Goal: Information Seeking & Learning: Compare options

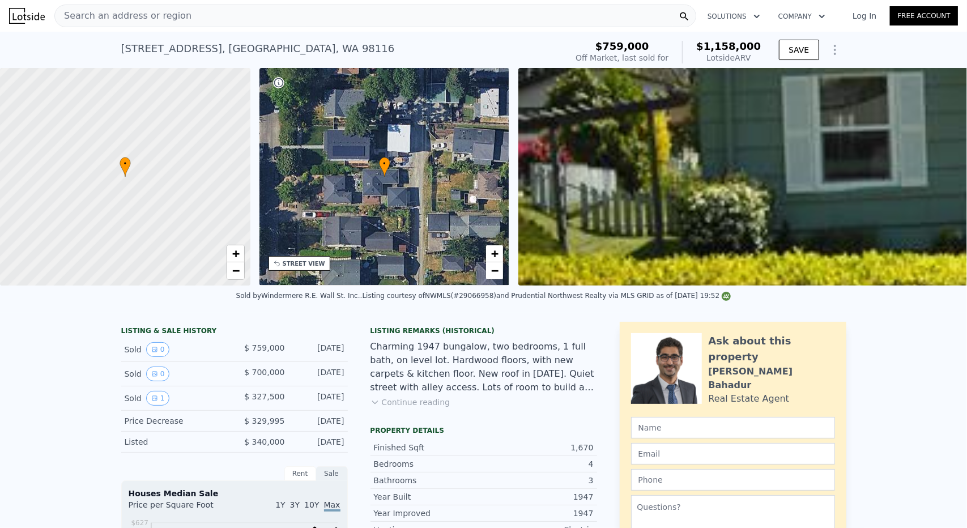
click at [828, 46] on icon "Show Options" at bounding box center [835, 50] width 14 height 14
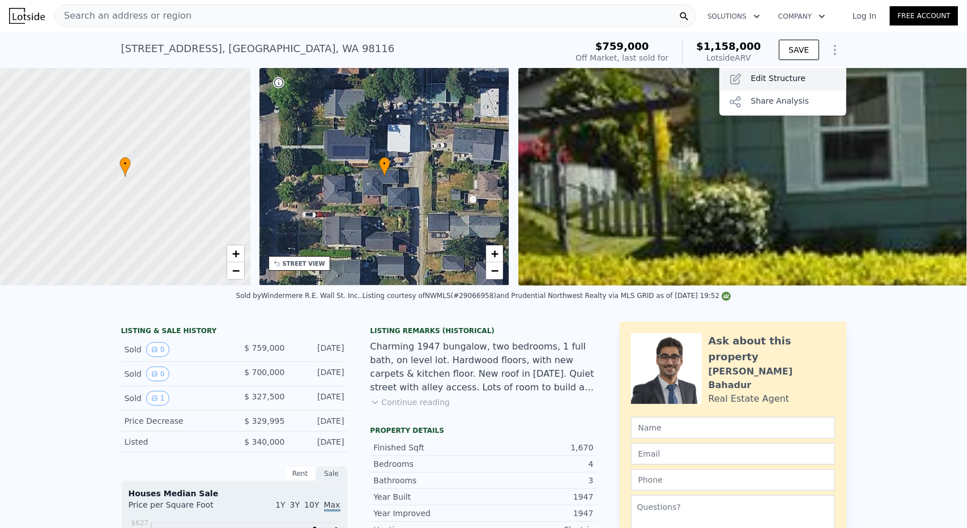
click at [807, 75] on div "Edit Structure" at bounding box center [783, 79] width 127 height 23
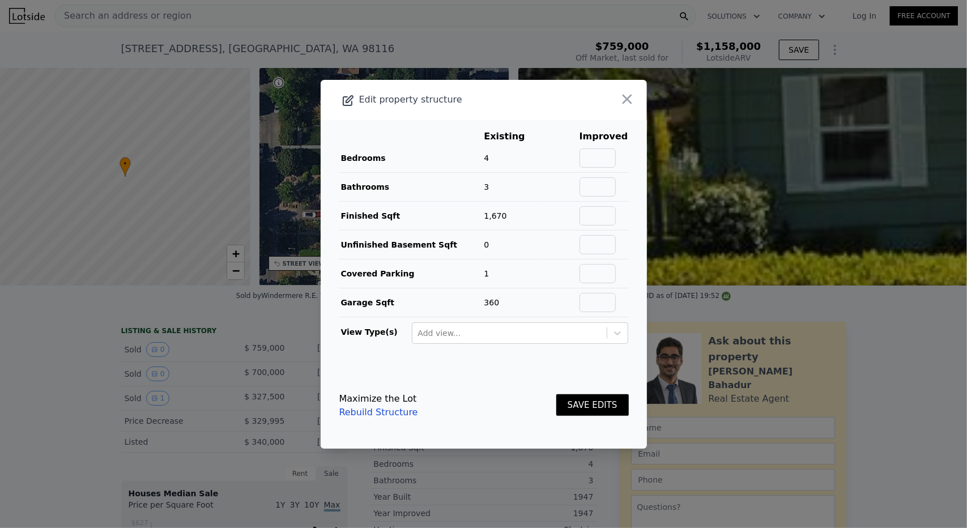
click at [589, 291] on td at bounding box center [604, 302] width 50 height 29
click at [590, 271] on input "text" at bounding box center [598, 273] width 36 height 19
type input "0"
click at [595, 308] on input "text" at bounding box center [598, 302] width 36 height 19
type input "0"
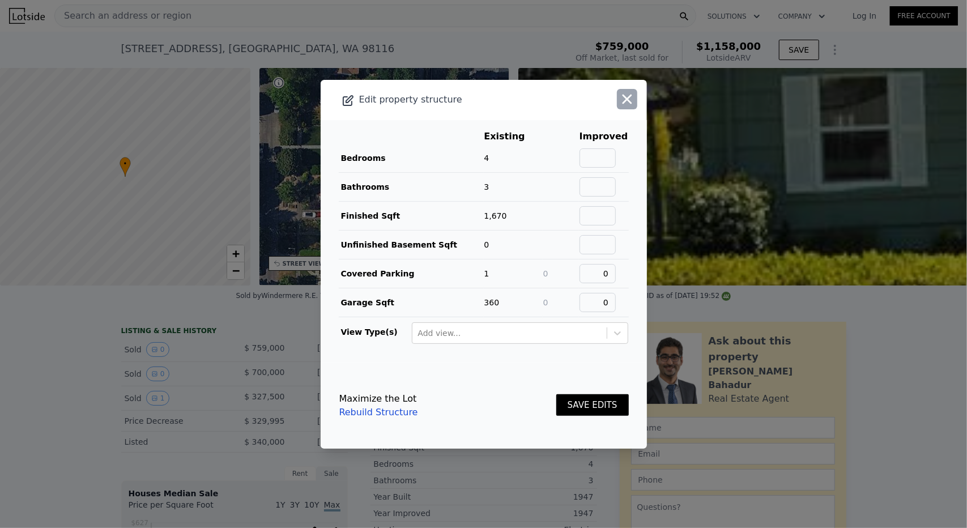
click at [622, 100] on icon "button" at bounding box center [627, 99] width 16 height 16
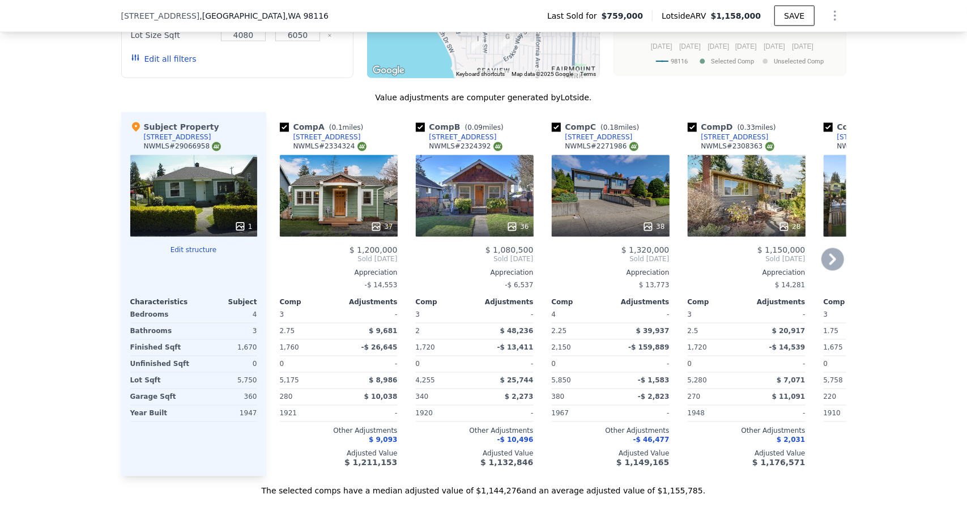
scroll to position [1185, 0]
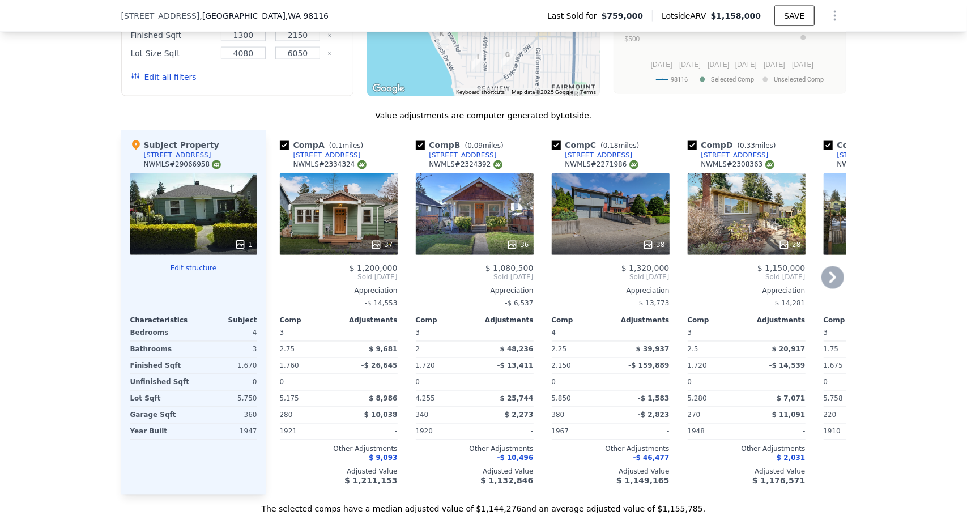
click at [369, 215] on div "37" at bounding box center [339, 214] width 118 height 82
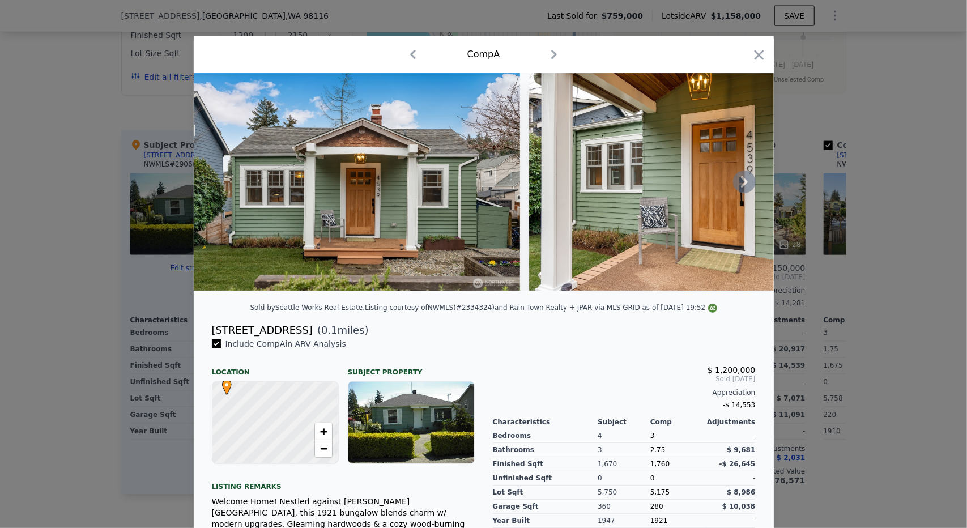
click at [741, 181] on icon at bounding box center [744, 182] width 23 height 23
click at [741, 181] on img at bounding box center [692, 182] width 326 height 218
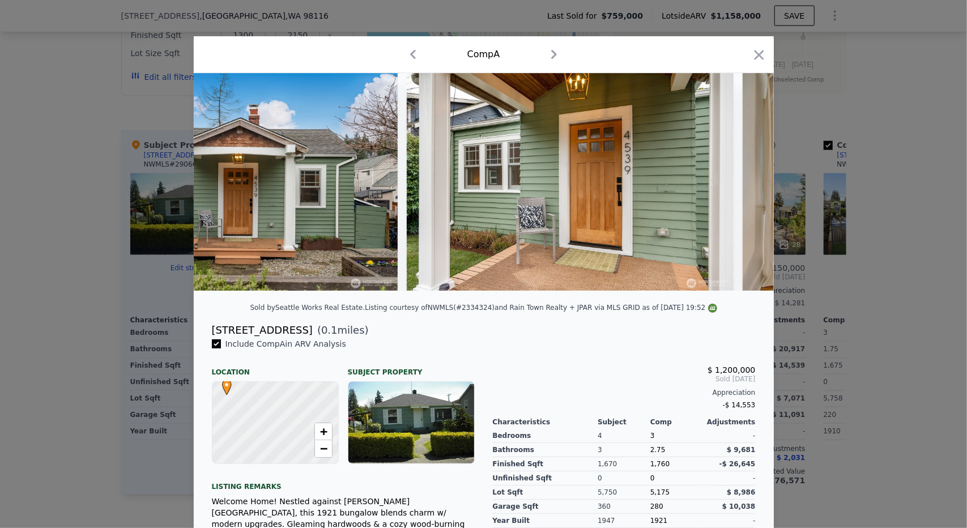
click at [743, 181] on img at bounding box center [906, 182] width 326 height 218
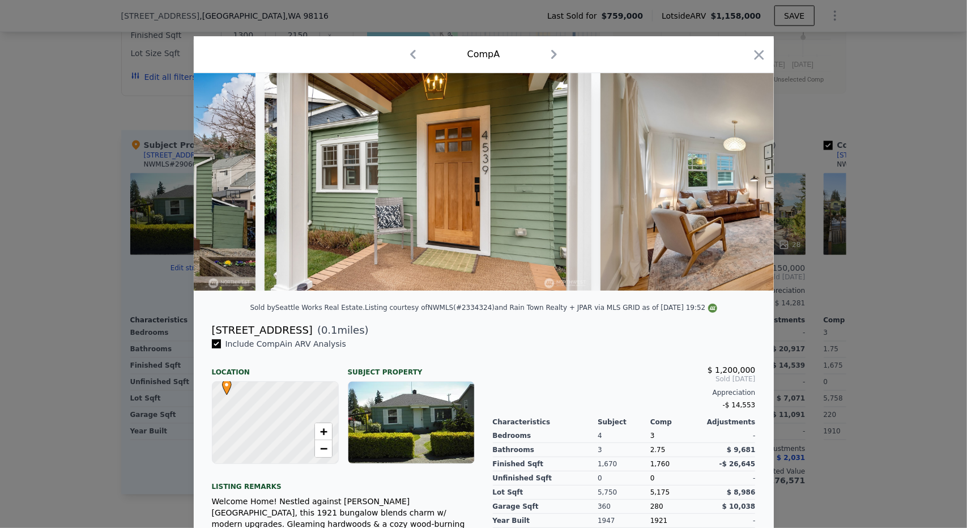
click at [741, 181] on img at bounding box center [764, 182] width 326 height 218
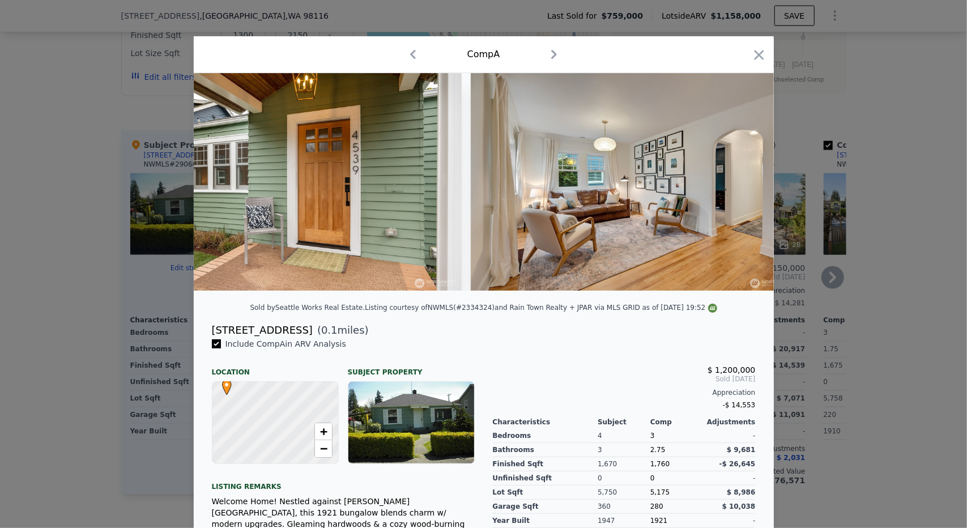
scroll to position [0, 511]
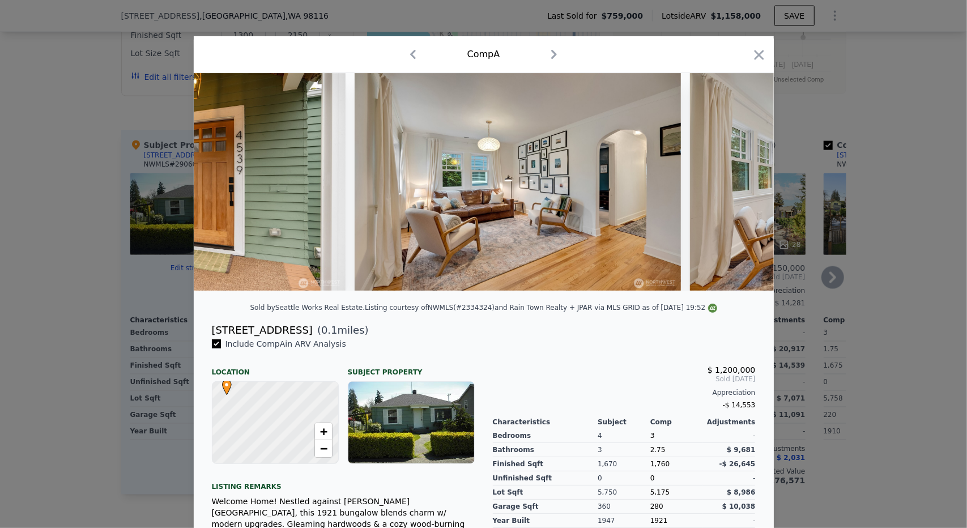
click at [810, 182] on div at bounding box center [483, 264] width 967 height 528
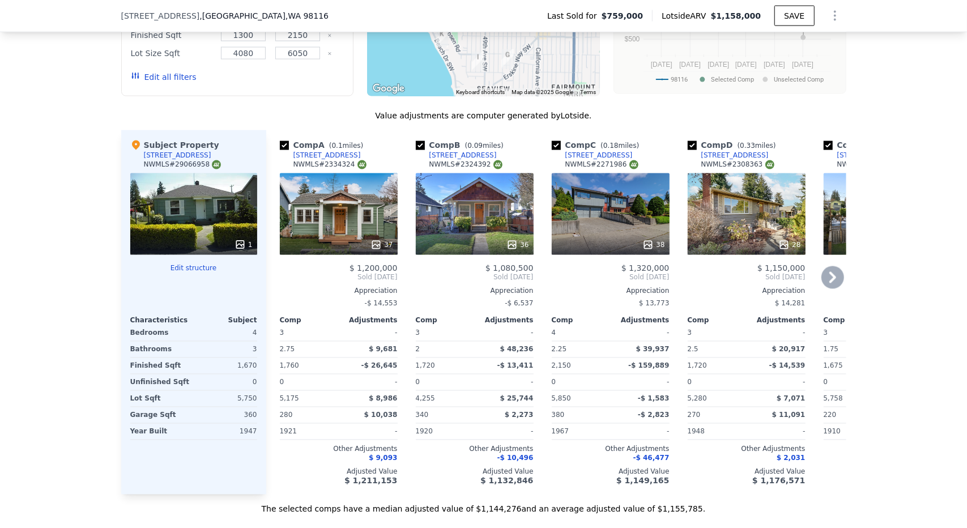
click at [488, 223] on div "36" at bounding box center [475, 214] width 118 height 82
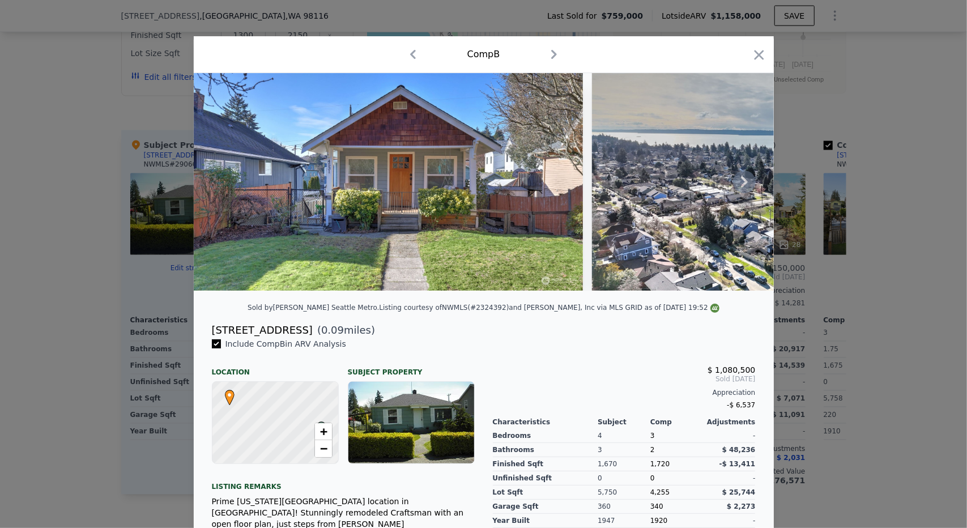
click at [746, 182] on icon at bounding box center [744, 182] width 23 height 23
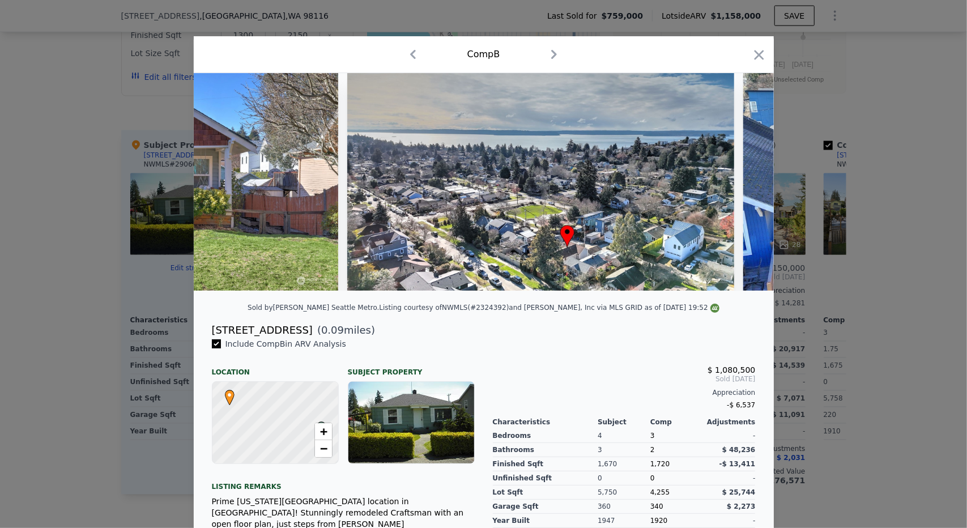
click at [743, 186] on img at bounding box center [936, 182] width 387 height 218
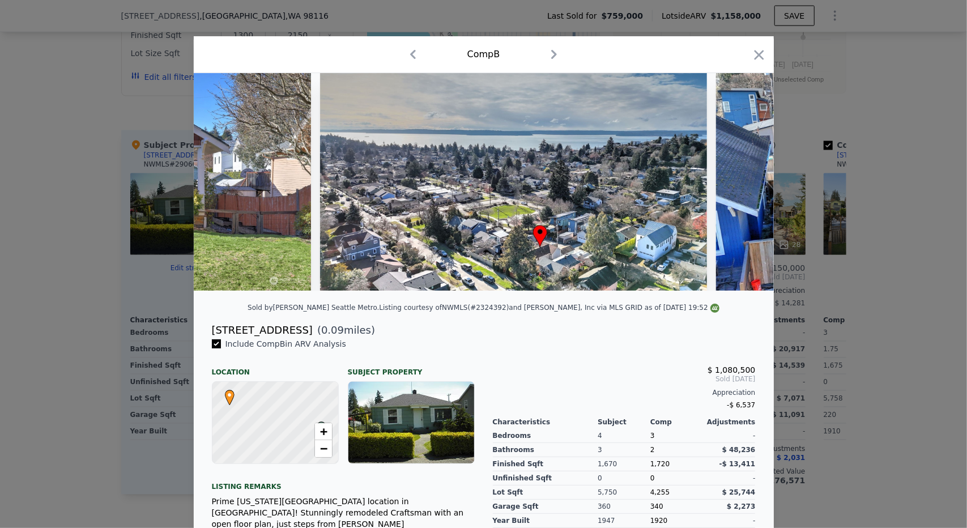
click at [738, 186] on div at bounding box center [484, 182] width 580 height 218
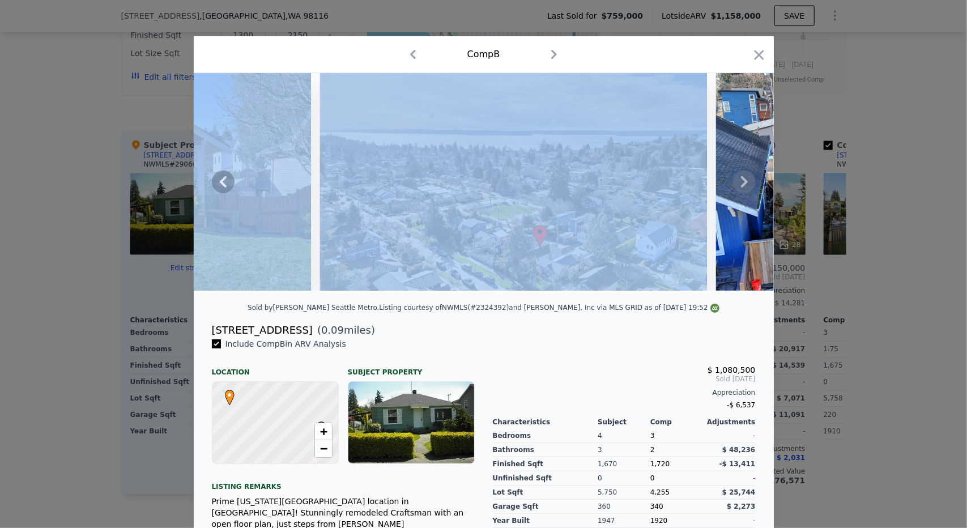
click at [738, 186] on icon at bounding box center [744, 182] width 23 height 23
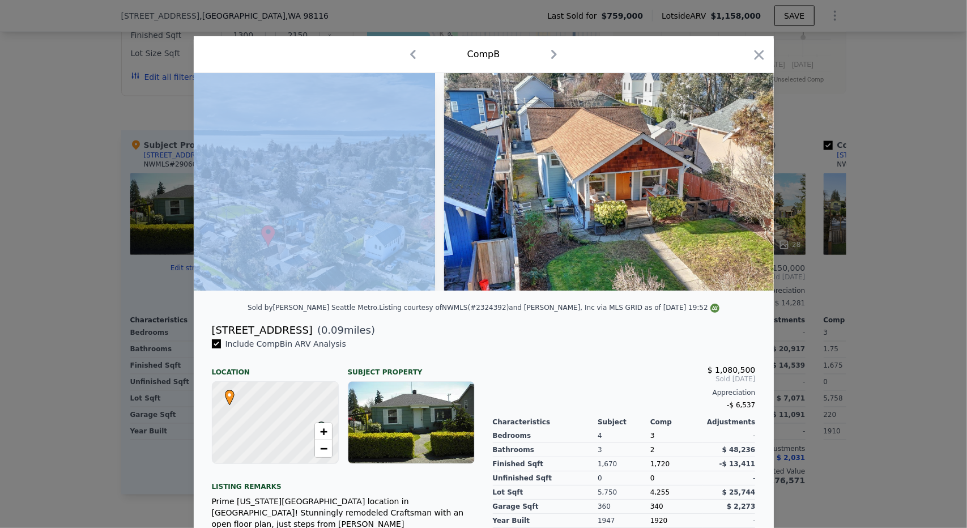
click at [738, 186] on img at bounding box center [637, 182] width 387 height 218
click at [738, 186] on icon at bounding box center [744, 182] width 23 height 23
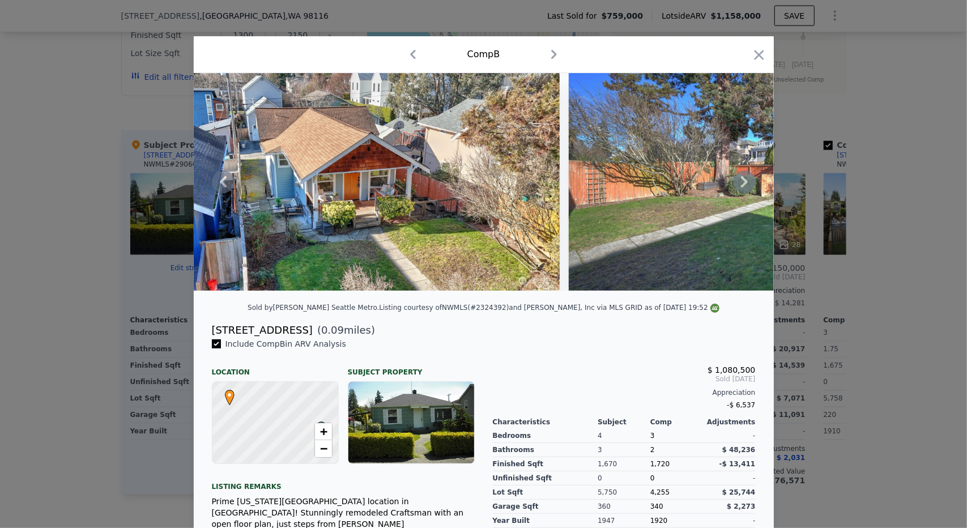
click at [738, 186] on icon at bounding box center [744, 182] width 23 height 23
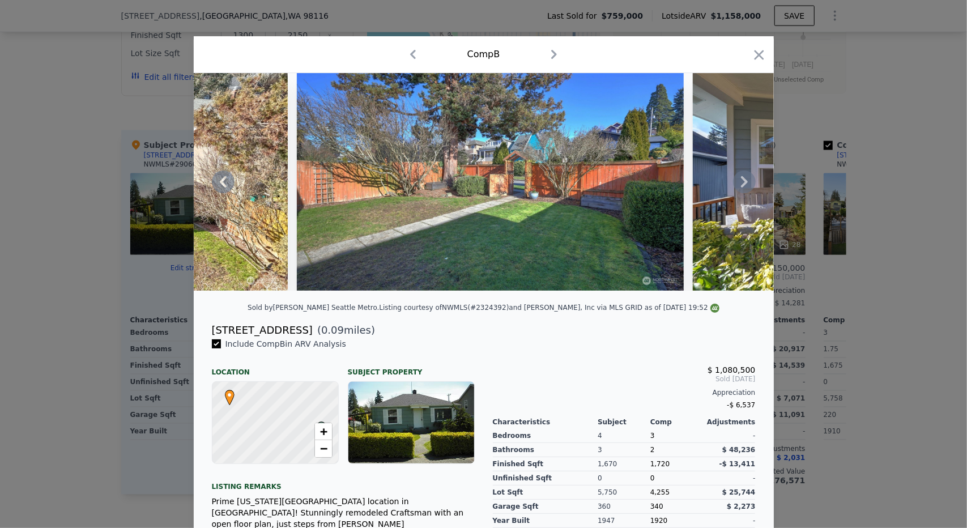
click at [738, 186] on icon at bounding box center [744, 182] width 23 height 23
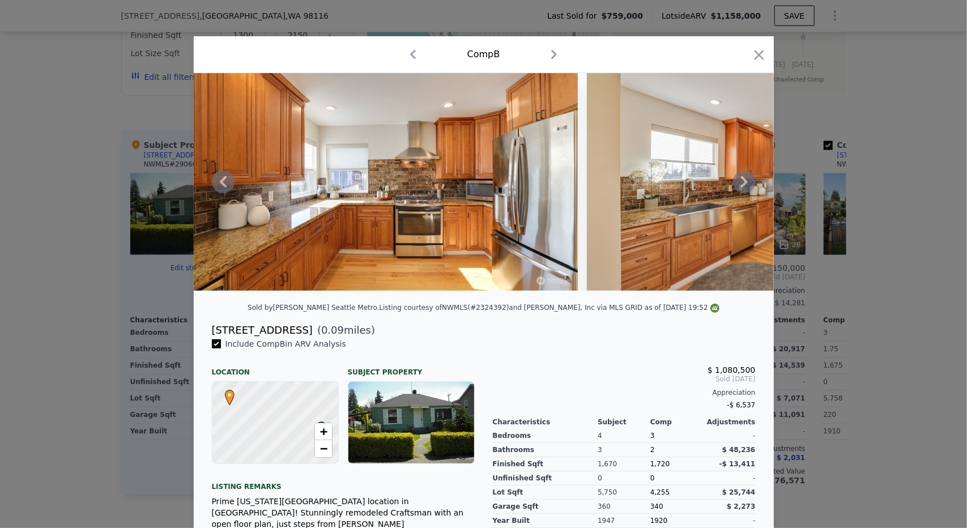
scroll to position [0, 3583]
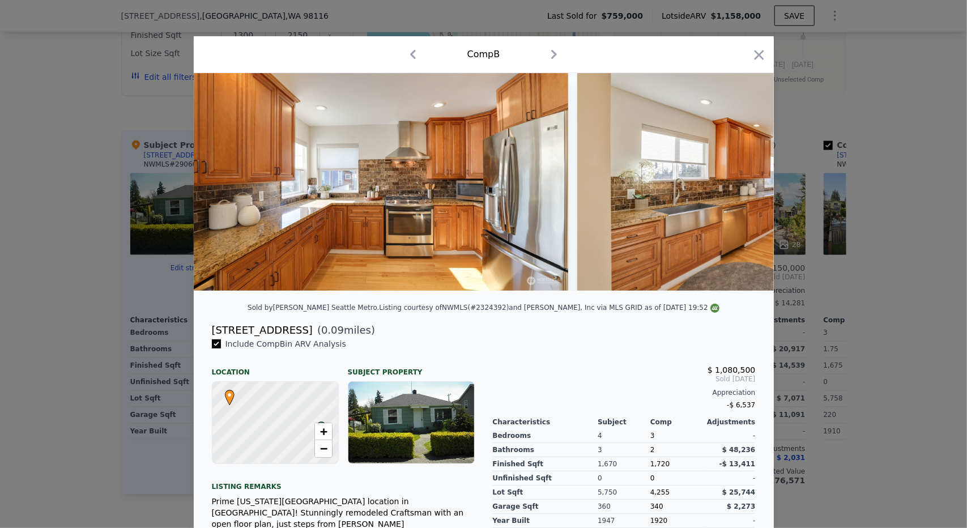
click at [838, 178] on div at bounding box center [483, 264] width 967 height 528
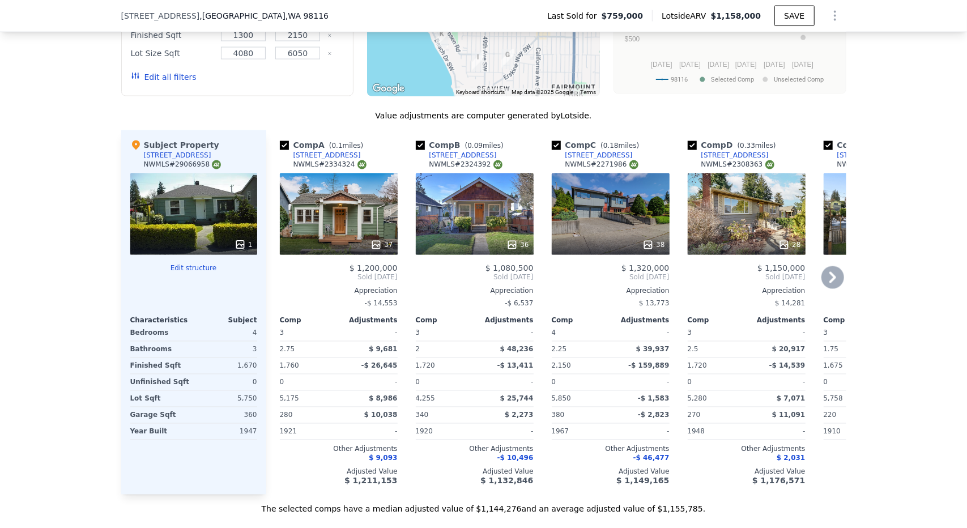
click at [608, 234] on div "38" at bounding box center [611, 214] width 118 height 82
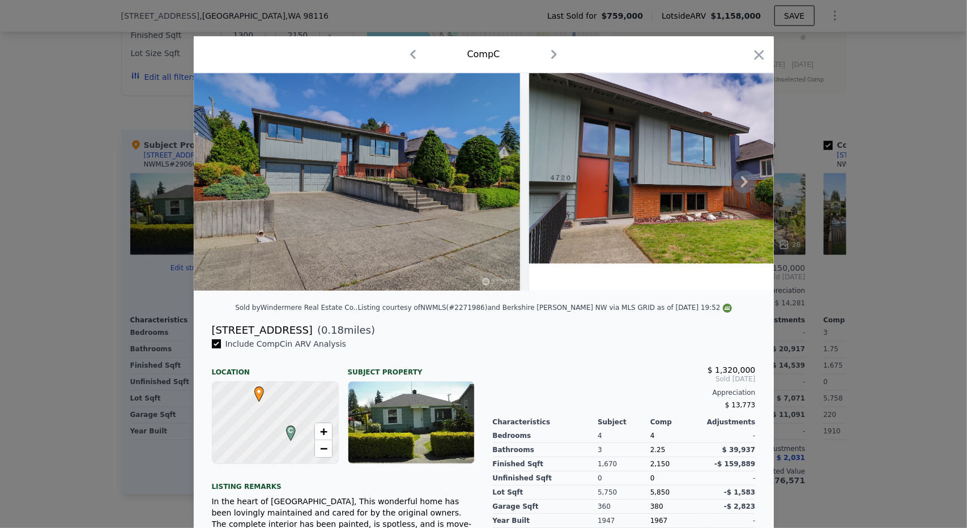
click at [734, 185] on icon at bounding box center [744, 182] width 23 height 23
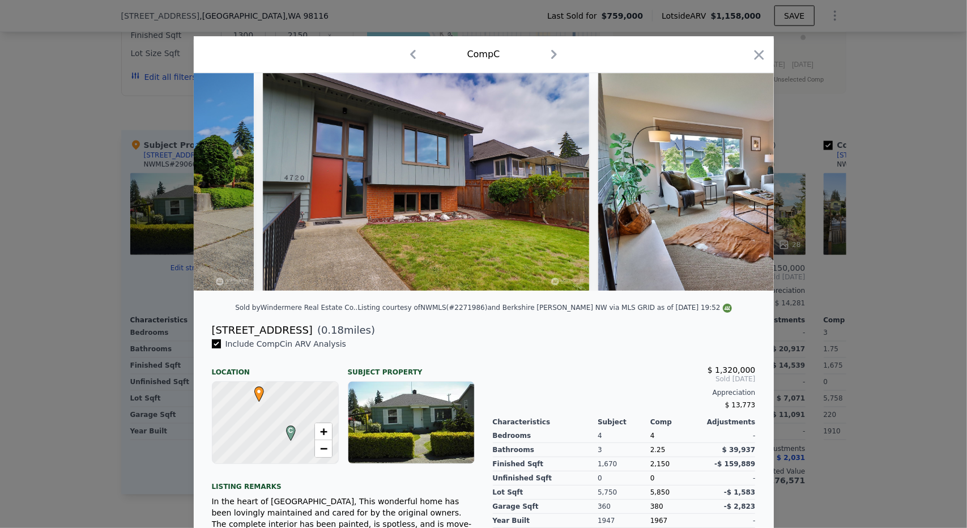
scroll to position [0, 272]
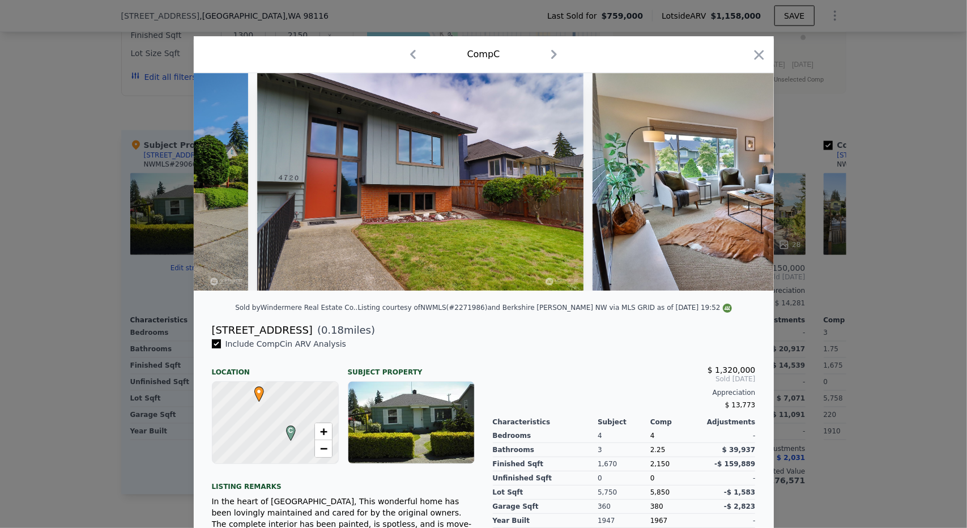
click at [734, 185] on div at bounding box center [484, 182] width 580 height 218
click at [708, 198] on img at bounding box center [756, 182] width 326 height 218
click at [743, 184] on icon at bounding box center [744, 182] width 23 height 23
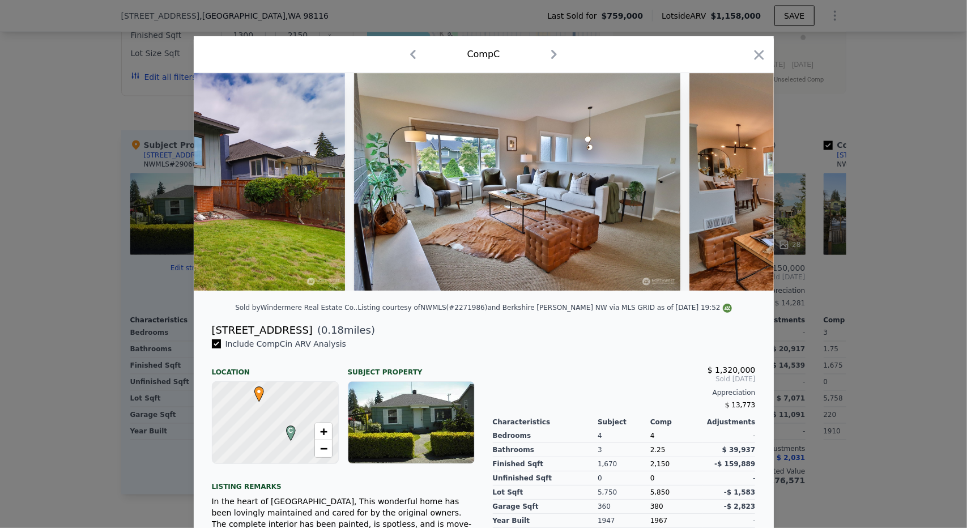
scroll to position [0, 544]
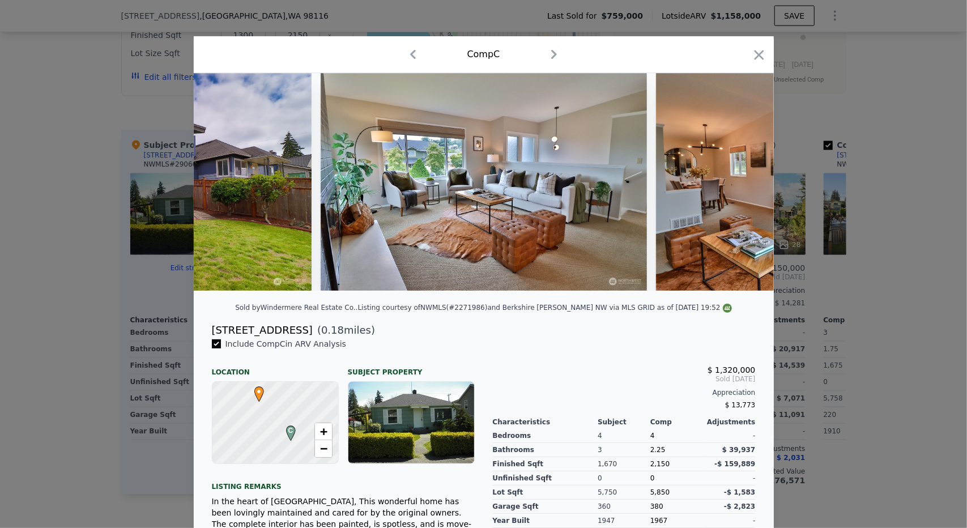
click at [743, 184] on img at bounding box center [819, 182] width 326 height 218
click at [741, 184] on icon at bounding box center [744, 181] width 7 height 11
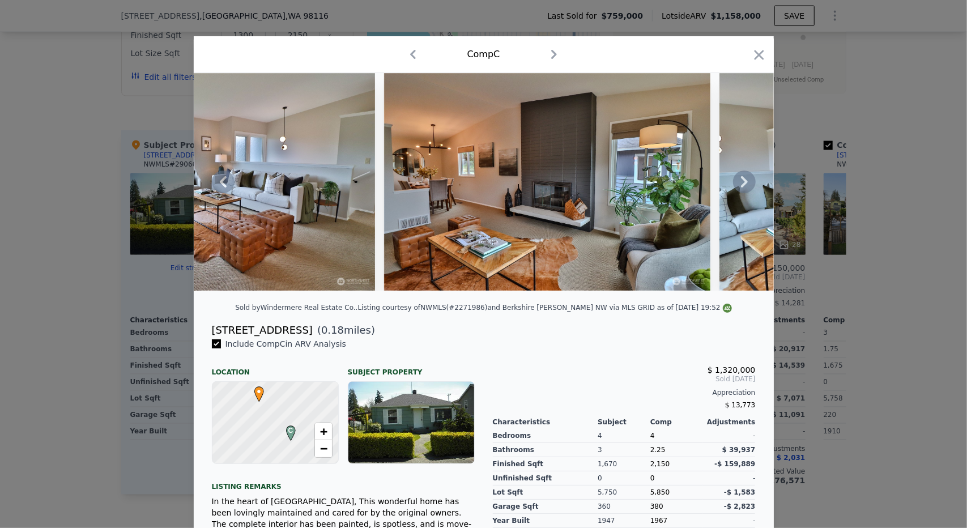
click at [741, 184] on icon at bounding box center [744, 181] width 7 height 11
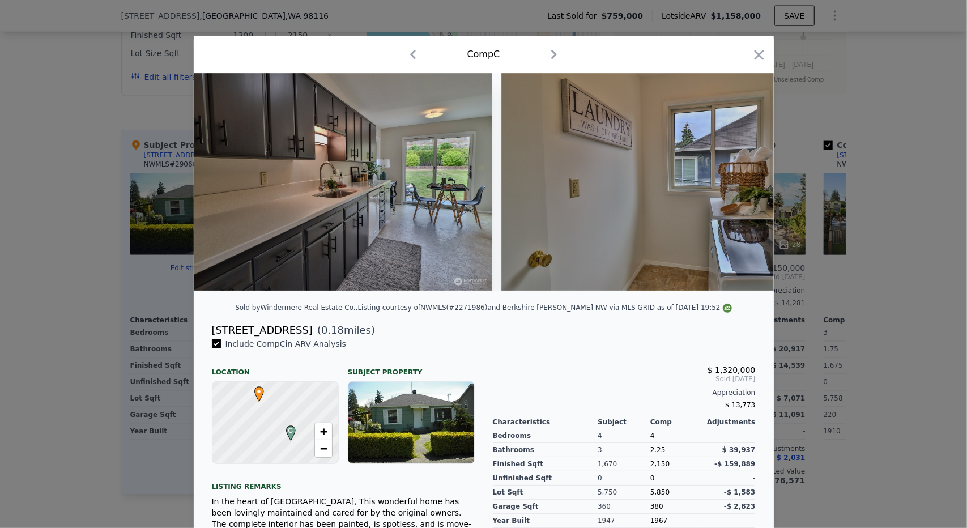
scroll to position [0, 4072]
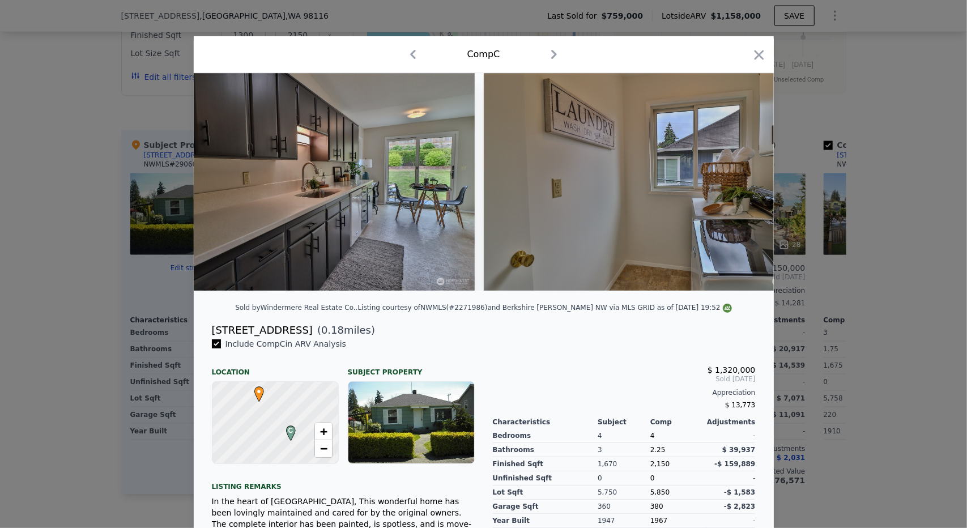
click at [745, 57] on div "Comp C" at bounding box center [484, 54] width 562 height 18
click at [756, 41] on div "Comp C" at bounding box center [484, 54] width 580 height 37
click at [756, 49] on icon "button" at bounding box center [759, 55] width 16 height 16
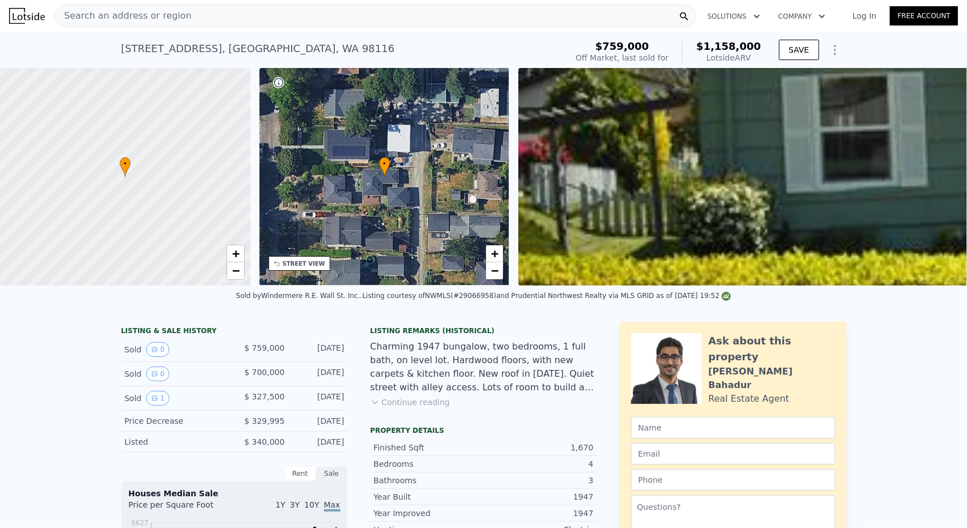
click at [337, 16] on div "Search an address or region" at bounding box center [375, 16] width 642 height 23
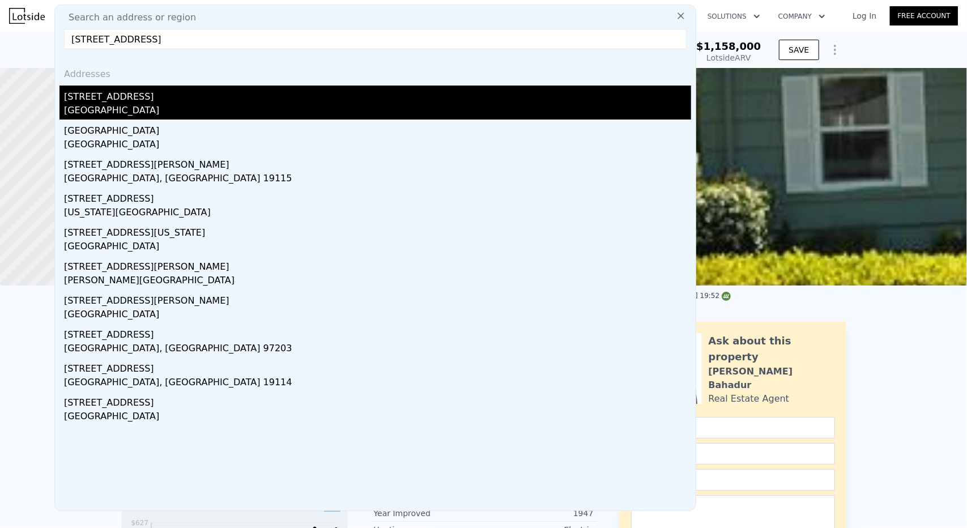
type input "9233 Dayton Ave N"
click at [139, 92] on div "9233 Dayton Avenue N" at bounding box center [377, 95] width 627 height 18
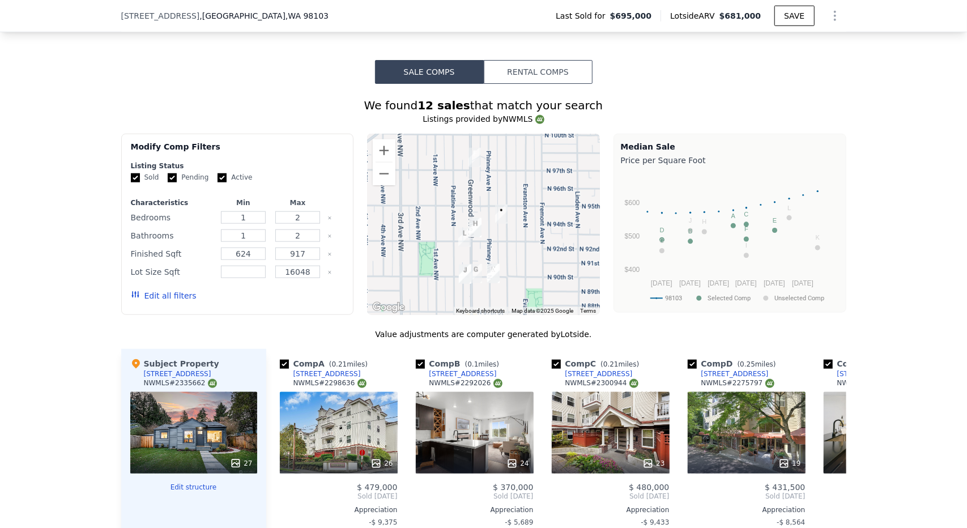
scroll to position [562, 0]
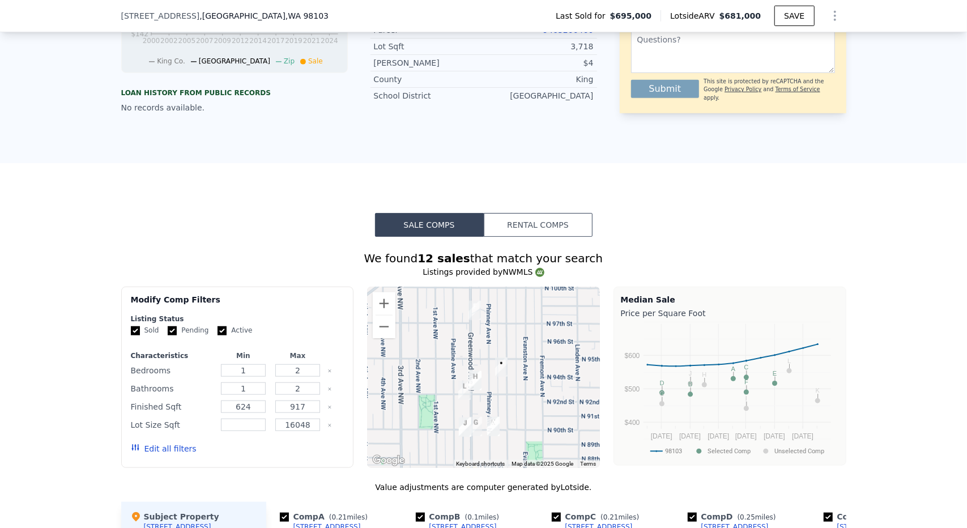
click at [150, 454] on button "Edit all filters" at bounding box center [164, 448] width 66 height 11
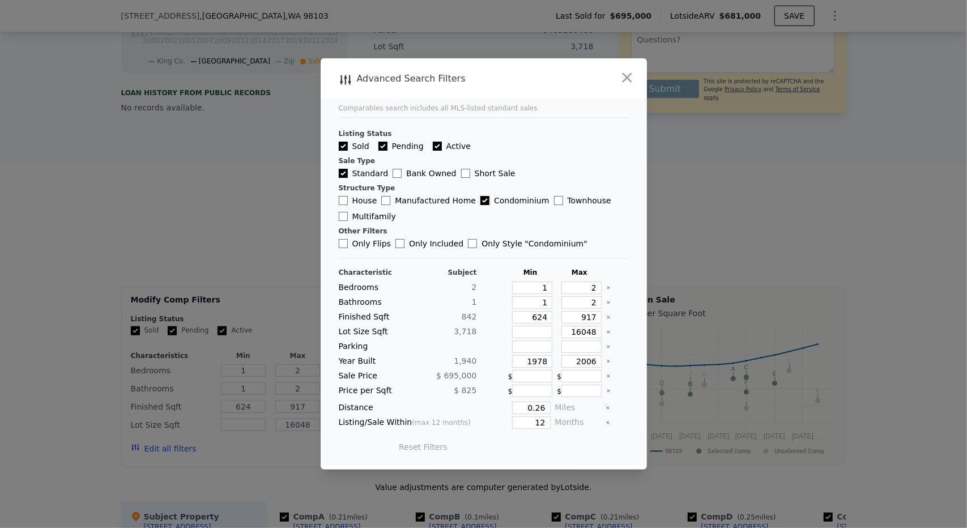
click at [481, 203] on input "Condominium" at bounding box center [485, 200] width 9 height 9
checkbox input "false"
click at [345, 204] on input "House" at bounding box center [343, 200] width 9 height 9
click at [541, 443] on button "Update Search" at bounding box center [547, 447] width 86 height 16
click at [420, 447] on button "Reset Filters" at bounding box center [403, 446] width 49 height 11
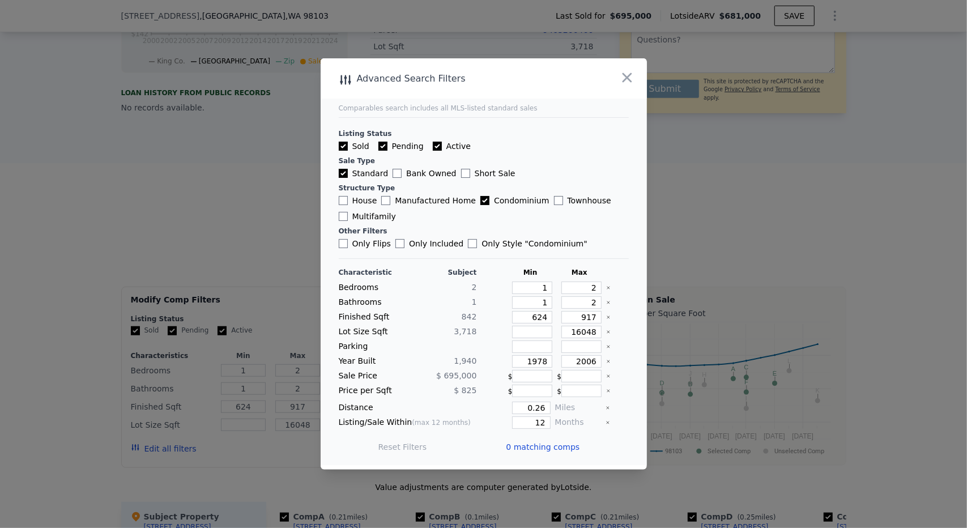
checkbox input "false"
click at [481, 203] on input "Condominium" at bounding box center [485, 200] width 9 height 9
checkbox input "false"
click at [537, 317] on input "624" at bounding box center [532, 317] width 40 height 12
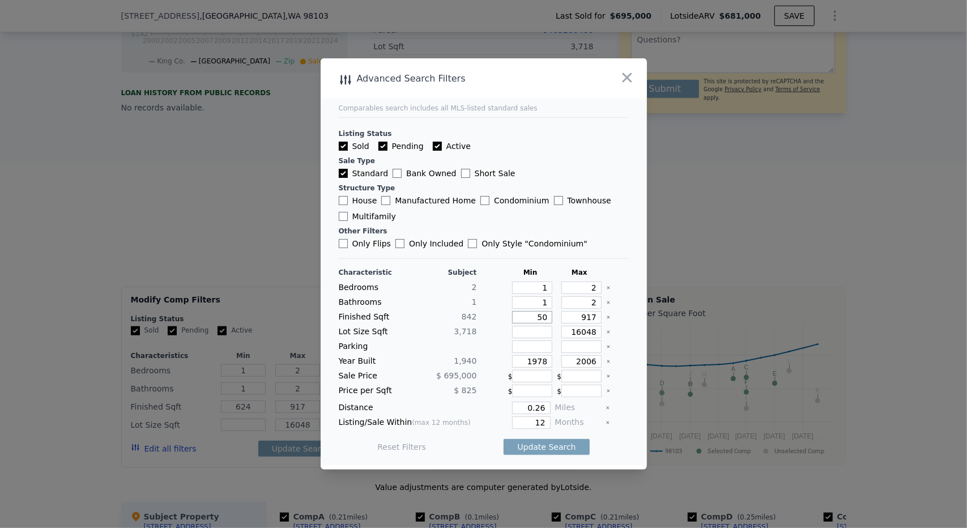
type input "500"
click at [589, 318] on input "917" at bounding box center [582, 317] width 40 height 12
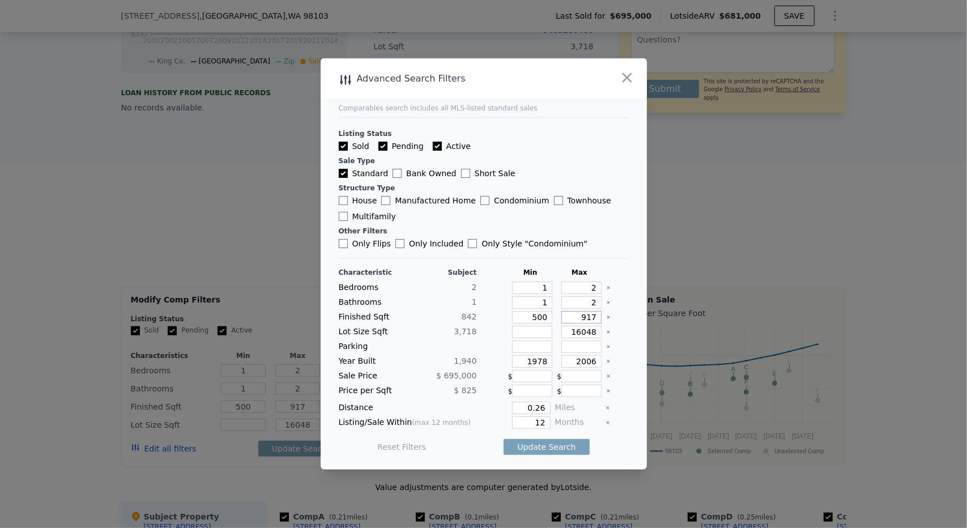
click at [589, 318] on input "917" at bounding box center [582, 317] width 40 height 12
click at [588, 317] on input "917" at bounding box center [582, 317] width 40 height 12
type input "100"
type input "1"
type input "100"
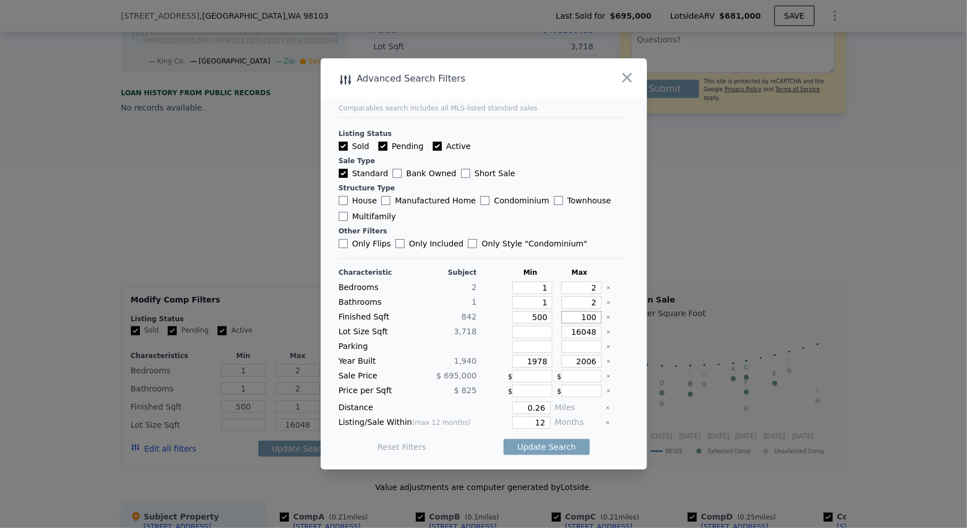
type input "10"
type input "1000"
type input "100"
type input "1000"
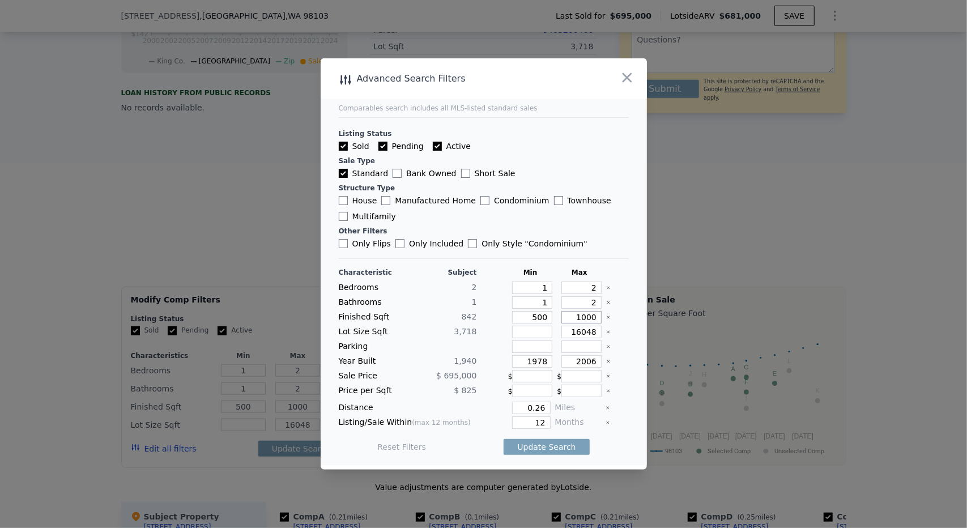
type input "1000"
drag, startPoint x: 578, startPoint y: 287, endPoint x: 595, endPoint y: 290, distance: 17.3
click at [595, 290] on div "Bedrooms 2 1 2" at bounding box center [484, 288] width 290 height 12
type input "3"
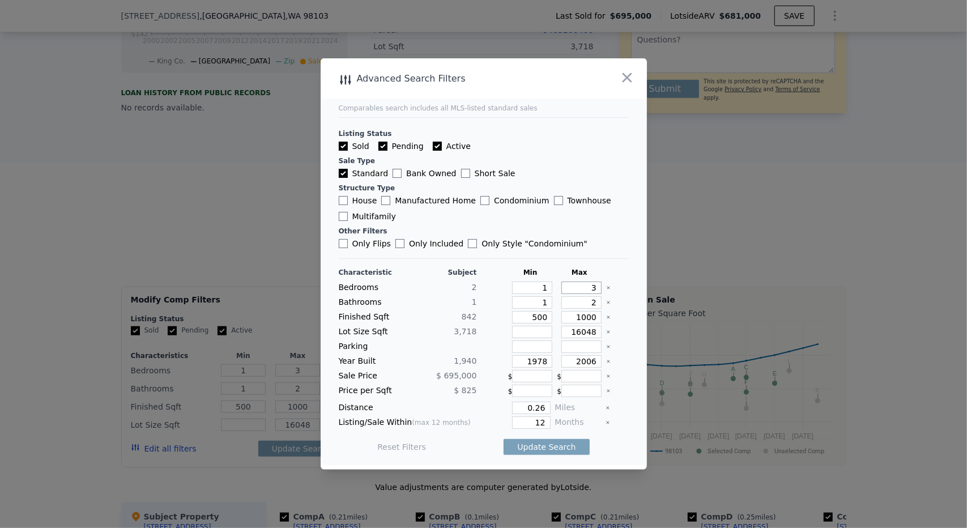
type input "3"
click at [536, 362] on input "1978" at bounding box center [532, 361] width 40 height 12
type input "1900"
click at [533, 403] on input "0.26" at bounding box center [531, 408] width 38 height 12
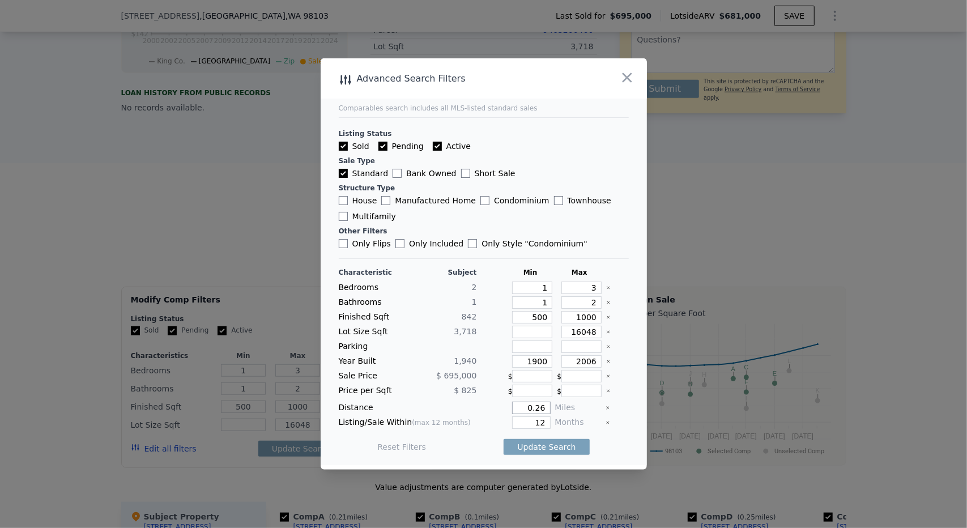
click at [533, 403] on input "0.26" at bounding box center [531, 408] width 38 height 12
type input "0.5"
click at [469, 428] on div "Characteristic Subject Min Max Bedrooms 2 1 3 Bathrooms 1 1 2 Finished Sqft 842…" at bounding box center [484, 365] width 290 height 195
click at [528, 454] on div "Update Search" at bounding box center [547, 447] width 86 height 32
click at [528, 449] on button "Update Search" at bounding box center [547, 447] width 86 height 16
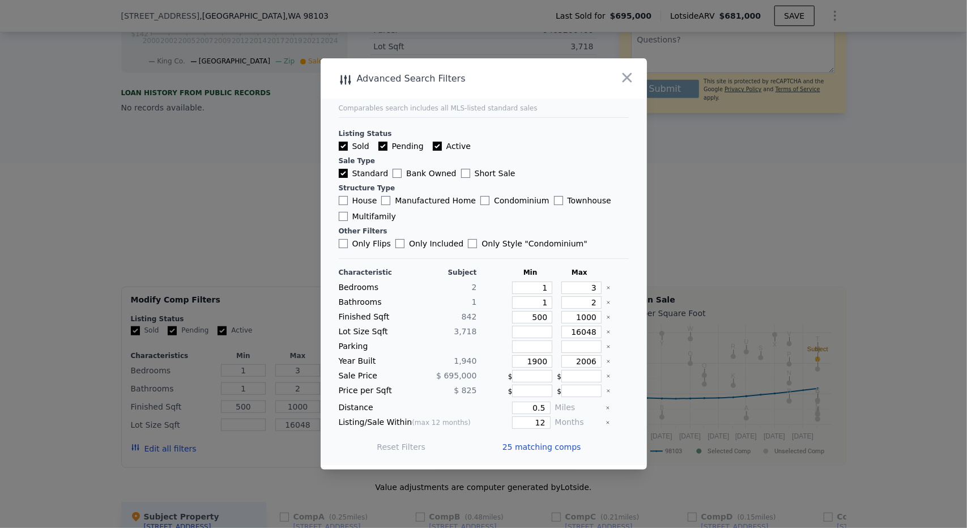
click at [529, 443] on span "25 matching comps" at bounding box center [542, 446] width 79 height 11
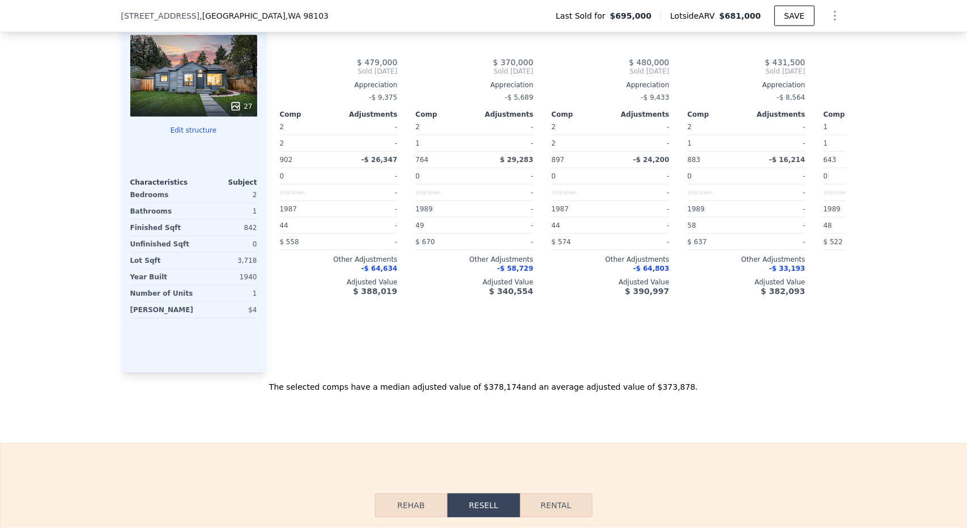
type input "2"
type input "624"
type input "917"
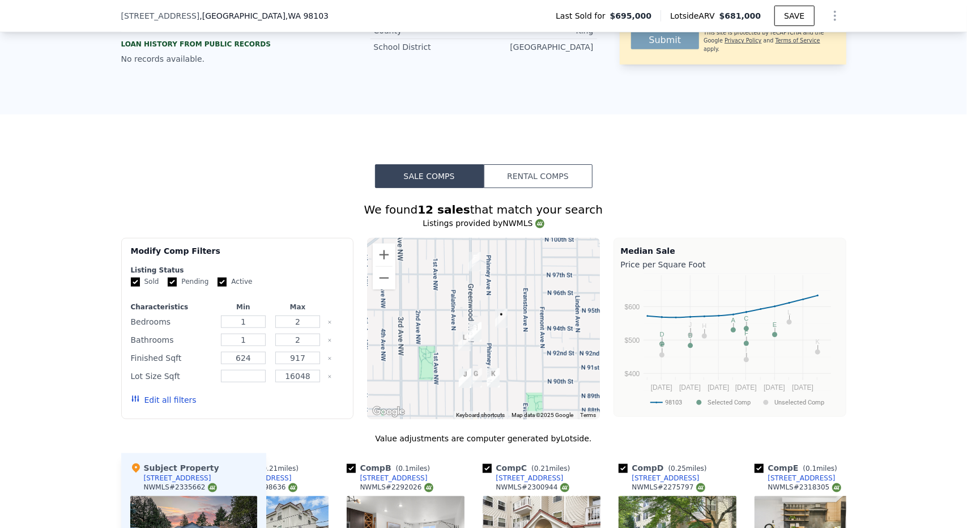
scroll to position [675, 0]
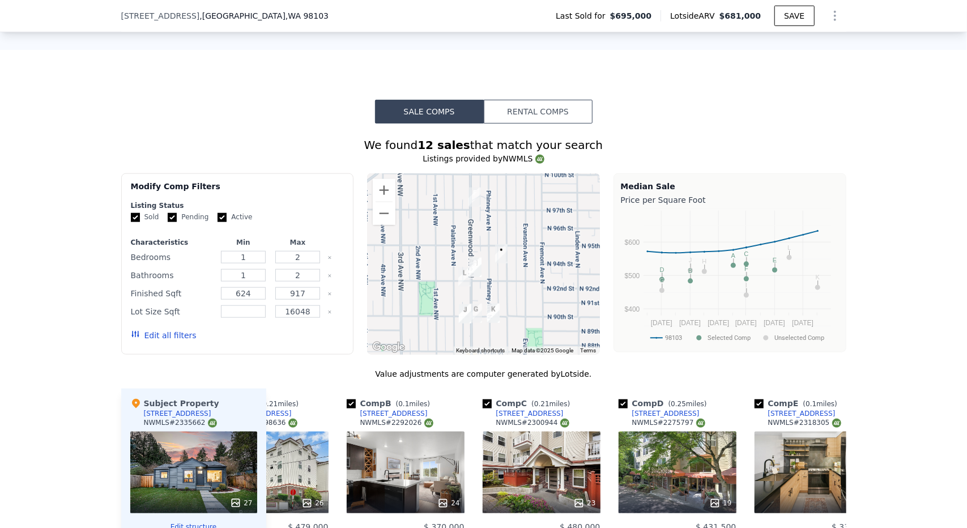
click at [173, 341] on button "Edit all filters" at bounding box center [164, 335] width 66 height 11
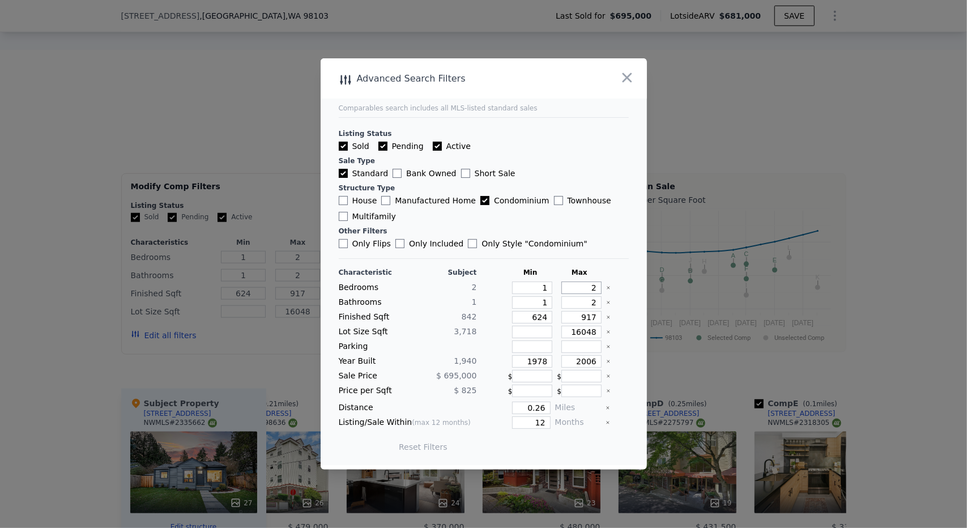
drag, startPoint x: 577, startPoint y: 290, endPoint x: 594, endPoint y: 290, distance: 17.0
click at [595, 292] on div "Bedrooms 2 1 2" at bounding box center [484, 288] width 290 height 12
type input "3"
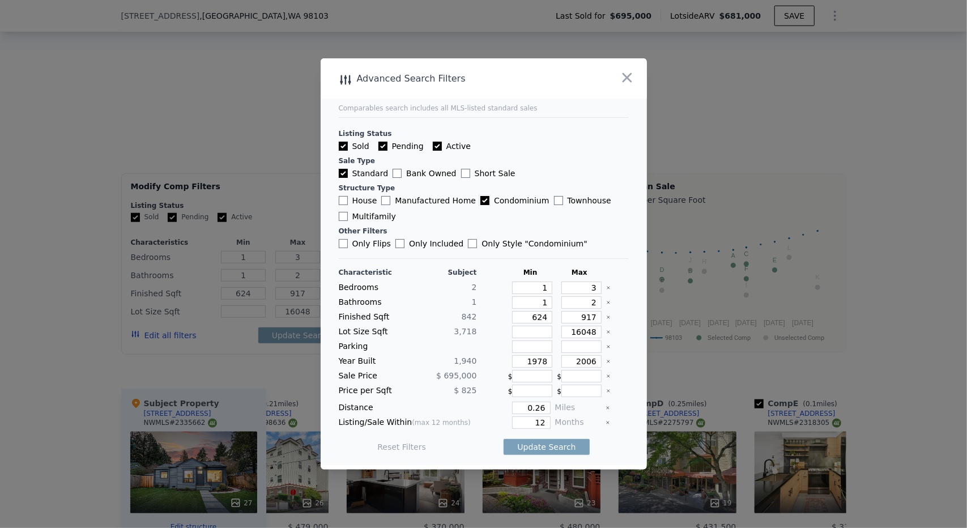
click at [481, 203] on input "Condominium" at bounding box center [485, 200] width 9 height 9
checkbox input "false"
drag, startPoint x: 575, startPoint y: 316, endPoint x: 595, endPoint y: 321, distance: 20.5
click at [595, 321] on div "Finished Sqft 842 624 917" at bounding box center [484, 317] width 290 height 12
type input "1"
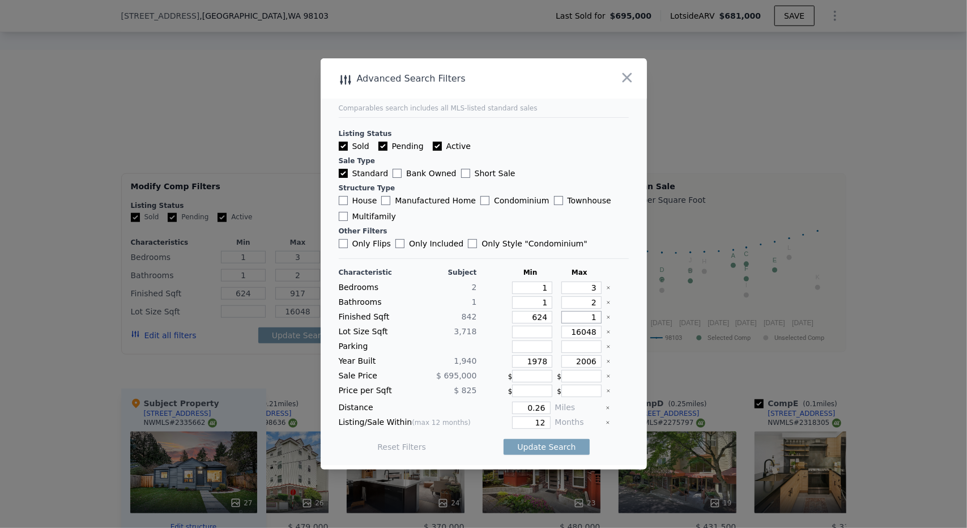
type input "1"
type input "100"
type input "1000"
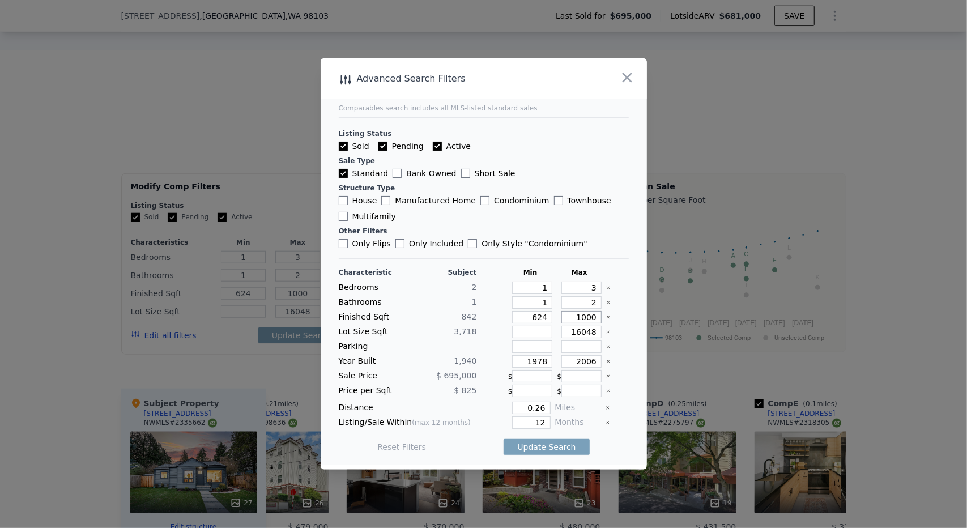
type input "1000"
click at [534, 363] on input "1978" at bounding box center [532, 361] width 40 height 12
type input "1900"
drag, startPoint x: 534, startPoint y: 407, endPoint x: 551, endPoint y: 406, distance: 17.0
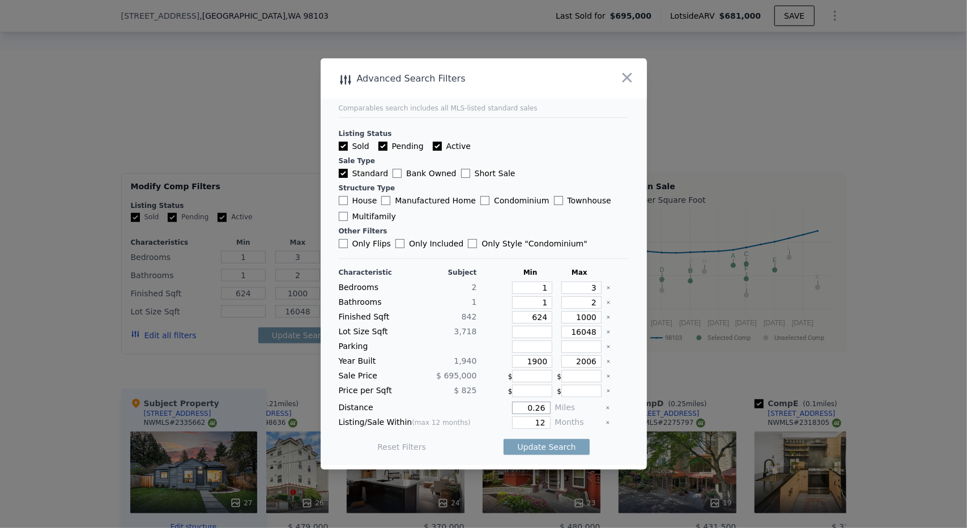
click at [551, 409] on div "Distance 0.26 Miles" at bounding box center [484, 408] width 290 height 12
type input ".5"
type input "0.5"
click at [482, 423] on div "12" at bounding box center [516, 422] width 69 height 12
click at [529, 447] on button "Update Search" at bounding box center [547, 447] width 86 height 16
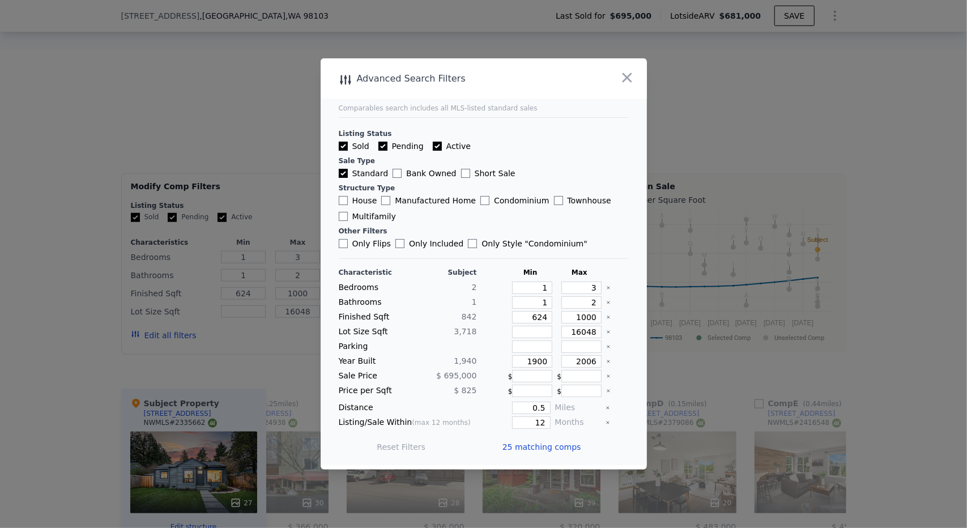
click at [541, 448] on span "25 matching comps" at bounding box center [542, 446] width 79 height 11
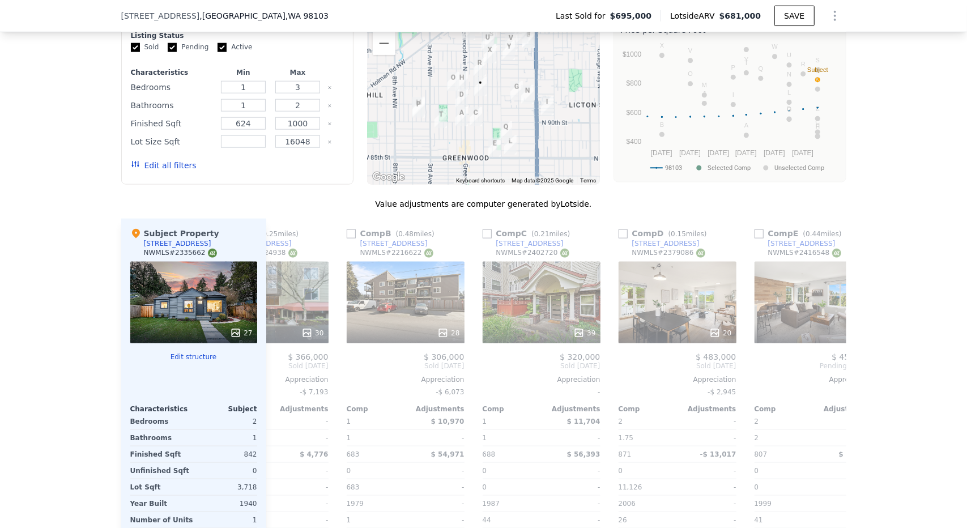
scroll to position [1015, 0]
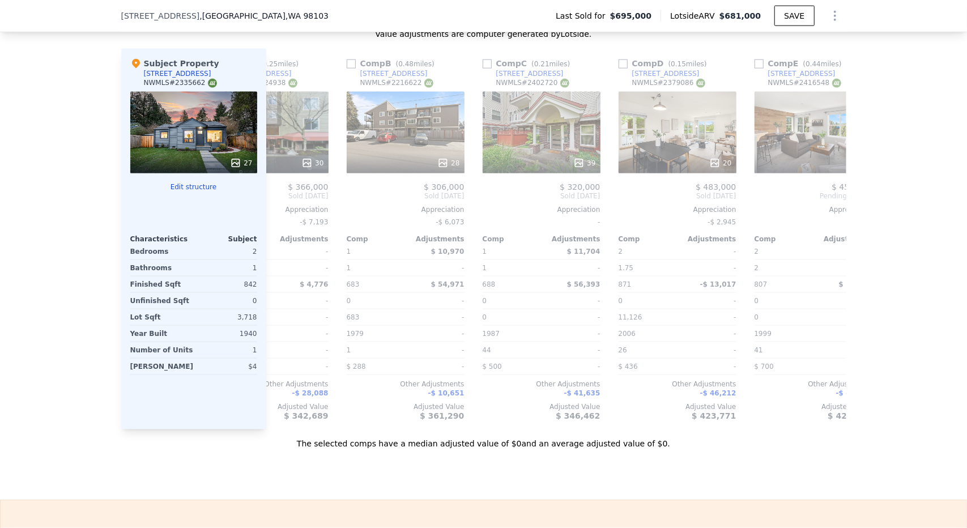
click at [198, 192] on button "Edit structure" at bounding box center [193, 186] width 127 height 9
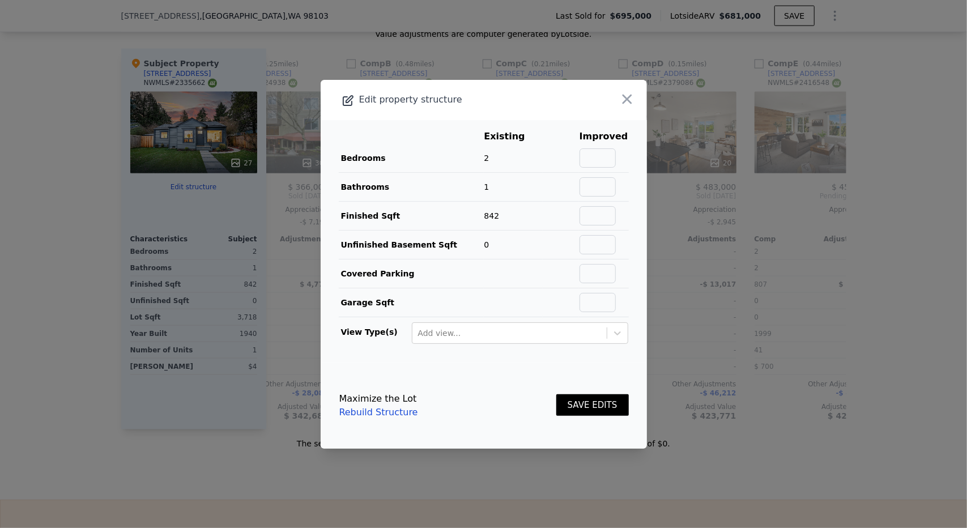
click at [390, 410] on link "Rebuild Structure" at bounding box center [378, 413] width 79 height 14
click at [623, 97] on icon "button" at bounding box center [628, 99] width 10 height 10
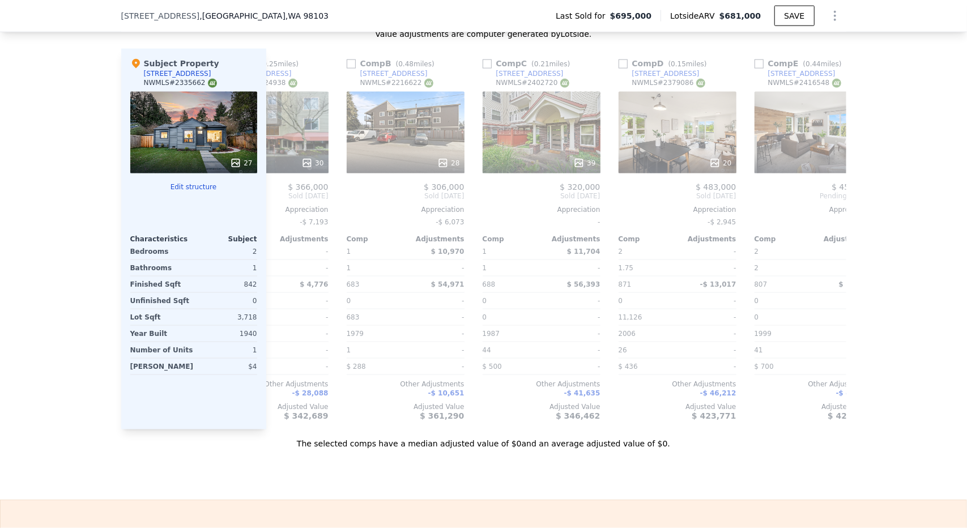
click at [744, 15] on span "$681,000" at bounding box center [741, 15] width 42 height 9
copy span "681,000"
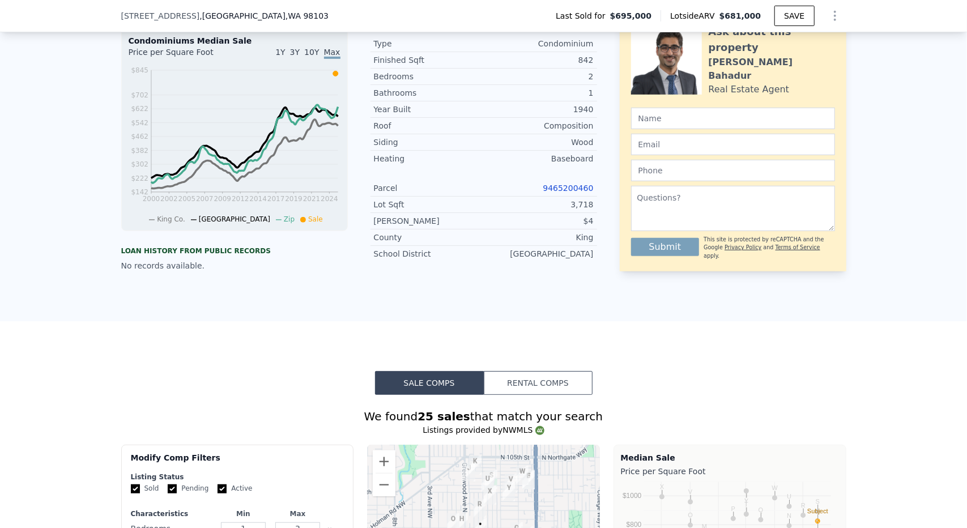
scroll to position [567, 0]
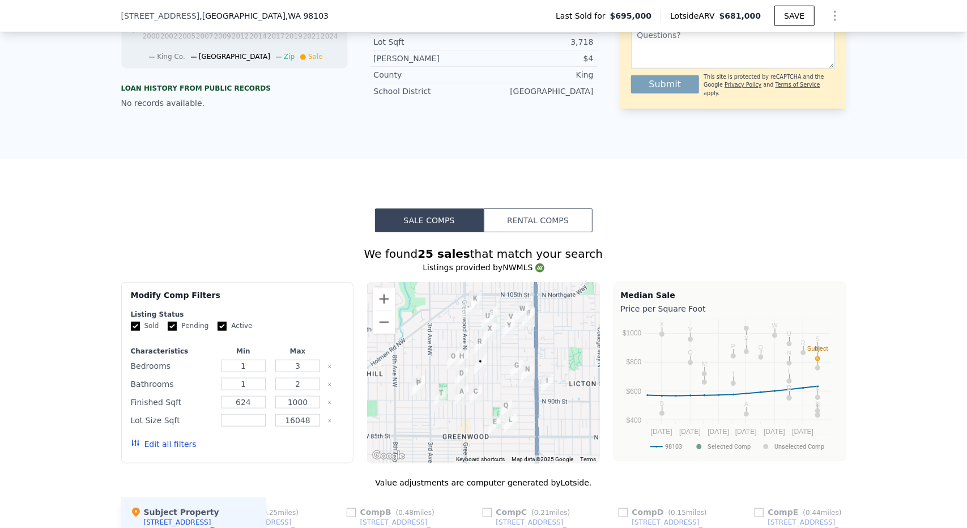
click at [474, 352] on img "9541 Dayton Ave N" at bounding box center [480, 345] width 22 height 28
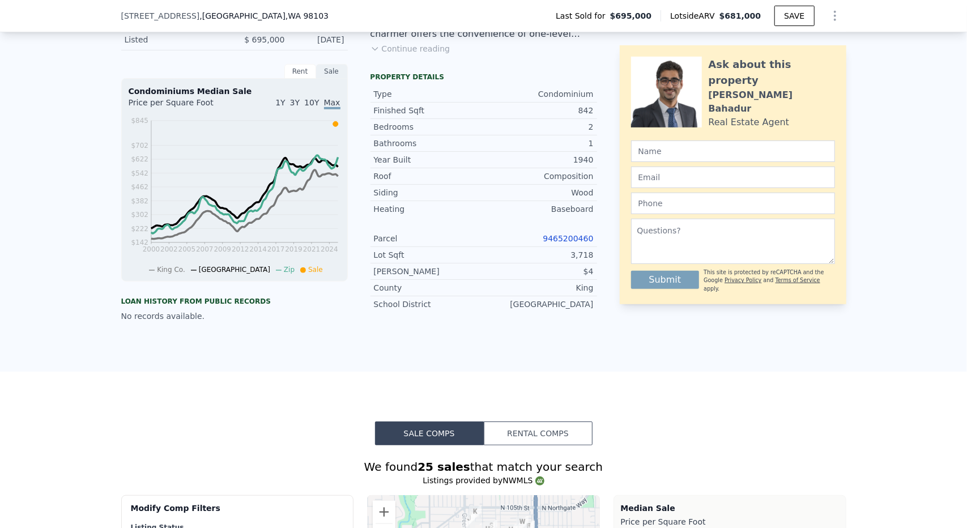
scroll to position [4, 0]
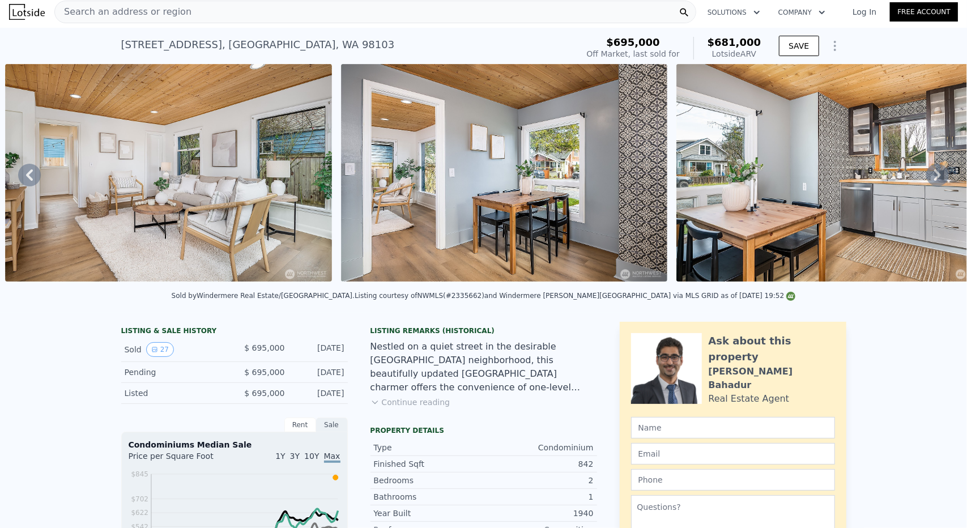
type input "2"
type input "917"
click at [311, 8] on div "Search an address or region" at bounding box center [375, 12] width 642 height 23
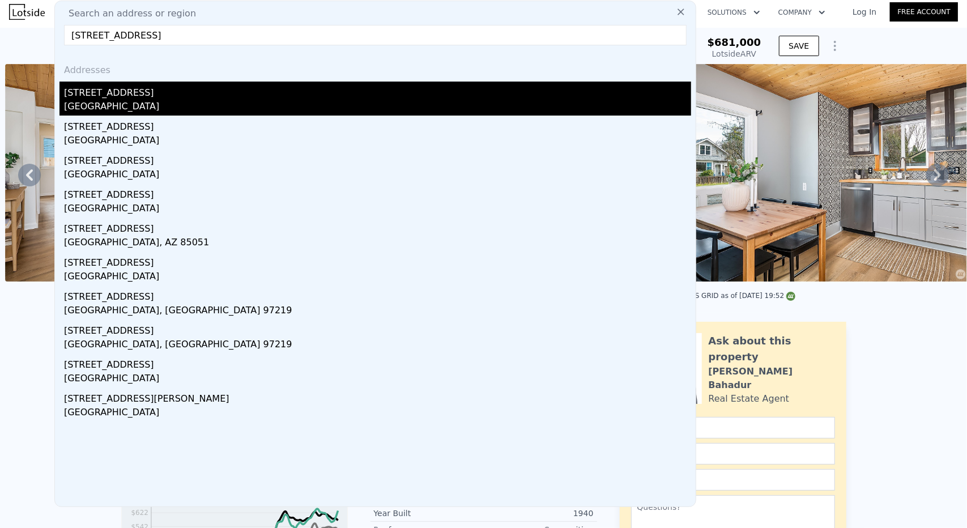
type input "8821 37th Ave SW #A"
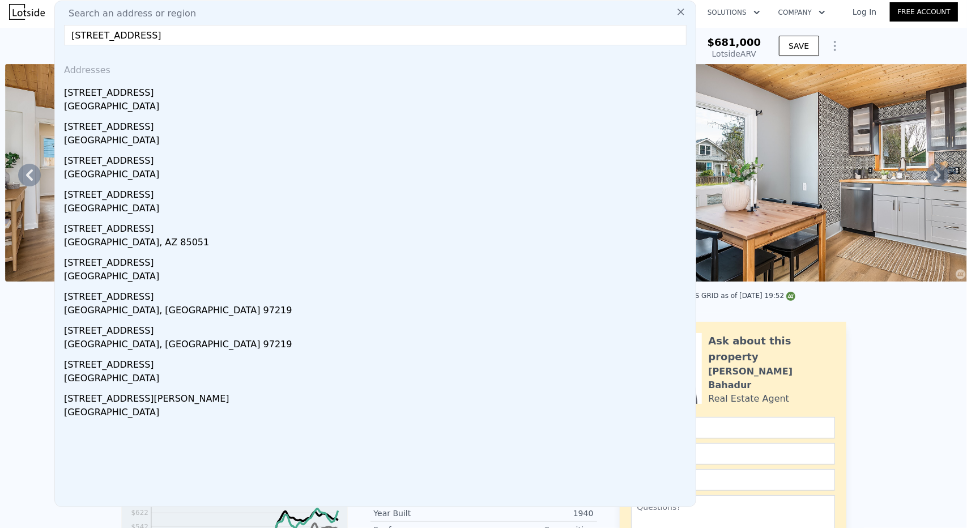
click at [115, 91] on div "8821 37th Avenue SW Unit A" at bounding box center [377, 91] width 627 height 18
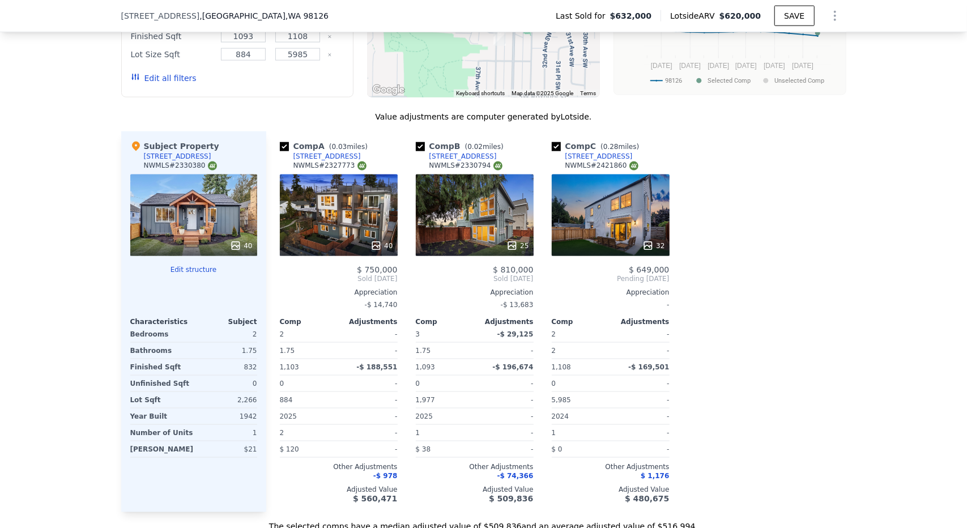
scroll to position [680, 0]
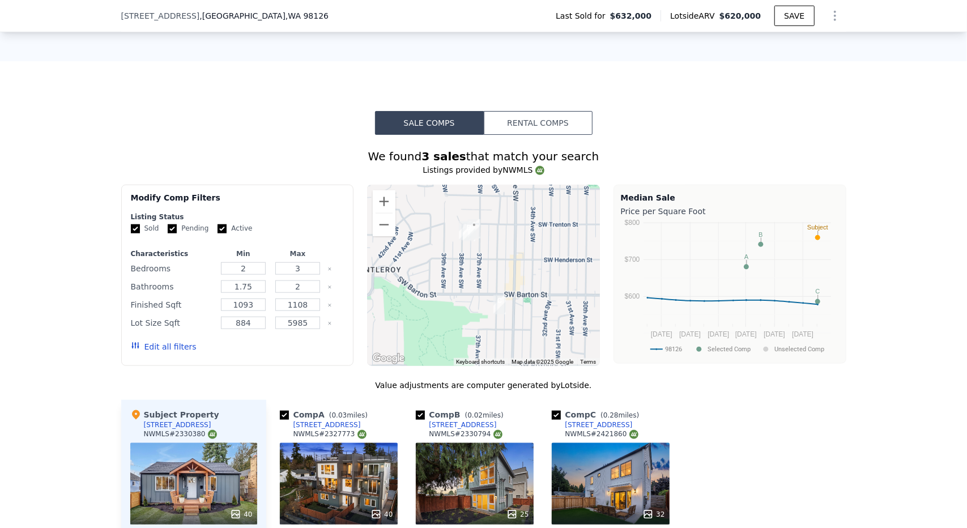
click at [829, 19] on icon "Show Options" at bounding box center [835, 16] width 14 height 14
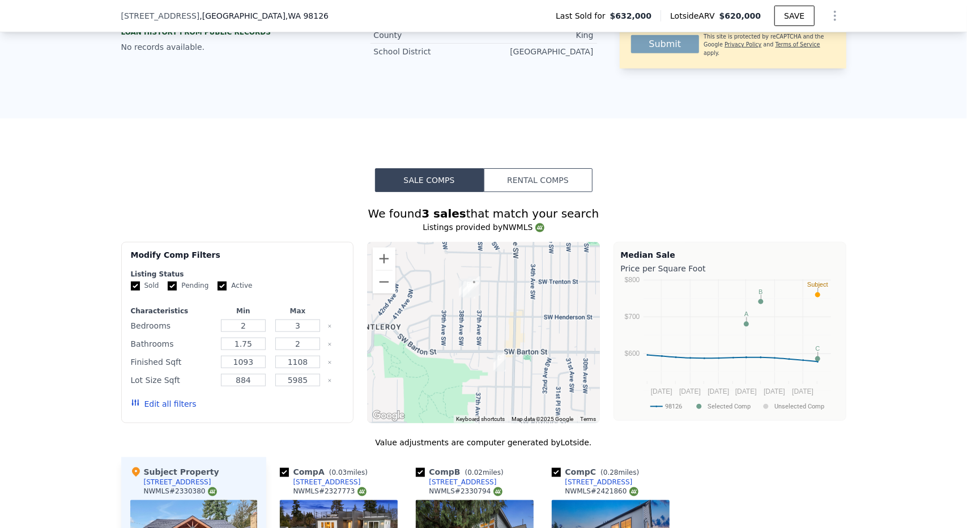
scroll to position [789, 0]
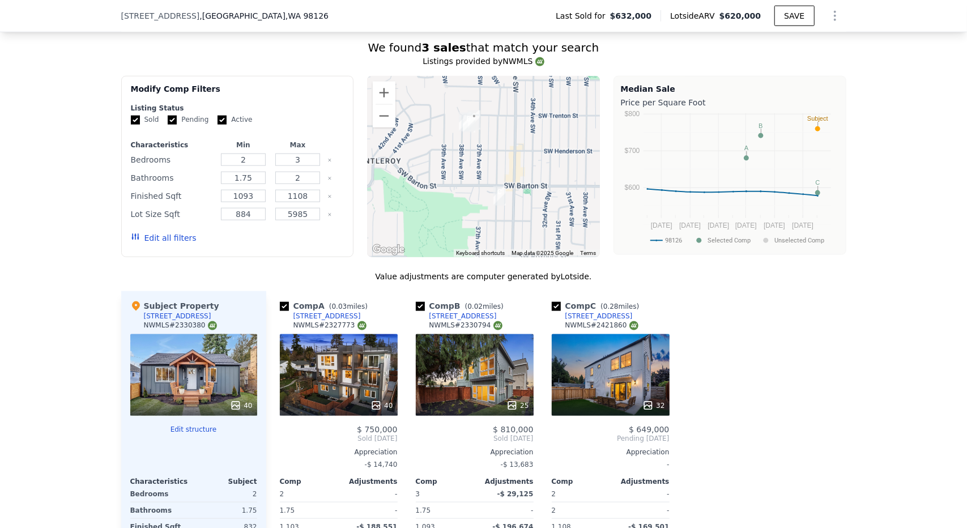
click at [829, 22] on icon "Show Options" at bounding box center [835, 16] width 14 height 14
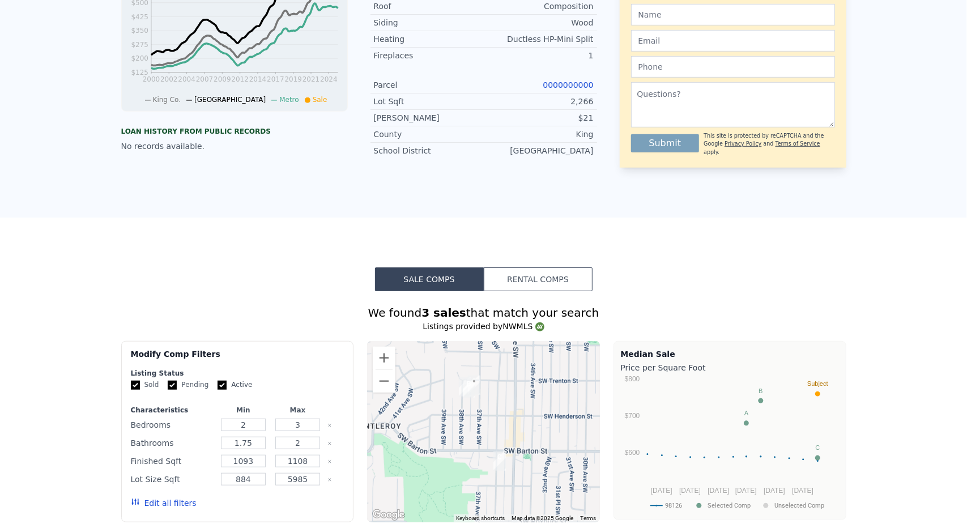
scroll to position [0, 0]
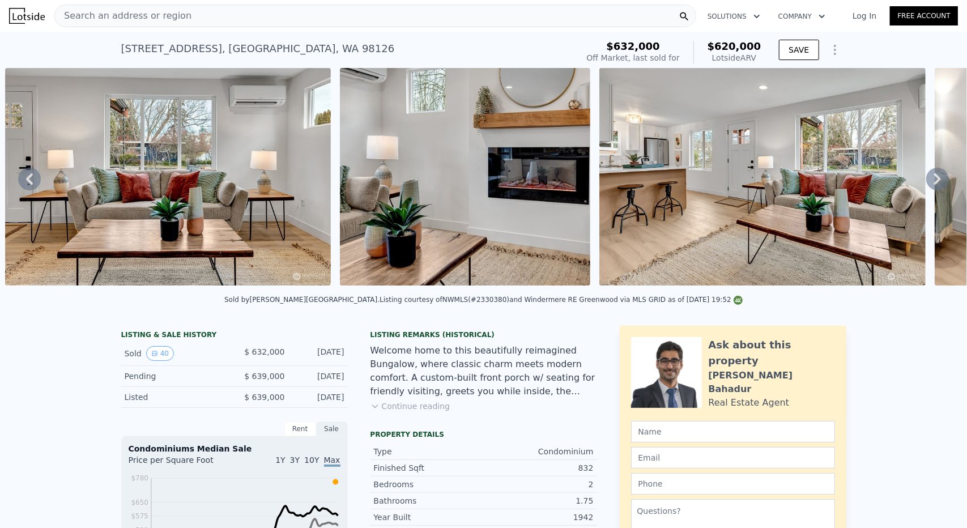
click at [294, 18] on div "Search an address or region" at bounding box center [375, 16] width 642 height 23
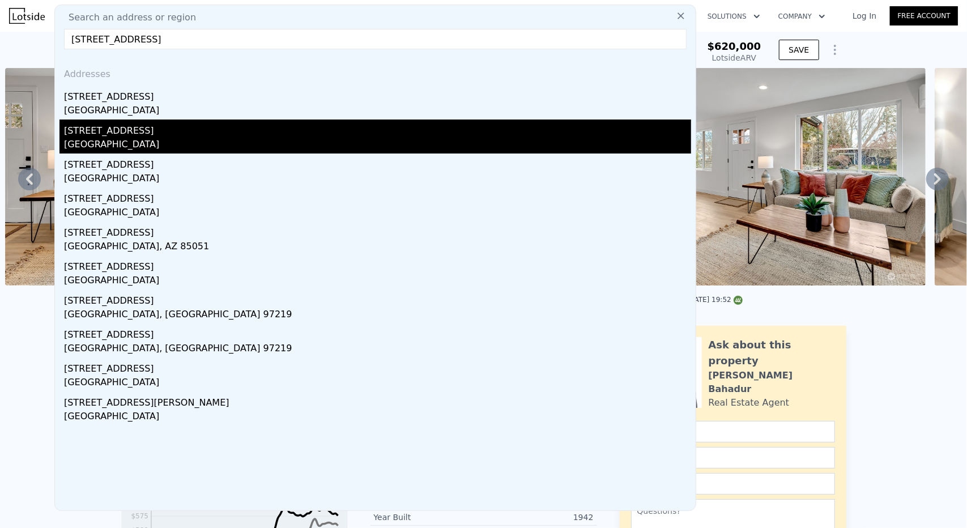
type input "8821 37th Ave SW #A"
click at [144, 146] on div "Seattle, WA 98126" at bounding box center [377, 146] width 627 height 16
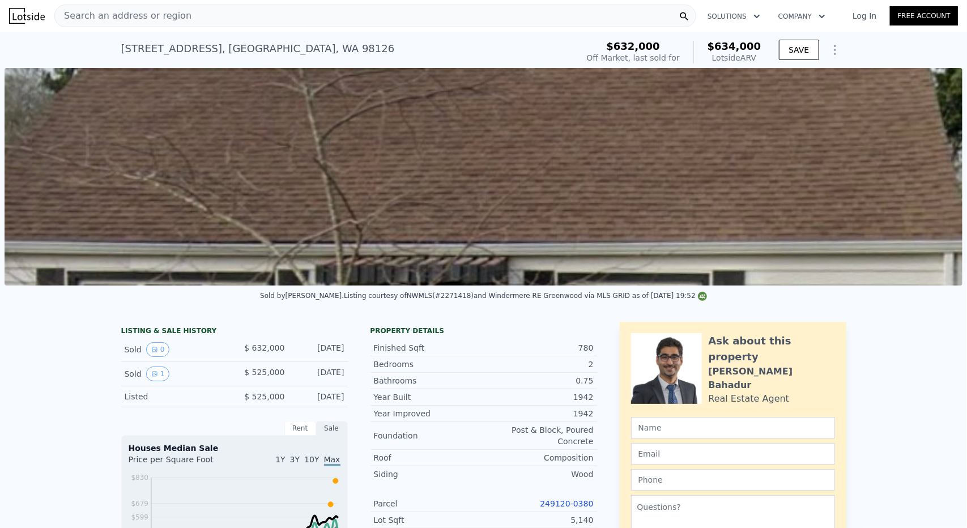
click at [397, 19] on div "Search an address or region" at bounding box center [375, 16] width 642 height 23
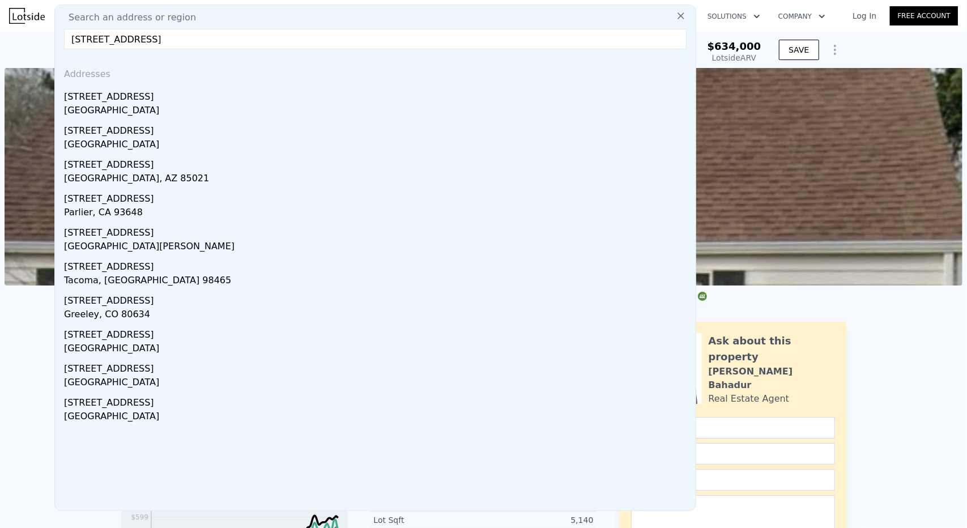
drag, startPoint x: 146, startPoint y: 36, endPoint x: 203, endPoint y: 36, distance: 56.7
click at [194, 37] on input "8412 17th Ave SW #1" at bounding box center [375, 39] width 623 height 20
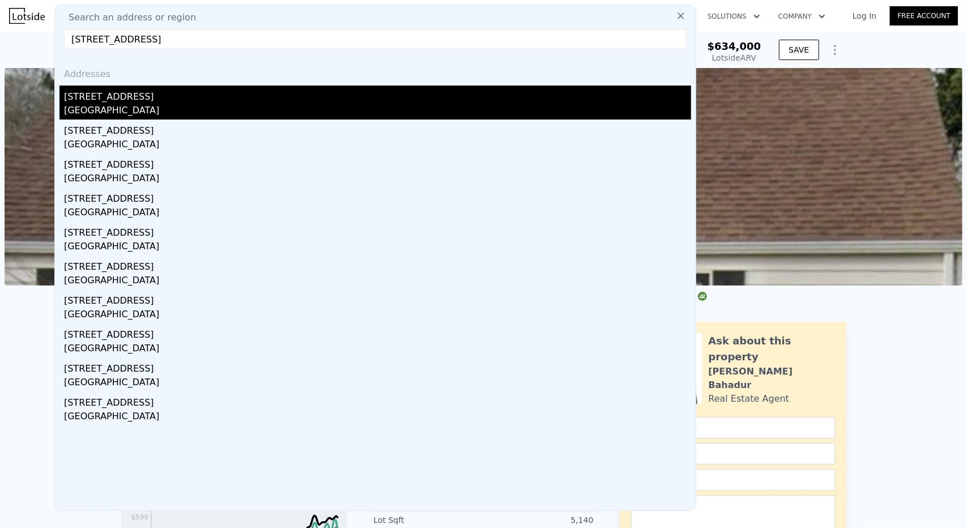
type input "8412 17th Ave SW, seattle"
click at [165, 107] on div "Seattle, WA 98106" at bounding box center [377, 112] width 627 height 16
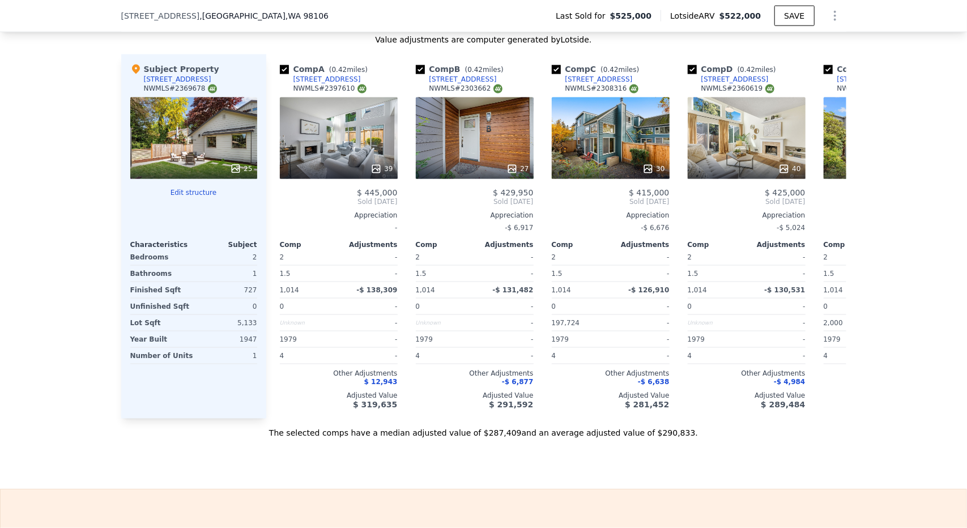
click at [203, 195] on button "Edit structure" at bounding box center [193, 192] width 127 height 9
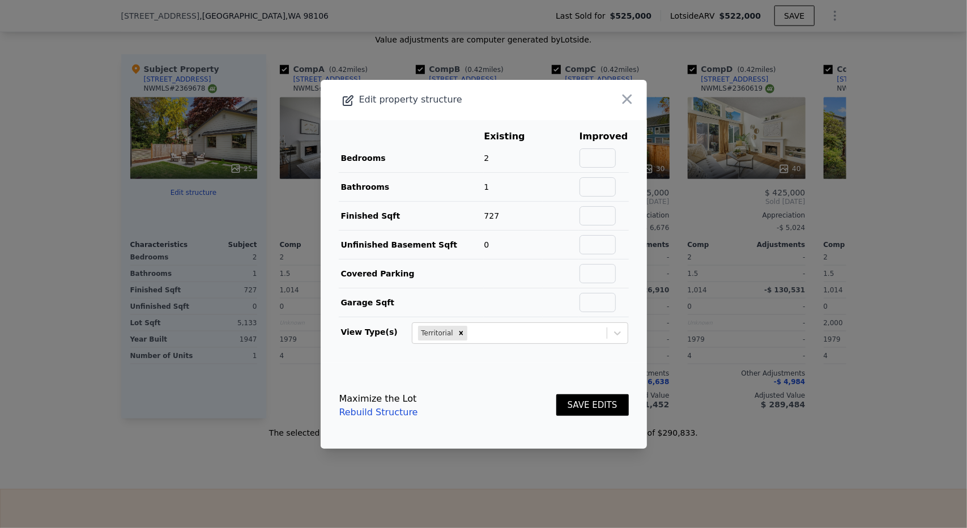
click at [391, 413] on link "Rebuild Structure" at bounding box center [378, 413] width 79 height 14
click at [623, 99] on icon "button" at bounding box center [627, 99] width 16 height 16
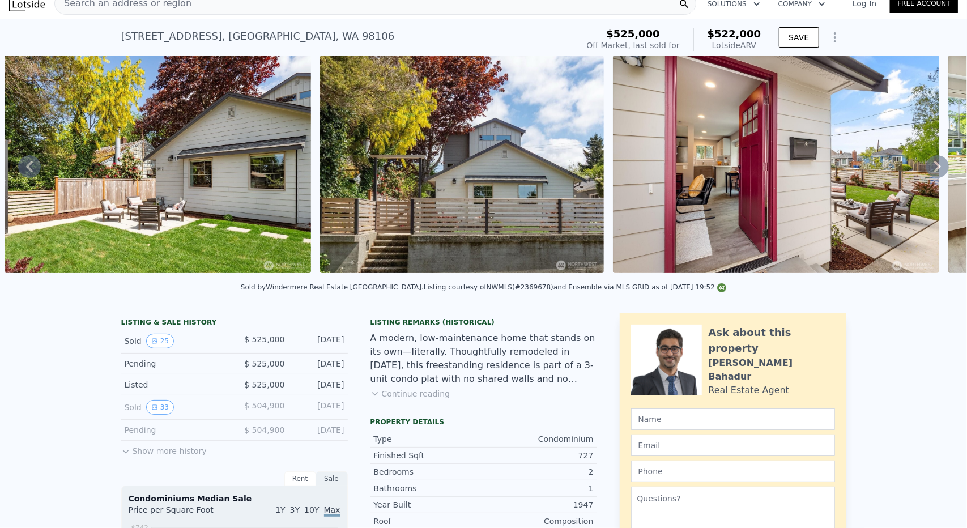
scroll to position [4, 0]
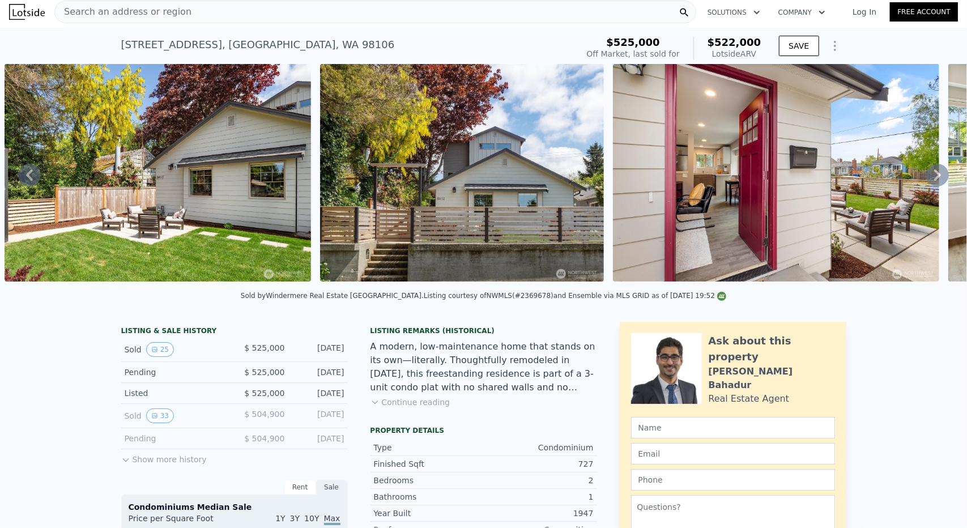
click at [373, 10] on div "Search an address or region" at bounding box center [375, 12] width 642 height 23
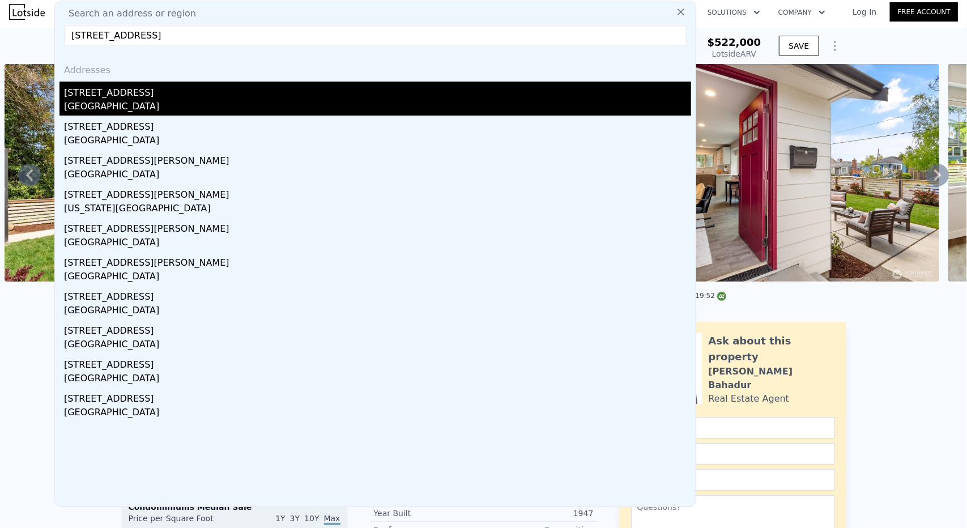
type input "11734 38th Ave NE"
click at [178, 93] on div "11734 38th Avenue NE" at bounding box center [377, 91] width 627 height 18
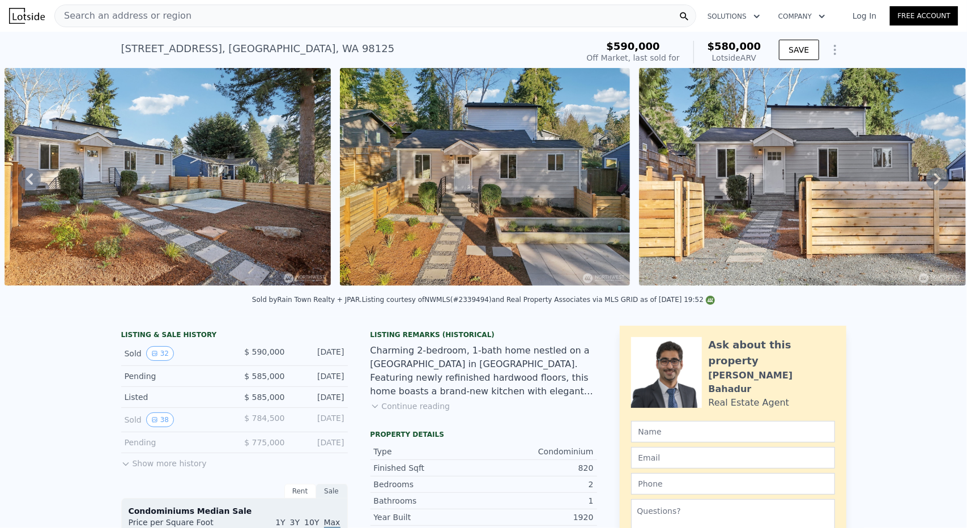
click at [831, 52] on icon "Show Options" at bounding box center [835, 50] width 14 height 14
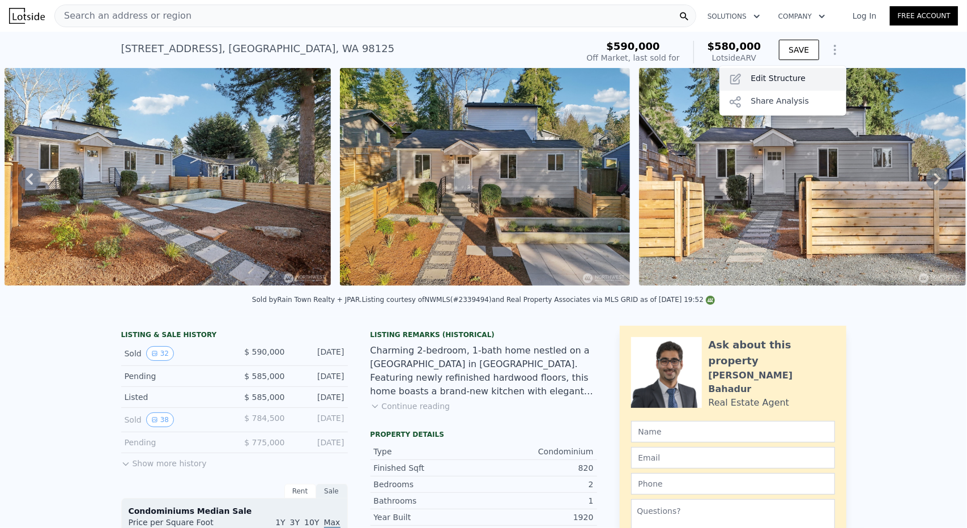
click at [801, 81] on div "Edit Structure" at bounding box center [783, 79] width 127 height 23
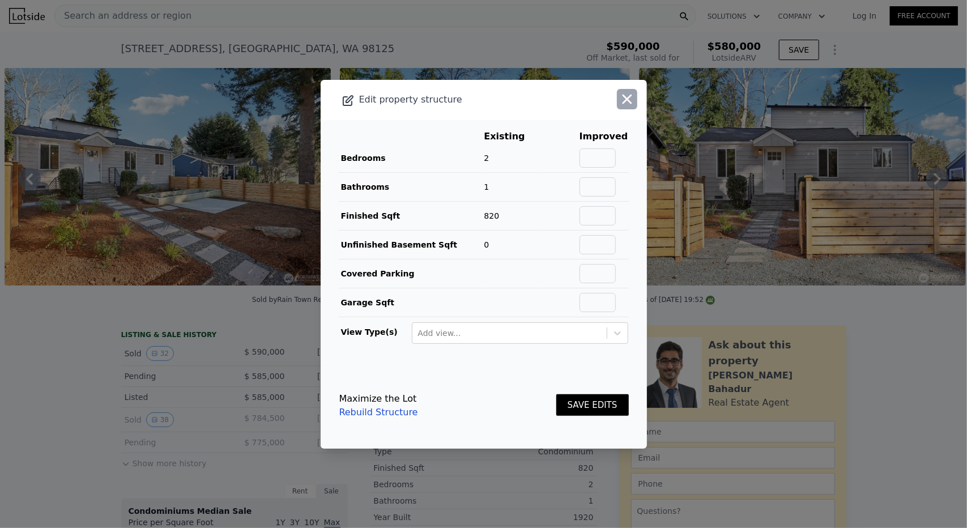
click at [624, 99] on icon "button" at bounding box center [627, 99] width 16 height 16
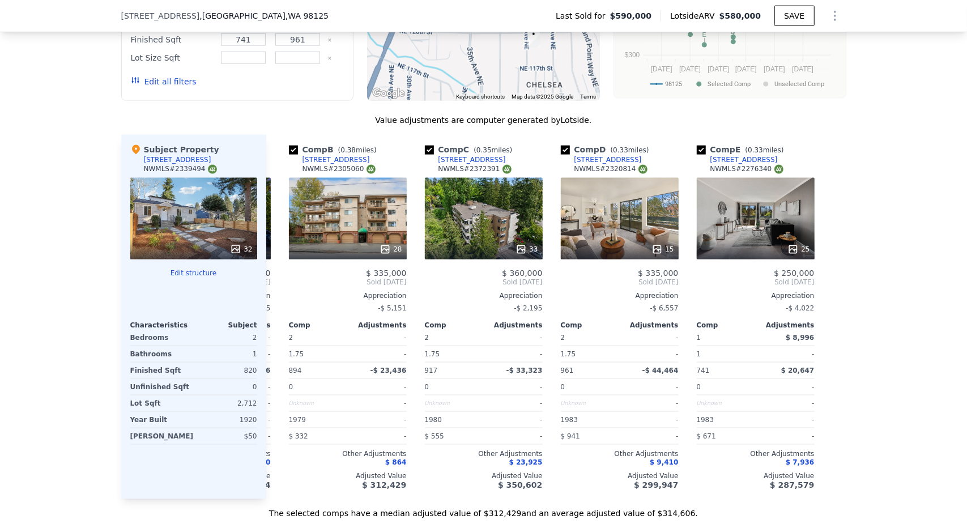
scroll to position [1015, 0]
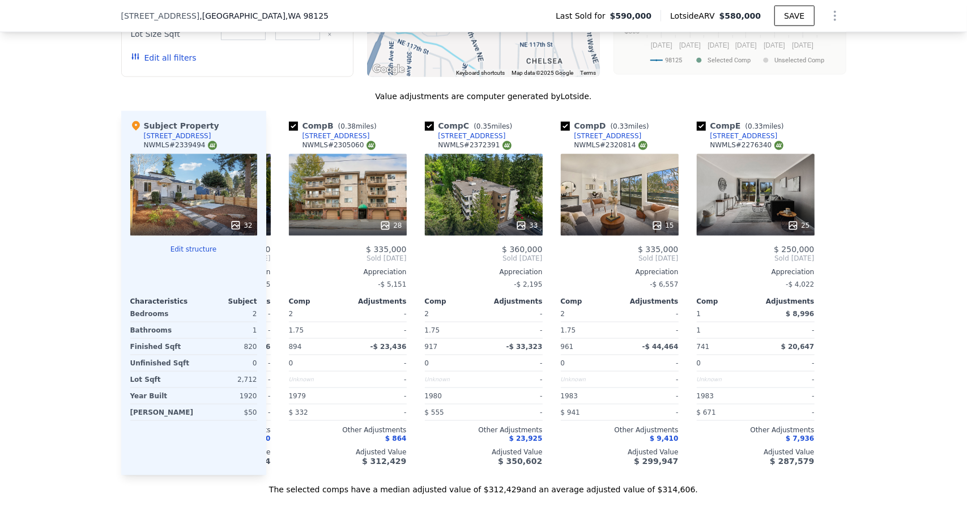
click at [194, 259] on div at bounding box center [193, 258] width 127 height 9
click at [195, 250] on button "Edit structure" at bounding box center [193, 249] width 127 height 9
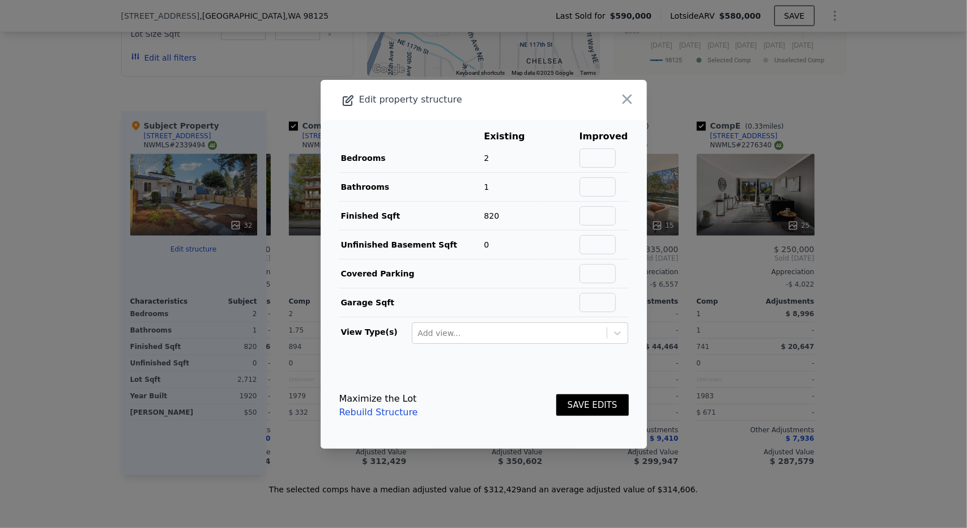
click at [385, 416] on link "Rebuild Structure" at bounding box center [378, 413] width 79 height 14
click at [623, 104] on icon "button" at bounding box center [628, 99] width 10 height 10
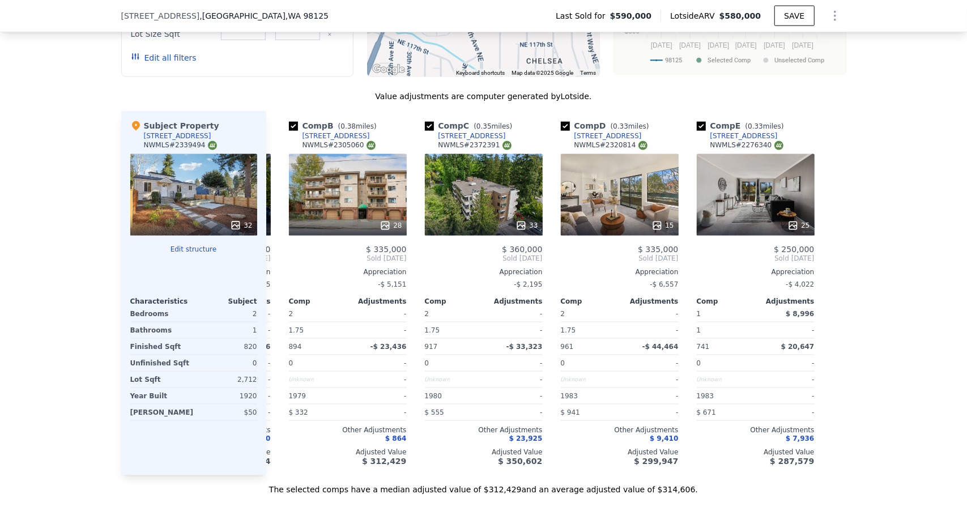
click at [286, 18] on span ", WA 98125" at bounding box center [307, 15] width 43 height 9
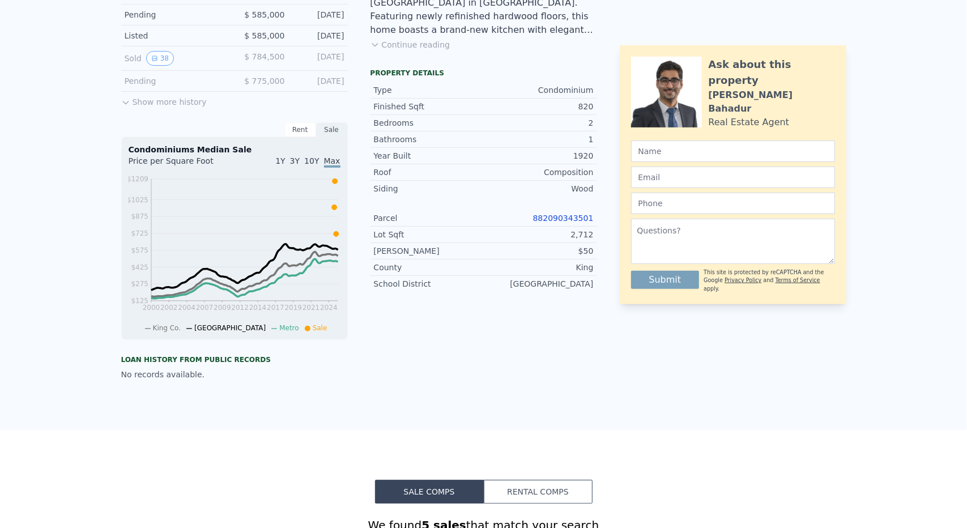
scroll to position [0, 0]
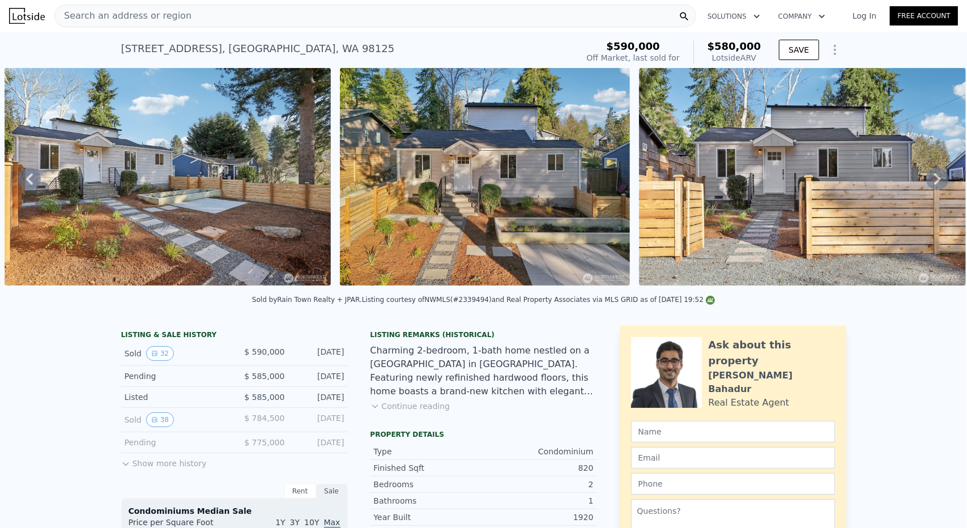
click at [271, 22] on div "Search an address or region" at bounding box center [375, 16] width 642 height 23
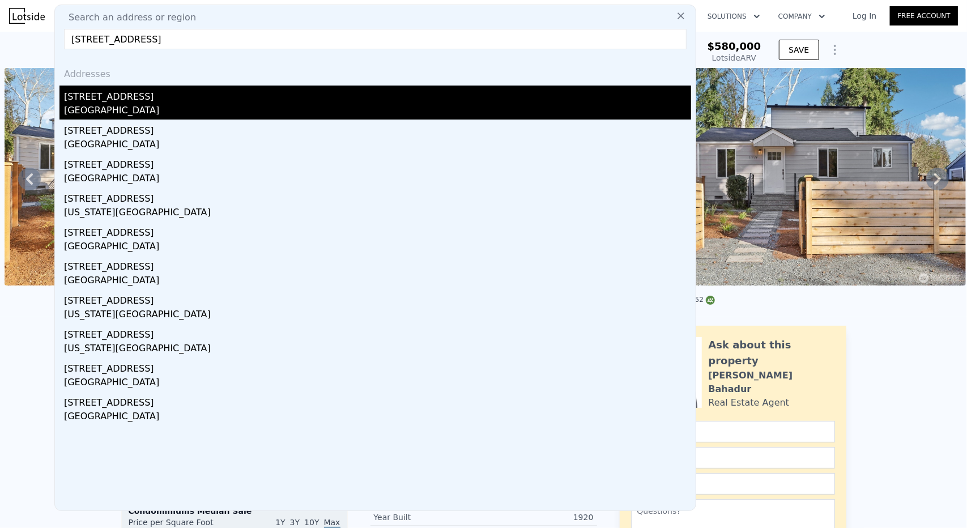
type input "3130 SW 97th St"
click at [197, 100] on div "3130 SW 97th St" at bounding box center [377, 95] width 627 height 18
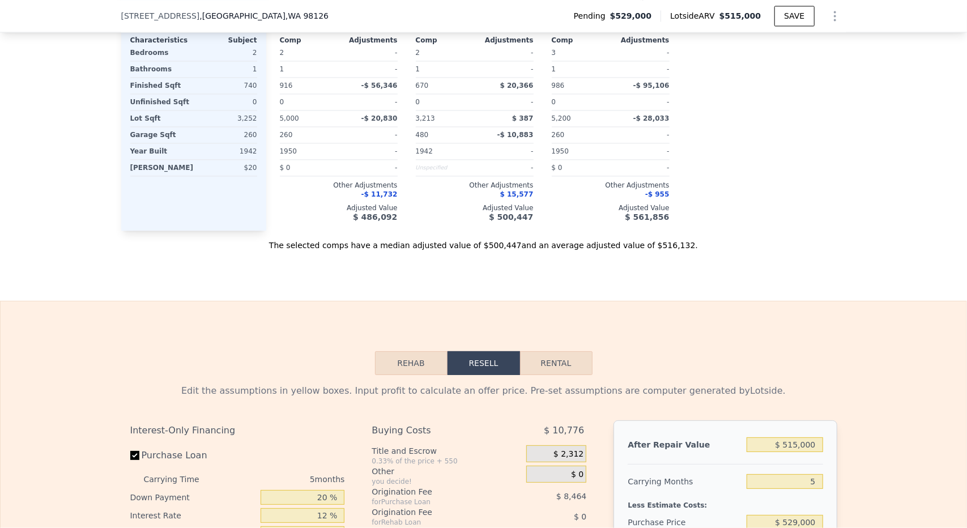
scroll to position [1355, 0]
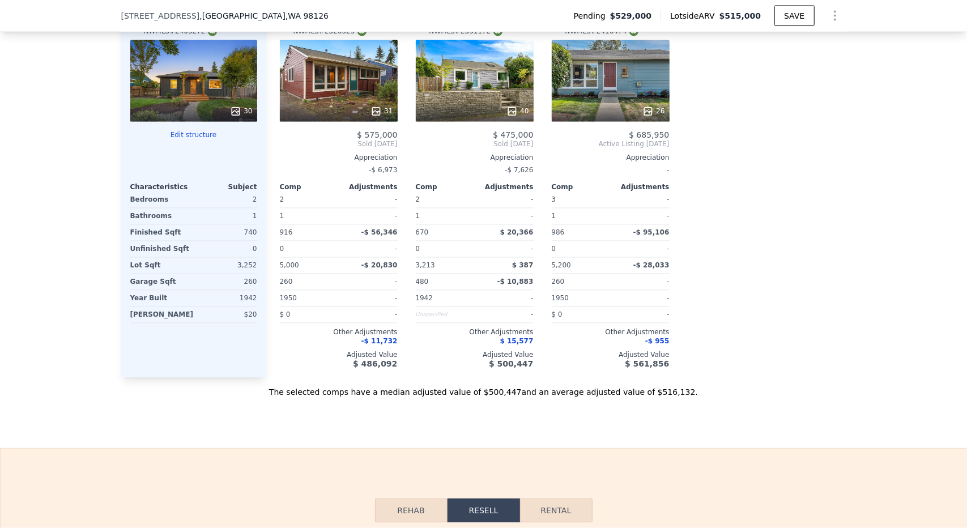
click at [830, 14] on icon "Show Options" at bounding box center [835, 16] width 14 height 14
click at [779, 48] on div "Edit Structure" at bounding box center [783, 45] width 127 height 23
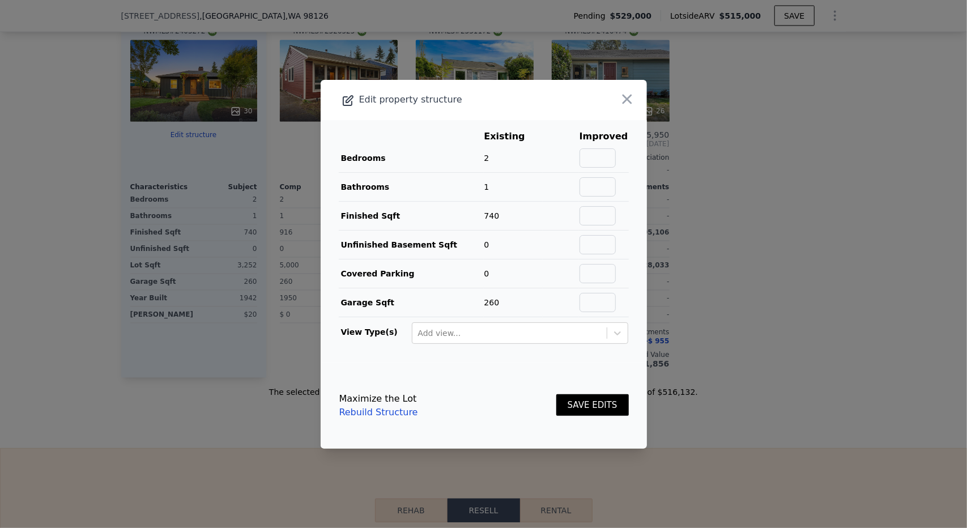
click at [384, 411] on link "Rebuild Structure" at bounding box center [378, 413] width 79 height 14
click at [619, 100] on icon "button" at bounding box center [627, 99] width 16 height 16
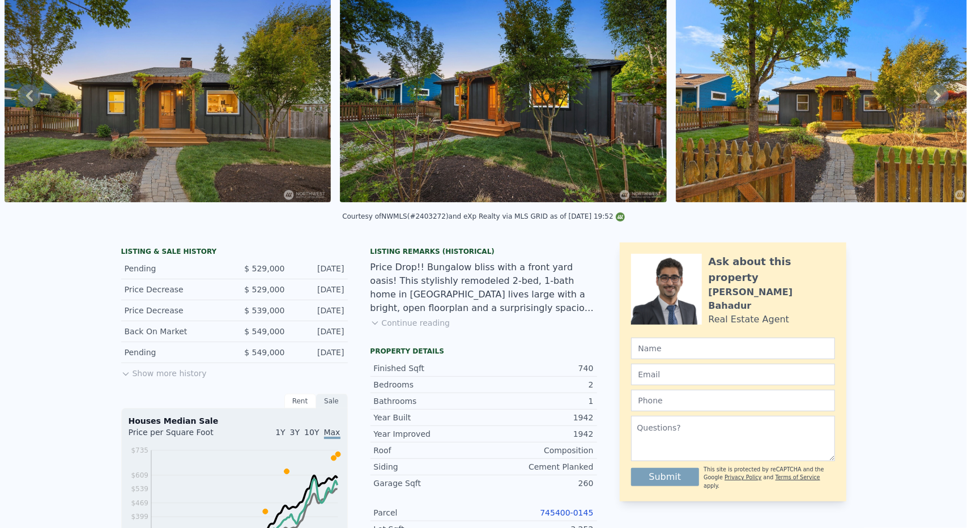
scroll to position [2, 0]
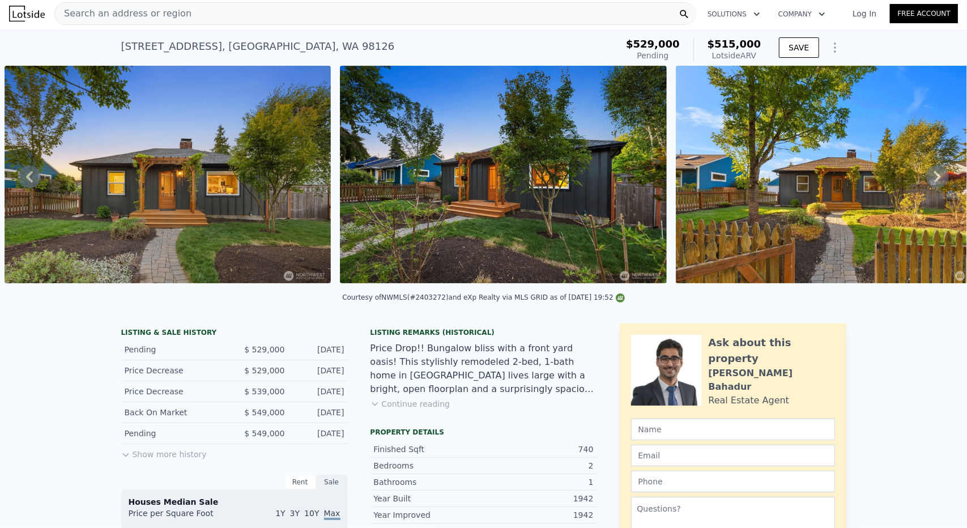
click at [351, 41] on div "3130 SW 97th St , Seattle , WA 98126 Pending from $529k (~ARV $515k )" at bounding box center [367, 50] width 492 height 32
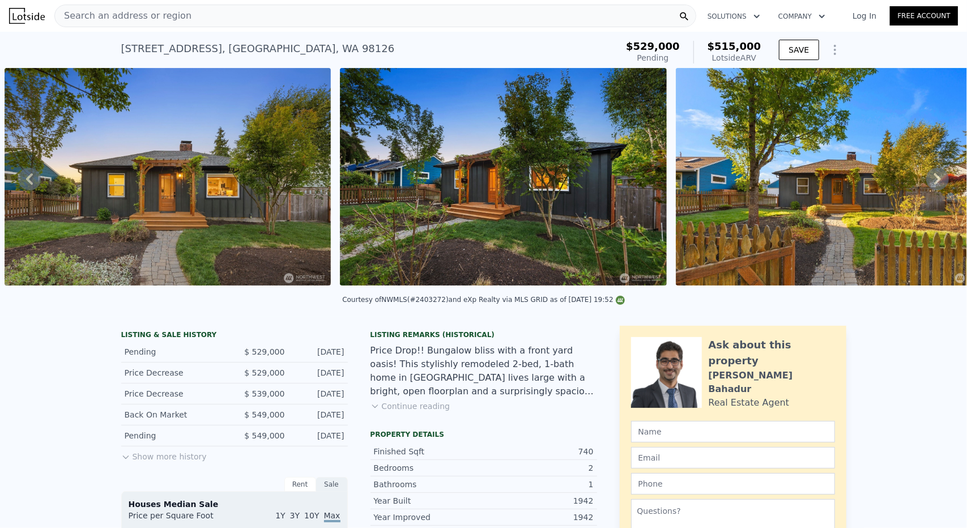
click at [364, 14] on div "Search an address or region" at bounding box center [375, 16] width 642 height 23
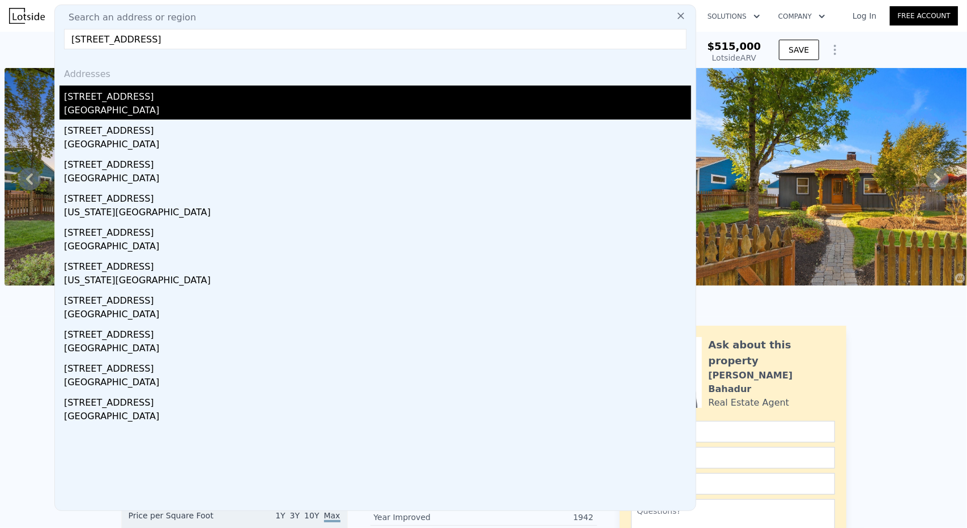
type input "924 N 78th St #B"
click at [189, 91] on div "[STREET_ADDRESS]" at bounding box center [377, 95] width 627 height 18
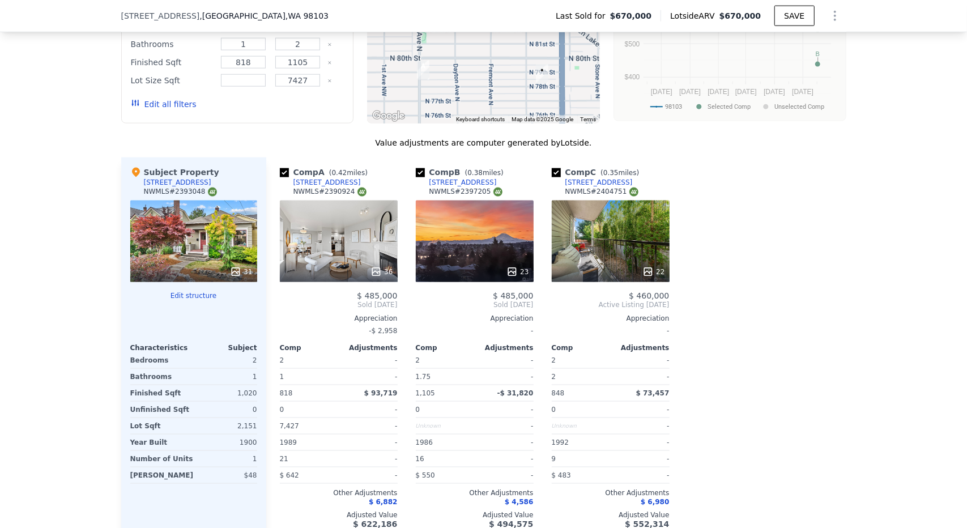
scroll to position [959, 0]
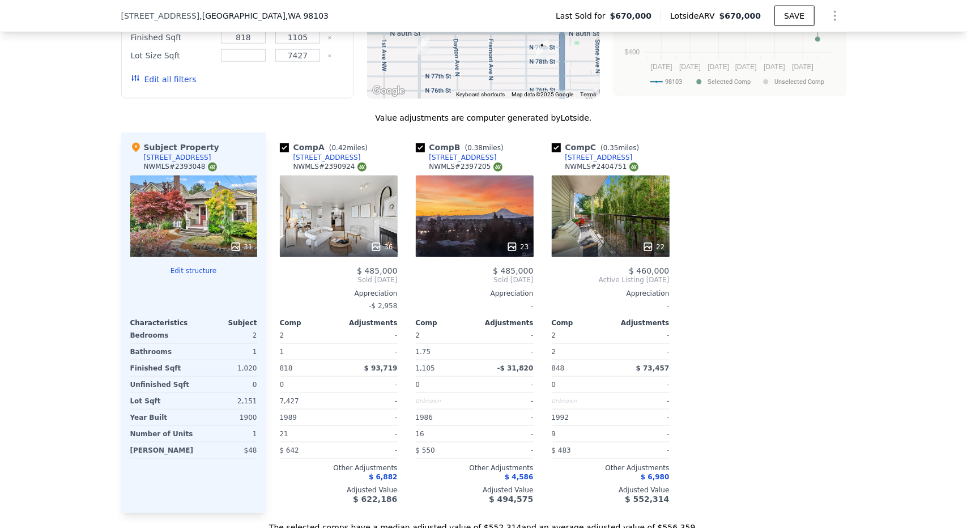
click at [833, 13] on icon "Show Options" at bounding box center [835, 16] width 14 height 14
click at [798, 44] on div "Edit Structure" at bounding box center [783, 45] width 127 height 23
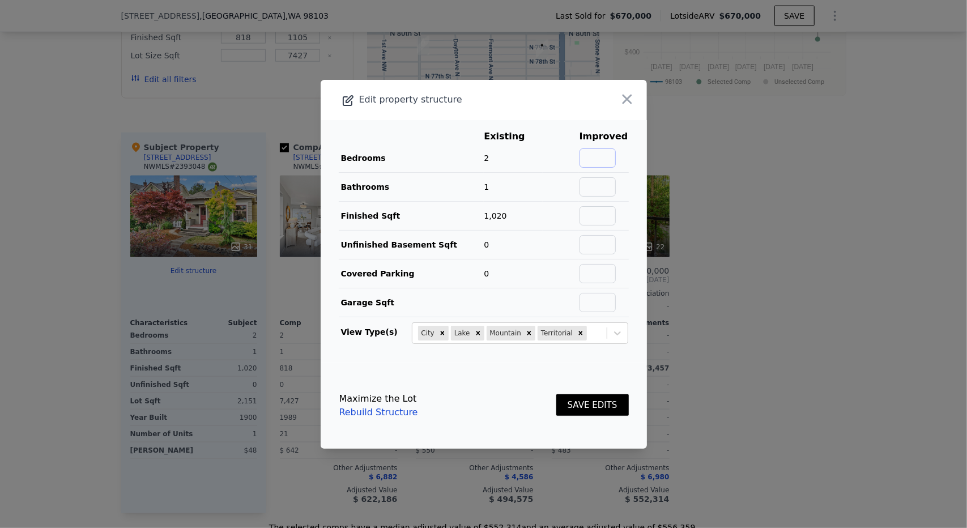
click at [590, 149] on input "text" at bounding box center [598, 157] width 36 height 19
type input "2"
click at [373, 414] on link "Rebuild Structure" at bounding box center [378, 413] width 79 height 14
click at [622, 101] on icon "button" at bounding box center [627, 99] width 16 height 16
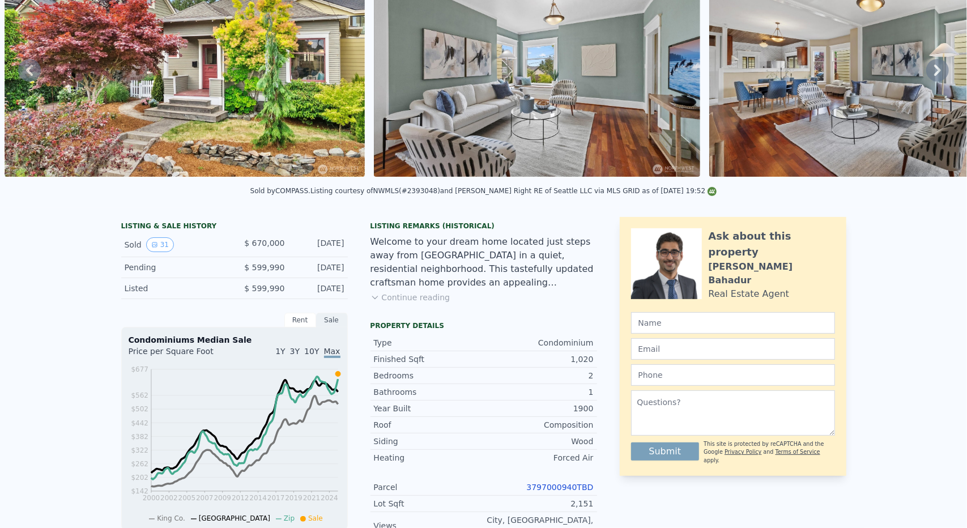
scroll to position [4, 0]
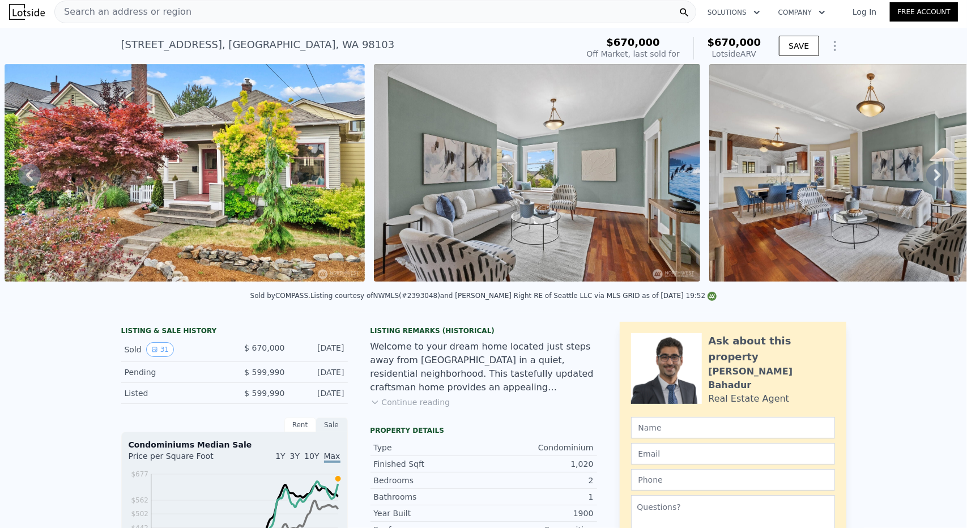
click at [367, 10] on div "Search an address or region" at bounding box center [375, 12] width 642 height 23
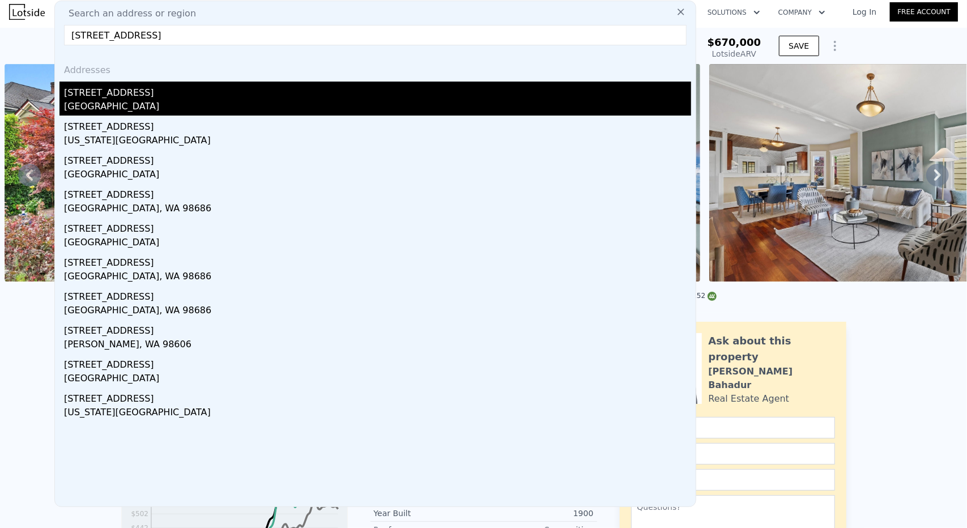
type input "12302 5th Ave NE"
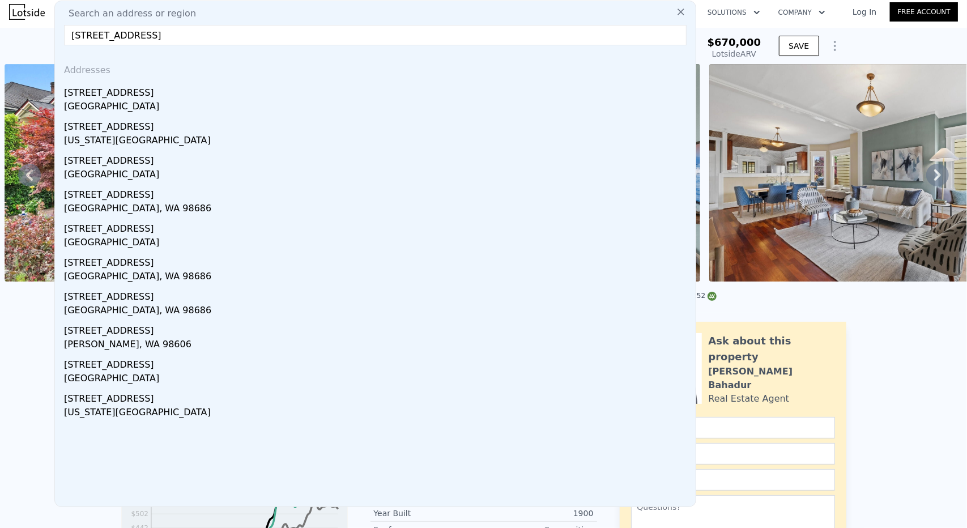
click at [154, 98] on div "12302 5th Ave NE" at bounding box center [377, 91] width 627 height 18
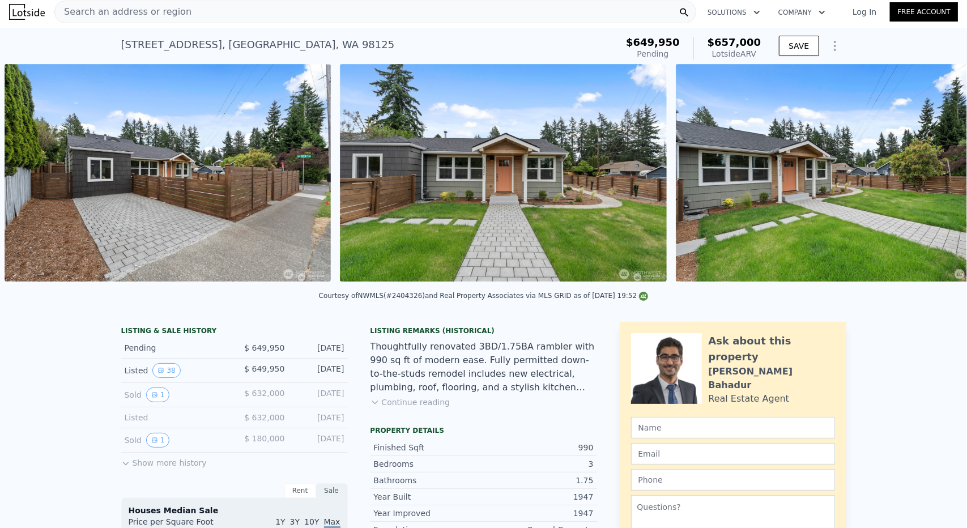
click at [312, 295] on div "Courtesy of NWMLS (#2404326) and Real Property Associates via MLS GRID as of 08…" at bounding box center [483, 299] width 967 height 27
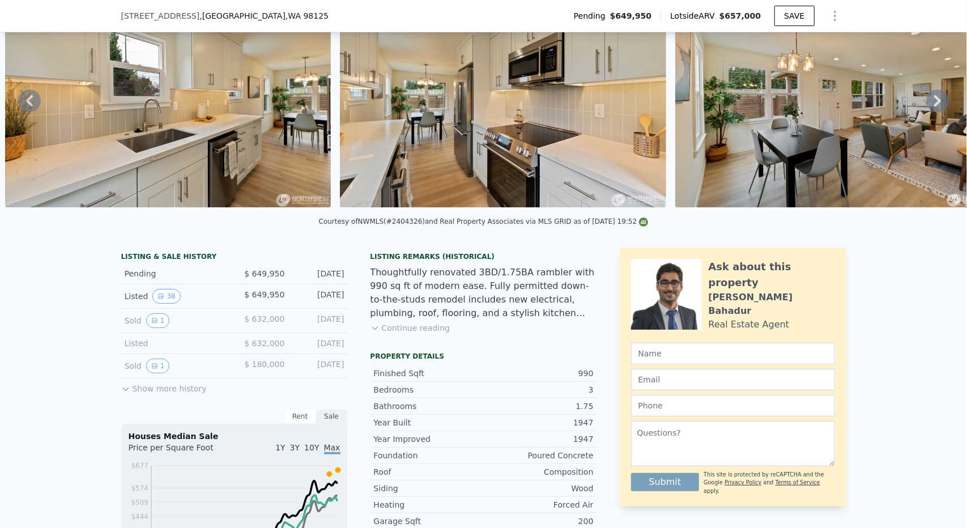
scroll to position [170, 0]
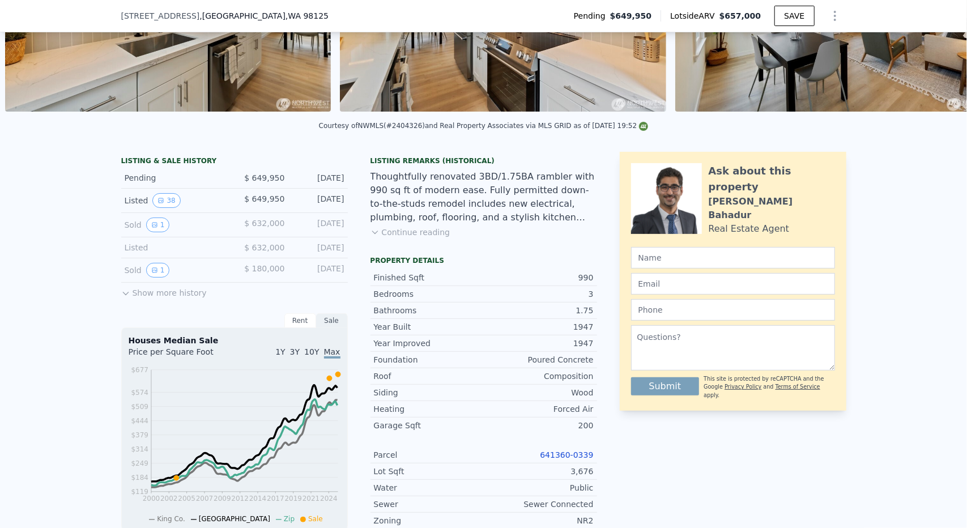
click at [836, 9] on icon "Show Options" at bounding box center [835, 16] width 14 height 14
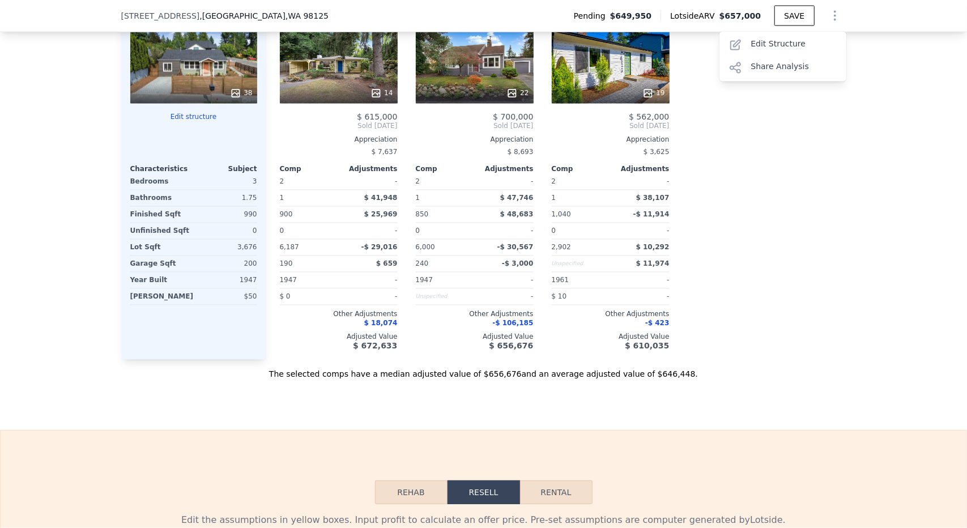
scroll to position [1303, 0]
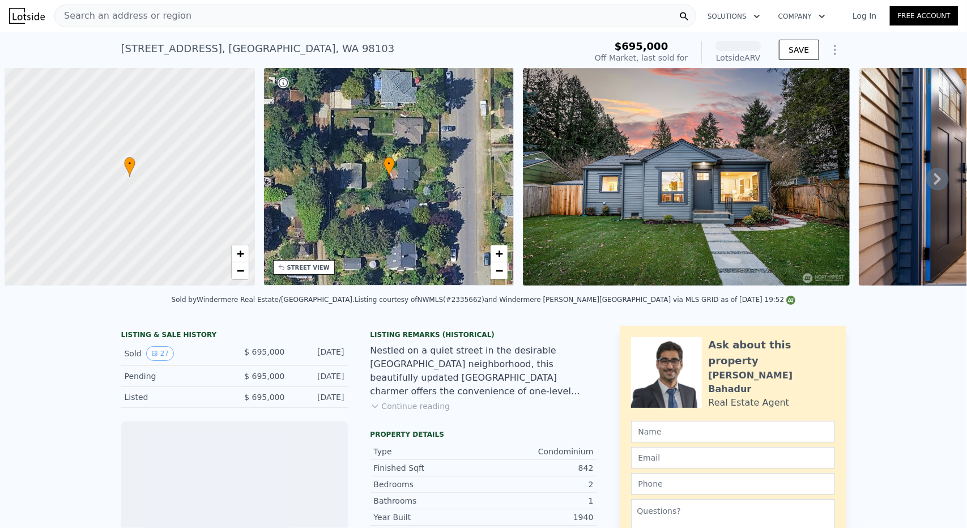
scroll to position [0, 5]
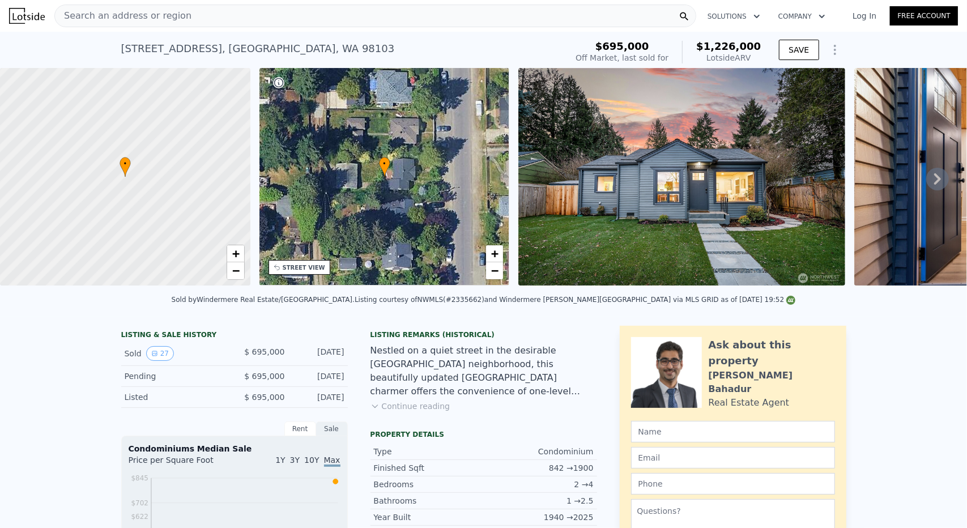
click at [831, 48] on icon "Show Options" at bounding box center [835, 50] width 14 height 14
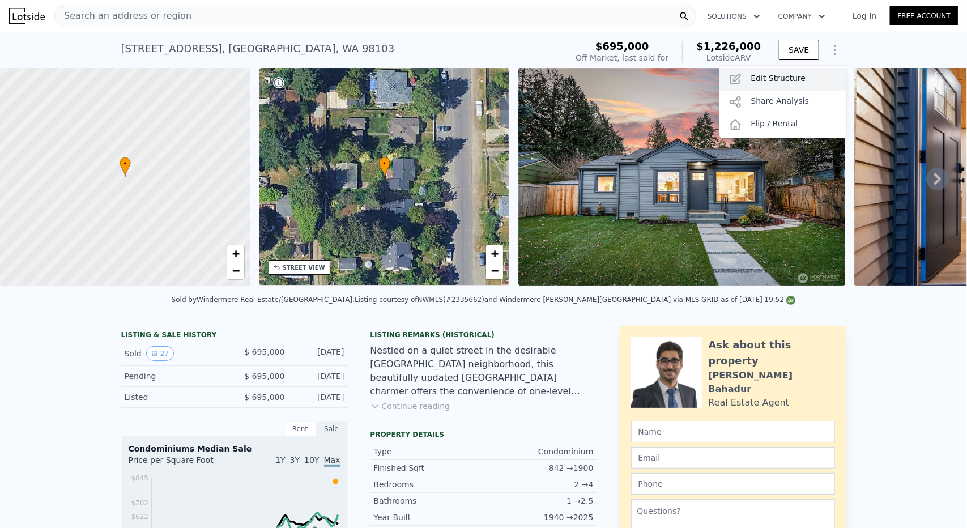
click at [785, 75] on div "Edit Structure" at bounding box center [783, 79] width 127 height 23
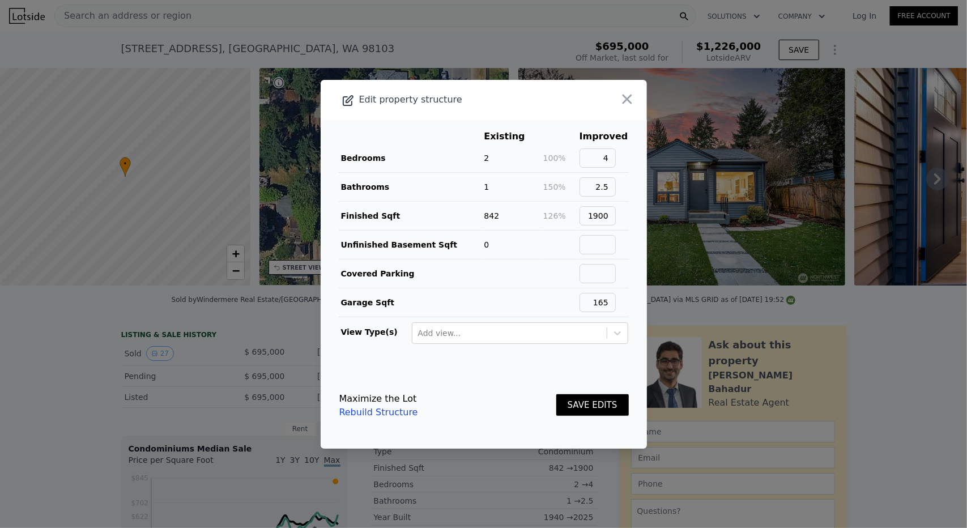
click at [385, 414] on link "Rebuild Structure" at bounding box center [378, 413] width 79 height 14
click at [609, 210] on input "1900" at bounding box center [598, 215] width 36 height 19
type input "850"
drag, startPoint x: 597, startPoint y: 160, endPoint x: 613, endPoint y: 160, distance: 15.9
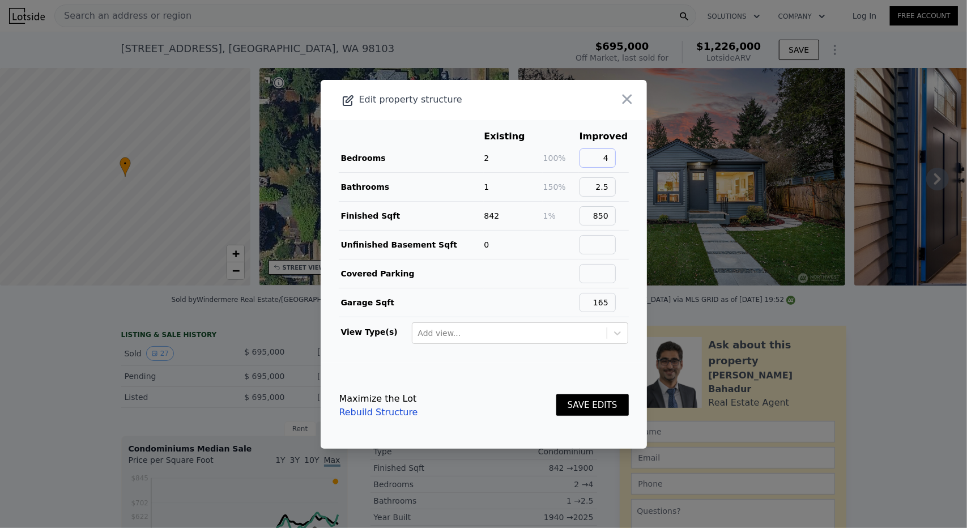
click at [612, 160] on input "4" at bounding box center [598, 157] width 36 height 19
type input "2"
type input "1"
click at [595, 297] on input "165" at bounding box center [598, 302] width 36 height 19
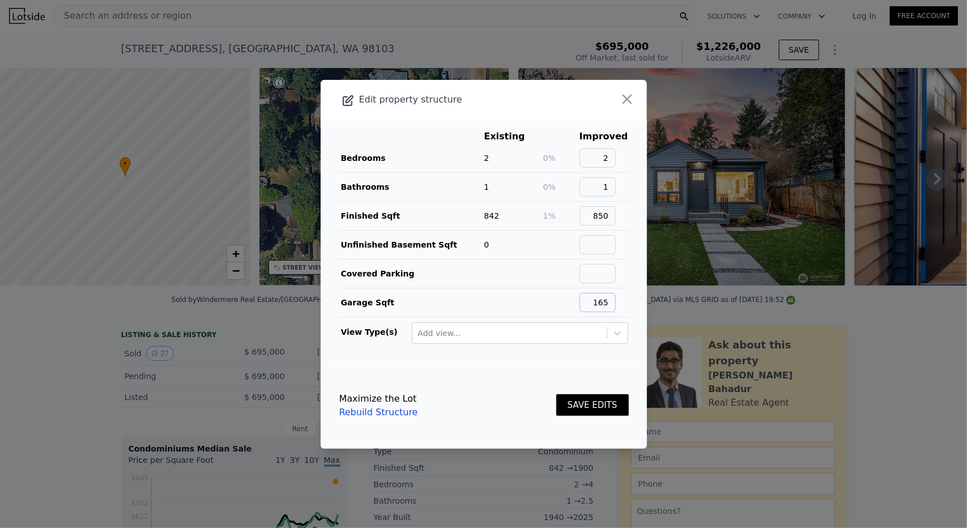
click at [595, 297] on input "165" at bounding box center [598, 302] width 36 height 19
type input "0"
click at [593, 403] on button "SAVE EDITS" at bounding box center [592, 405] width 73 height 22
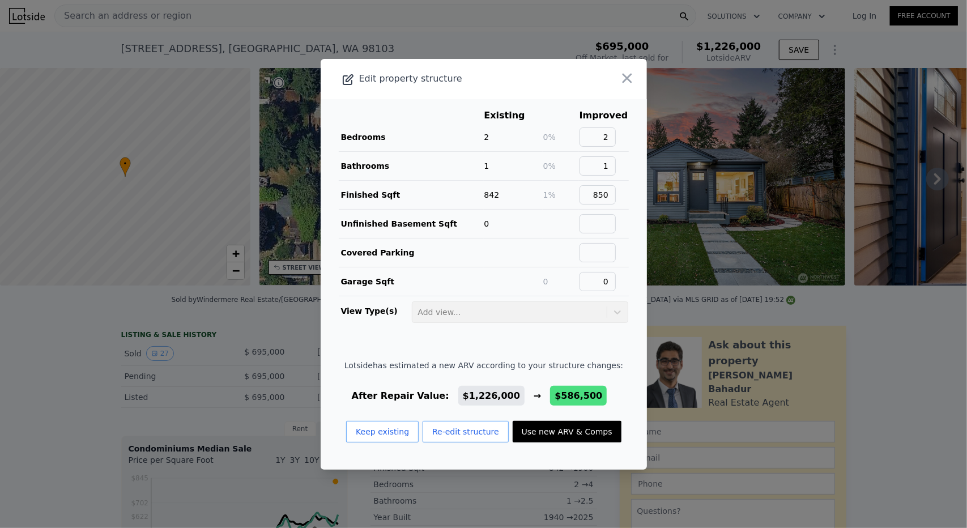
click at [556, 431] on button "Use new ARV & Comps" at bounding box center [567, 432] width 109 height 22
type input "1"
type input "3"
type input "0.75"
type input "2.25"
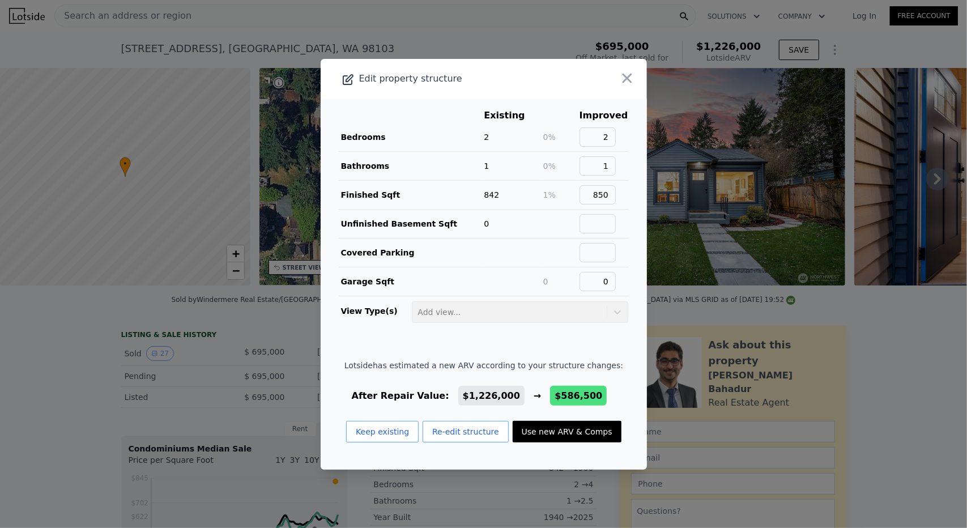
type input "724"
type input "1089"
type input "3844"
type input "$ 586,500"
type input "-$ 760,797"
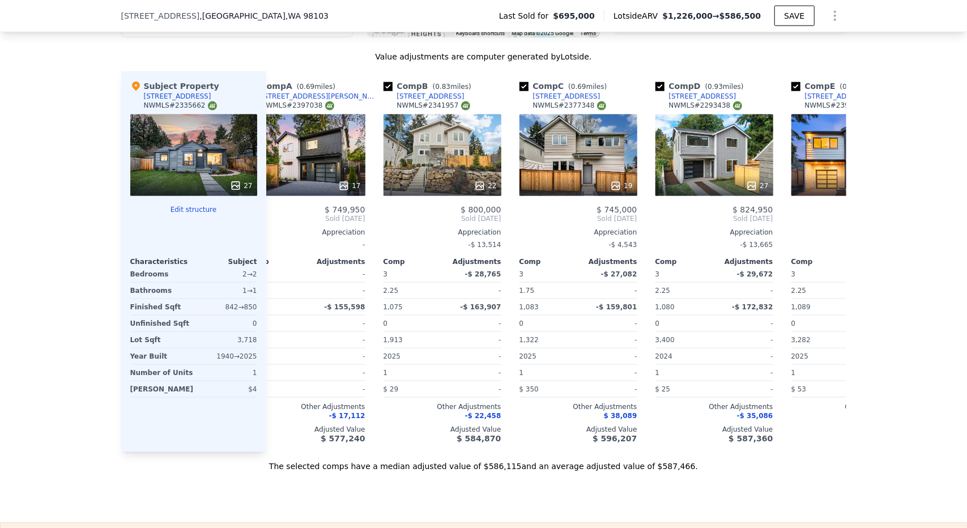
scroll to position [0, 23]
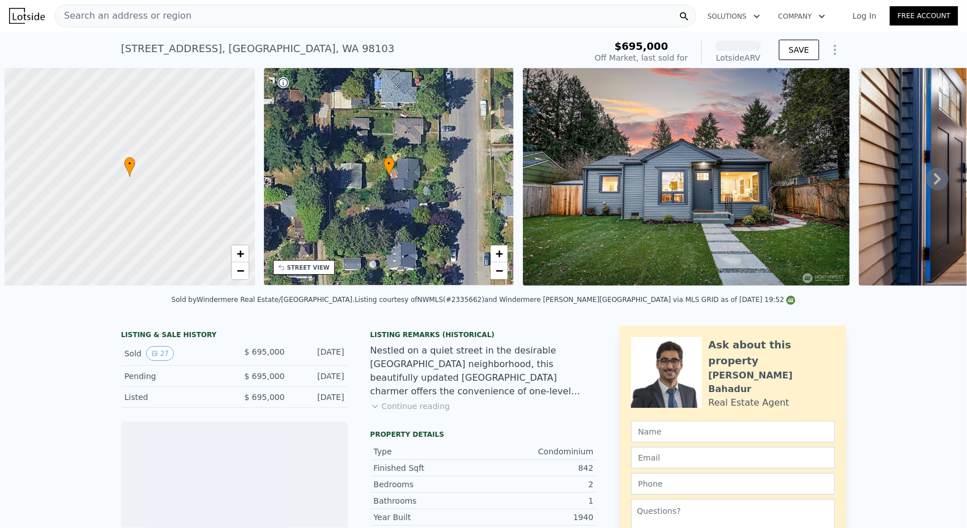
scroll to position [0, 5]
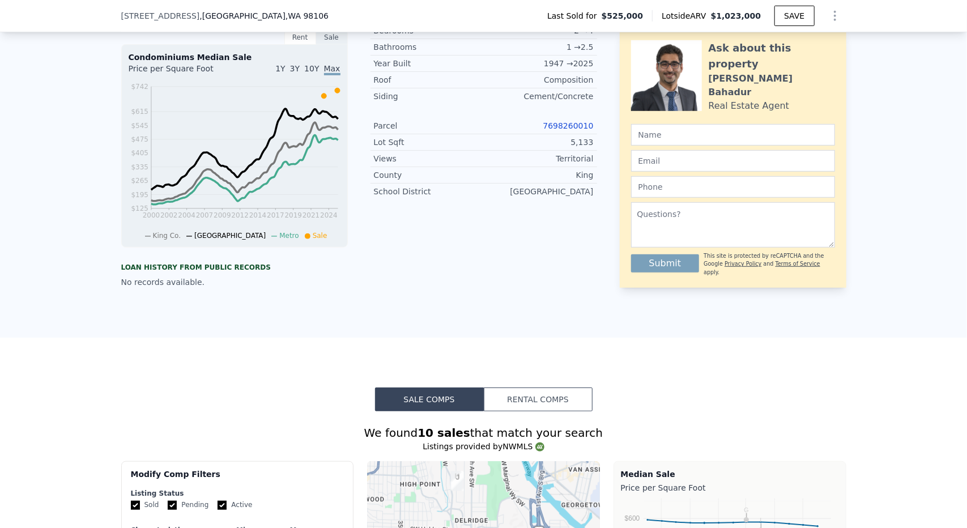
scroll to position [449, 0]
click at [828, 15] on icon "Show Options" at bounding box center [835, 16] width 14 height 14
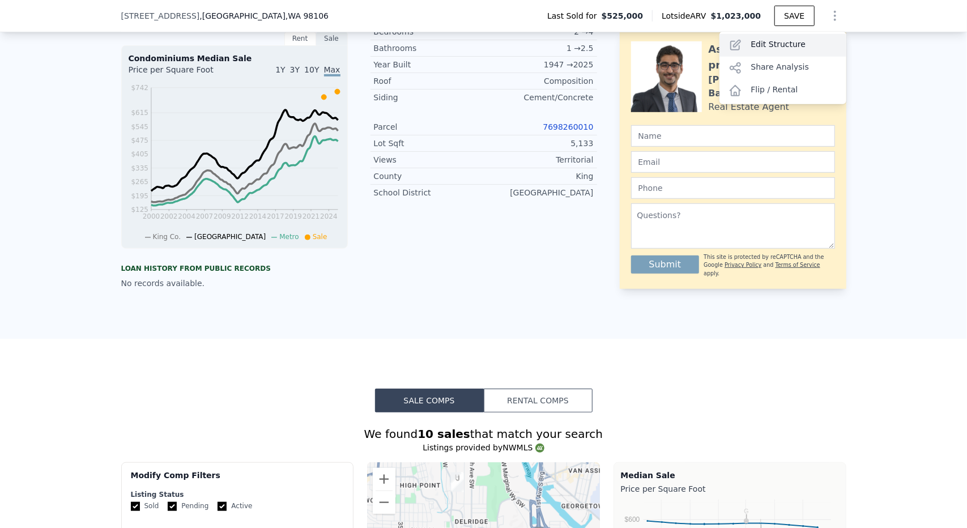
click at [777, 45] on div "Edit Structure" at bounding box center [783, 45] width 127 height 23
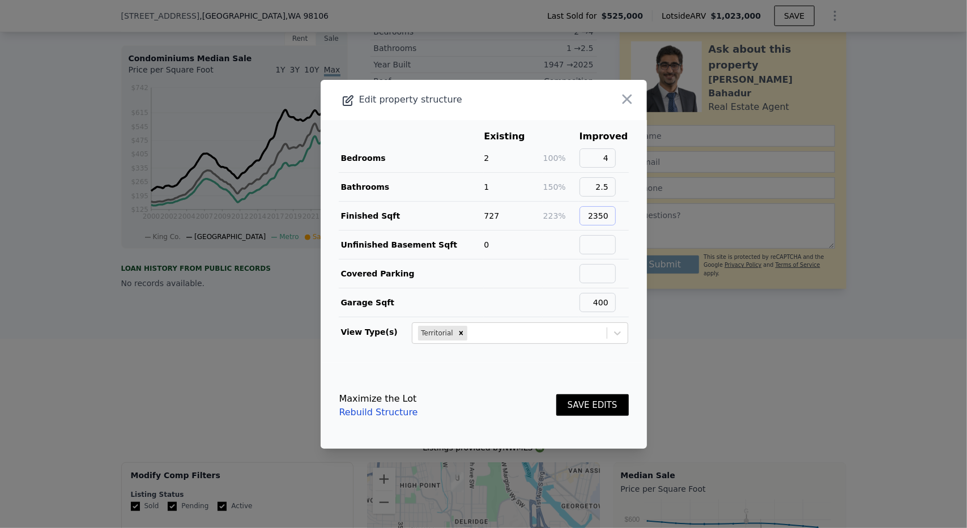
click at [597, 213] on input "2350" at bounding box center [598, 215] width 36 height 19
type input "750"
drag, startPoint x: 601, startPoint y: 165, endPoint x: 624, endPoint y: 163, distance: 23.4
click at [623, 164] on main "Existing Improved Bedrooms 2 100% 4 Bathrooms 1 150% 2.5 Finished Sqft 727 3% 7…" at bounding box center [484, 241] width 326 height 243
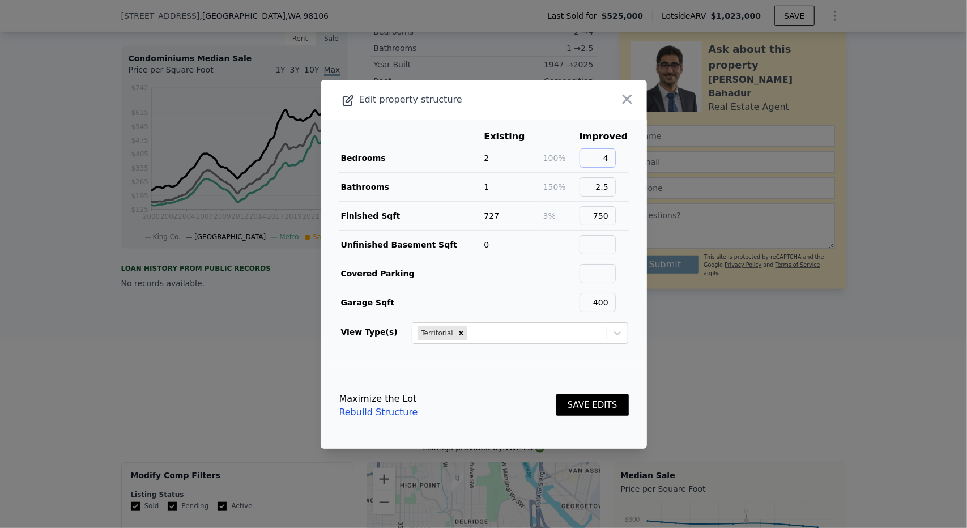
scroll to position [1, 0]
type input "2"
type input "1"
click at [597, 300] on input "400" at bounding box center [598, 302] width 36 height 19
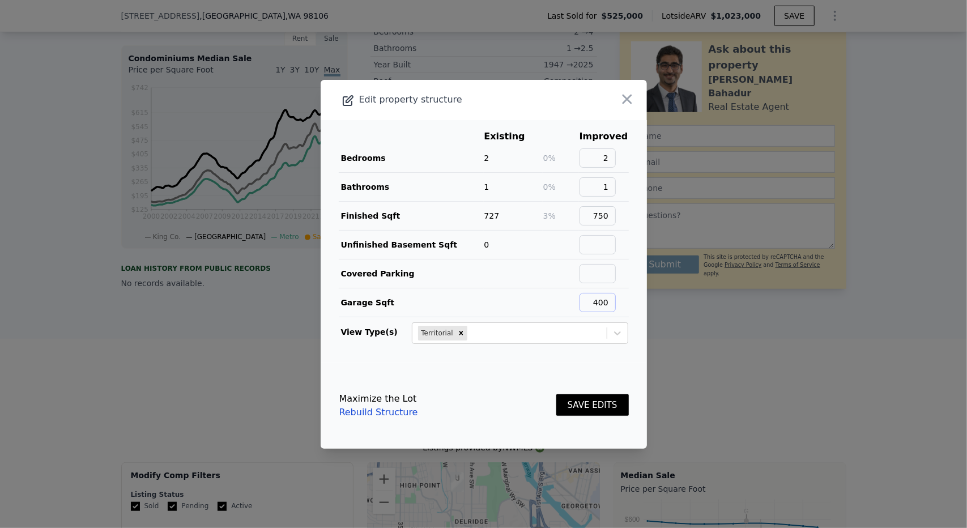
click at [597, 300] on input "400" at bounding box center [598, 302] width 36 height 19
type input "0"
click at [600, 402] on button "SAVE EDITS" at bounding box center [592, 405] width 73 height 22
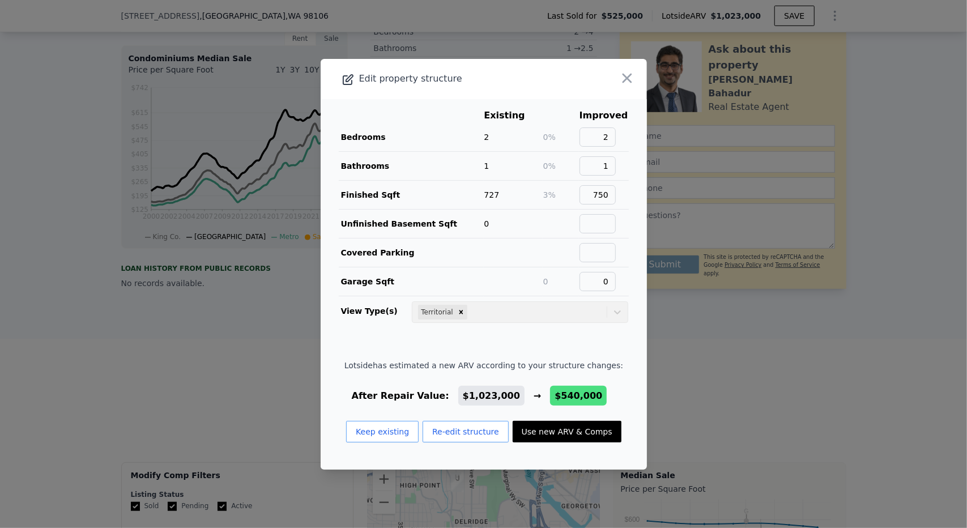
click at [576, 427] on button "Use new ARV & Comps" at bounding box center [567, 432] width 109 height 22
type input "2"
type input "1.5"
type input "1.75"
type input "914"
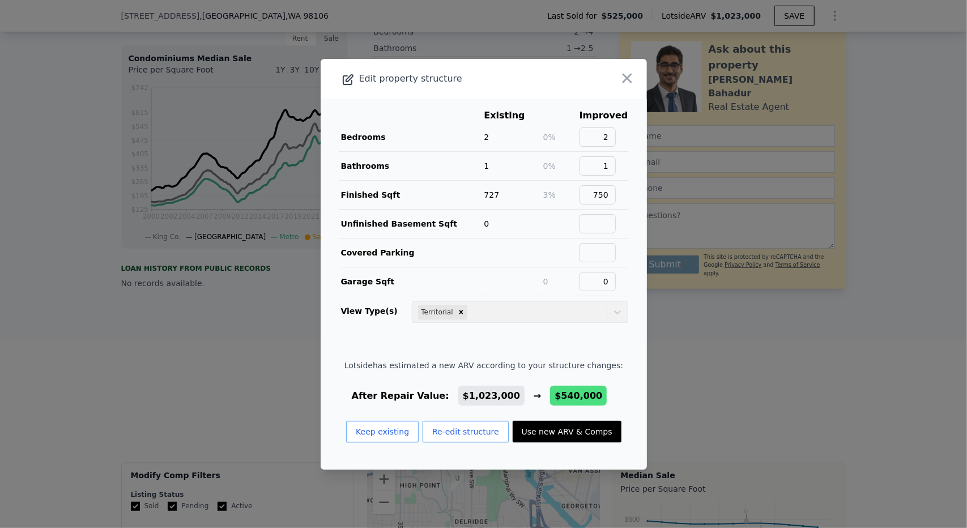
type input "1000"
type input "1498"
type input "4000"
type input "$ 540,000"
type input "-$ 573,227"
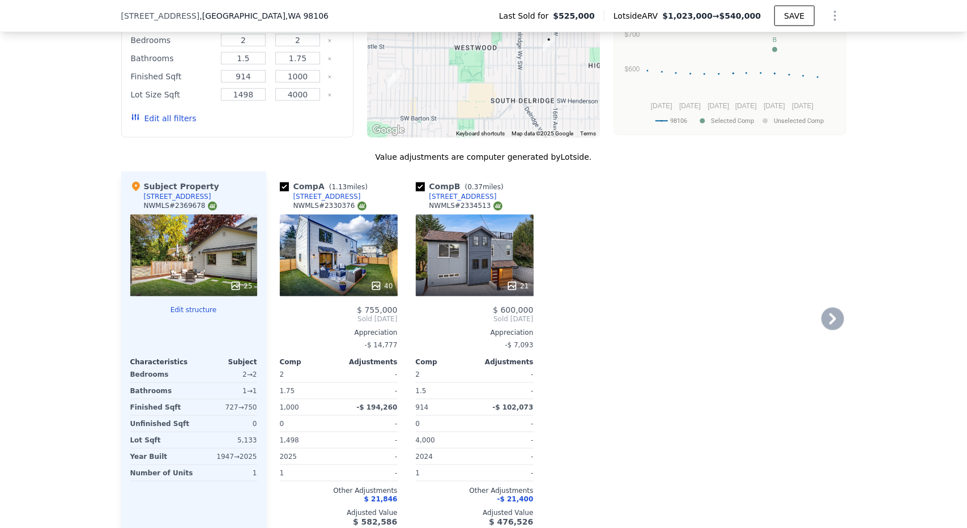
scroll to position [1129, 0]
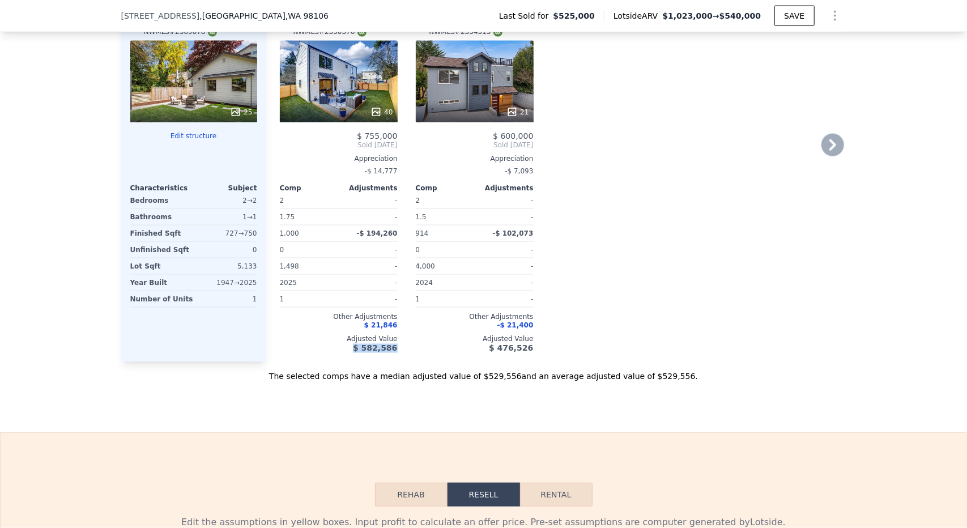
drag, startPoint x: 354, startPoint y: 352, endPoint x: 398, endPoint y: 353, distance: 44.8
click at [398, 353] on div "Comp A ( 1.13 miles) 8819 37th Avenue SW Unit B NWMLS # 2330376 40 $ 755,000 So…" at bounding box center [556, 180] width 580 height 364
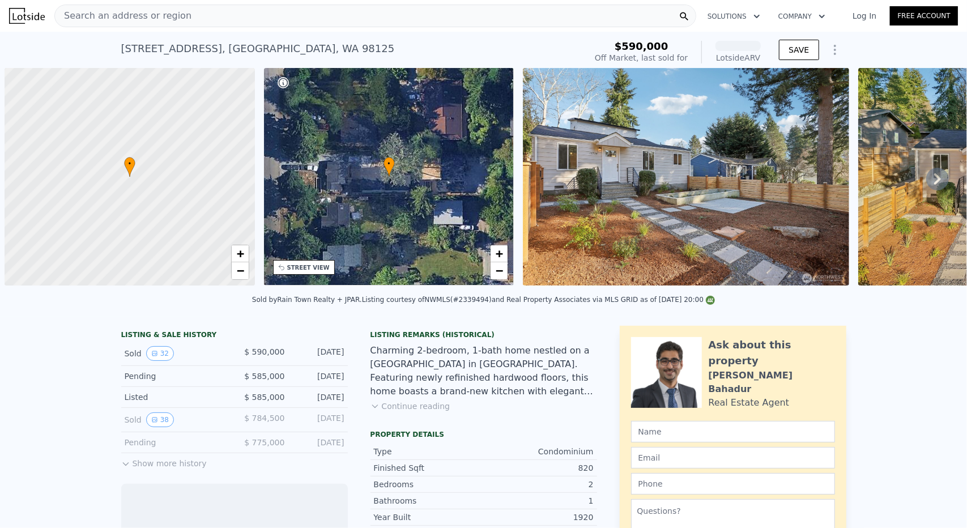
scroll to position [0, 5]
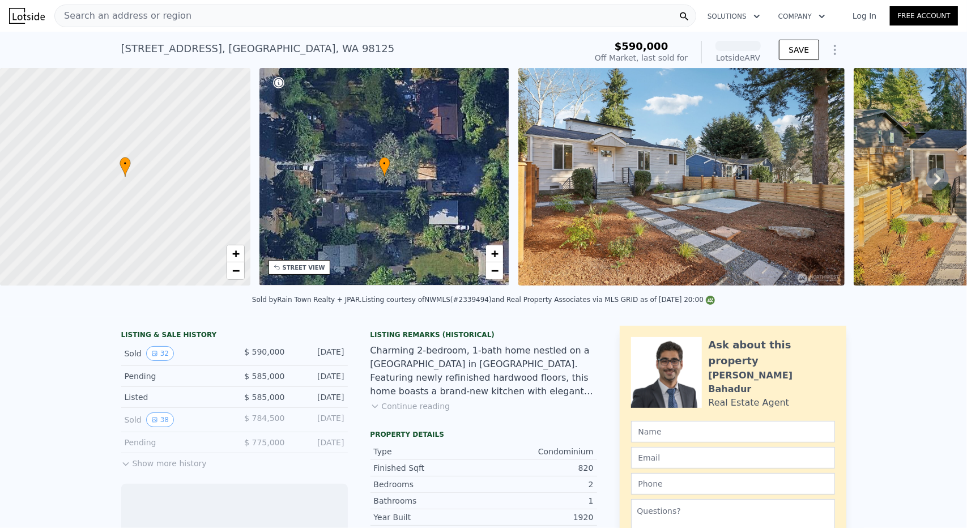
click at [832, 46] on icon "Show Options" at bounding box center [835, 50] width 14 height 14
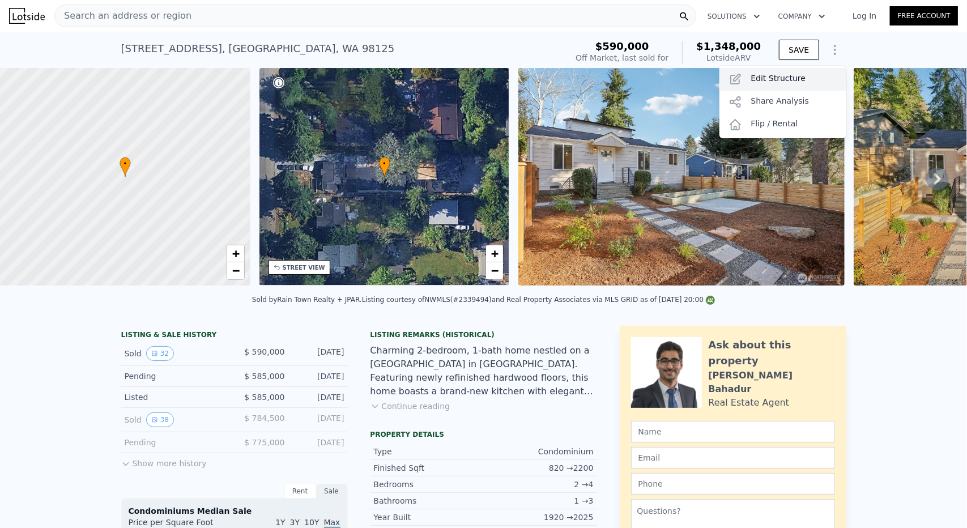
click at [800, 75] on div "Edit Structure" at bounding box center [783, 79] width 127 height 23
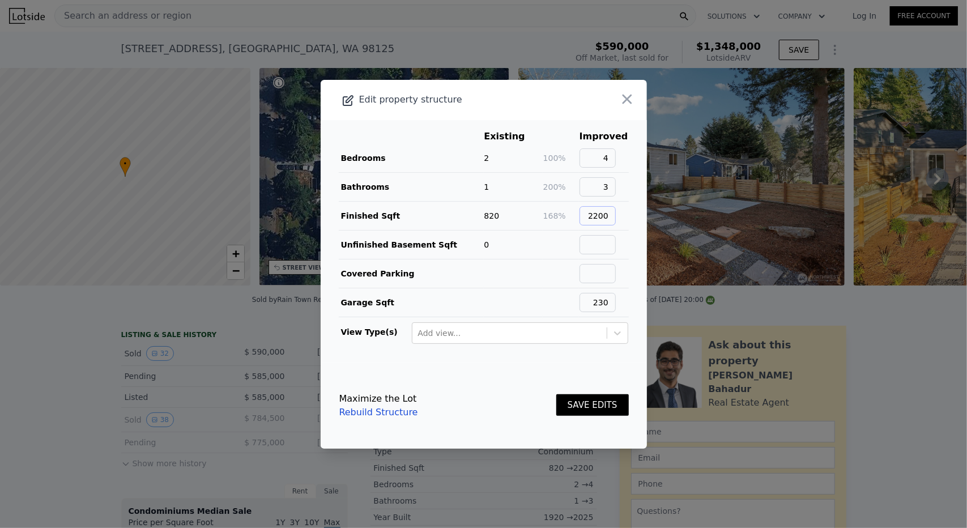
click at [611, 210] on input "2200" at bounding box center [598, 215] width 36 height 19
type input "850"
drag, startPoint x: 597, startPoint y: 161, endPoint x: 632, endPoint y: 167, distance: 35.5
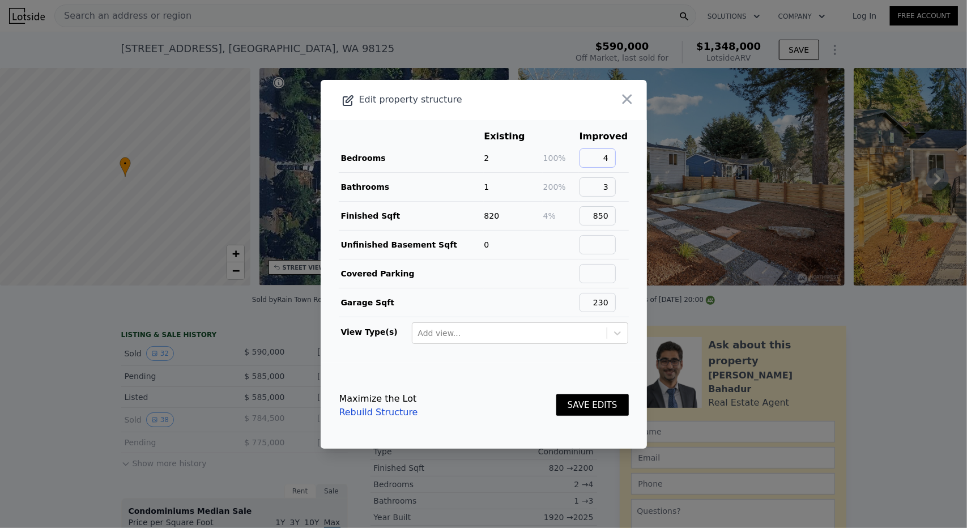
click at [632, 167] on main "Existing Improved Bedrooms 2 100% 4 Bathrooms 1 200% 3 Finished Sqft 820 4% 850…" at bounding box center [484, 241] width 326 height 243
type input "2"
type input "1"
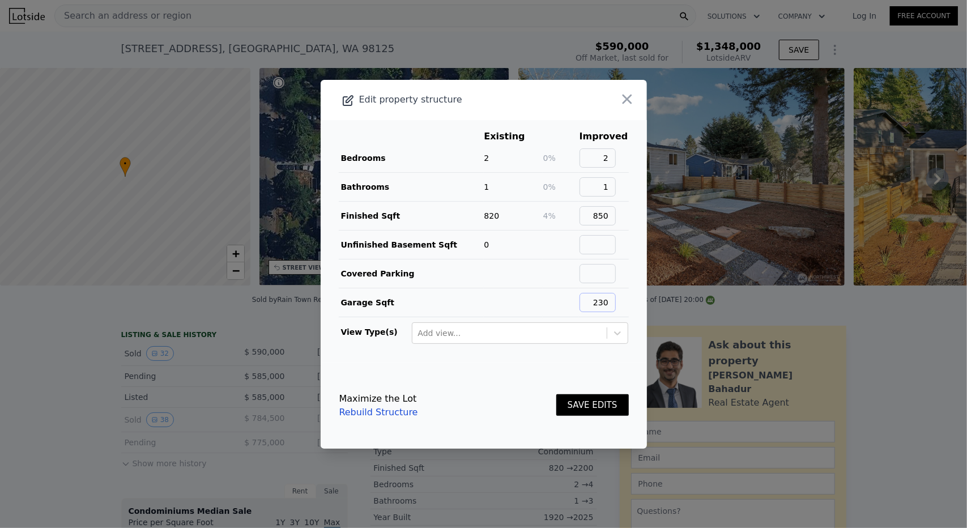
click at [601, 302] on input "230" at bounding box center [598, 302] width 36 height 19
type input "0"
click at [605, 402] on button "SAVE EDITS" at bounding box center [592, 405] width 73 height 22
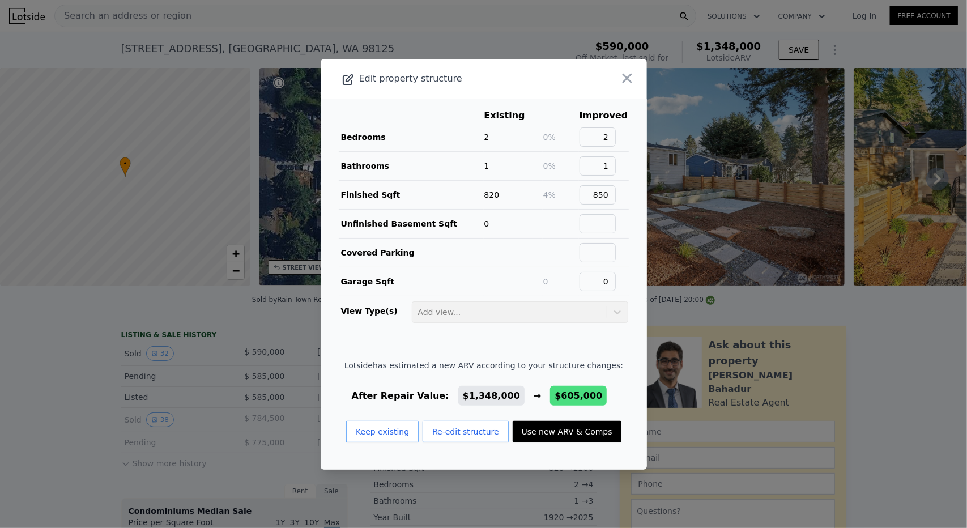
click at [566, 433] on button "Use new ARV & Comps" at bounding box center [567, 432] width 109 height 22
type input "3"
type input "1.5"
type input "2.5"
type input "1020"
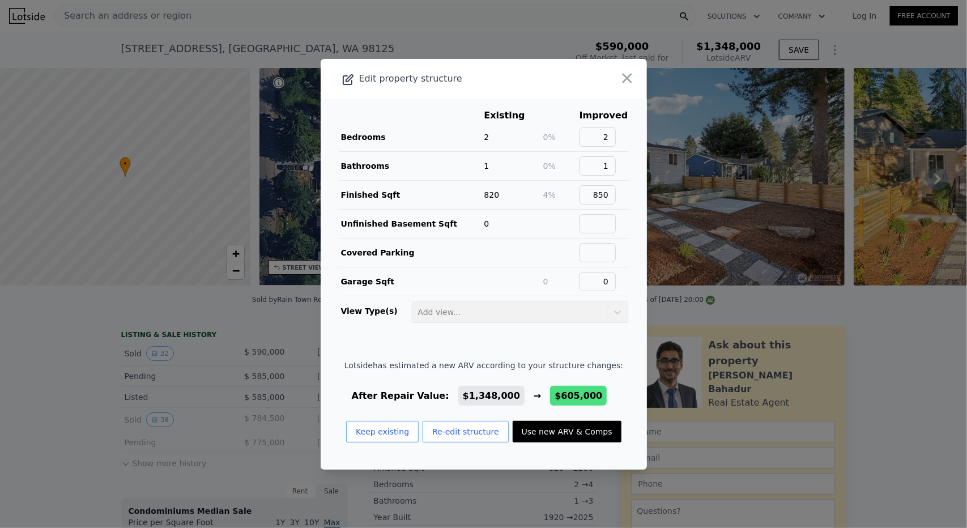
type input "1143"
type input "1067"
type input "5261"
type input "$ 605,000"
type input "-$ 599,383"
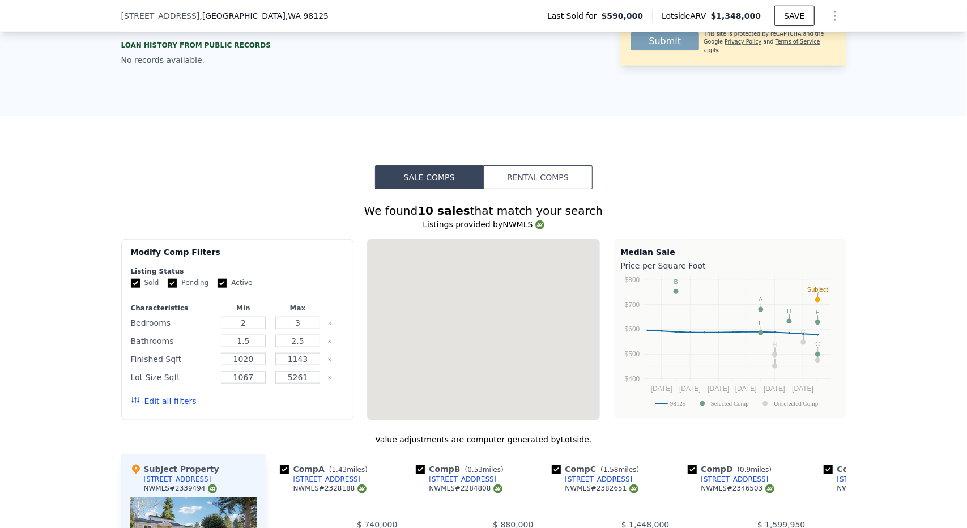
type input "5"
type input "1.75"
type input "3.5"
type input "1088"
type input "3100"
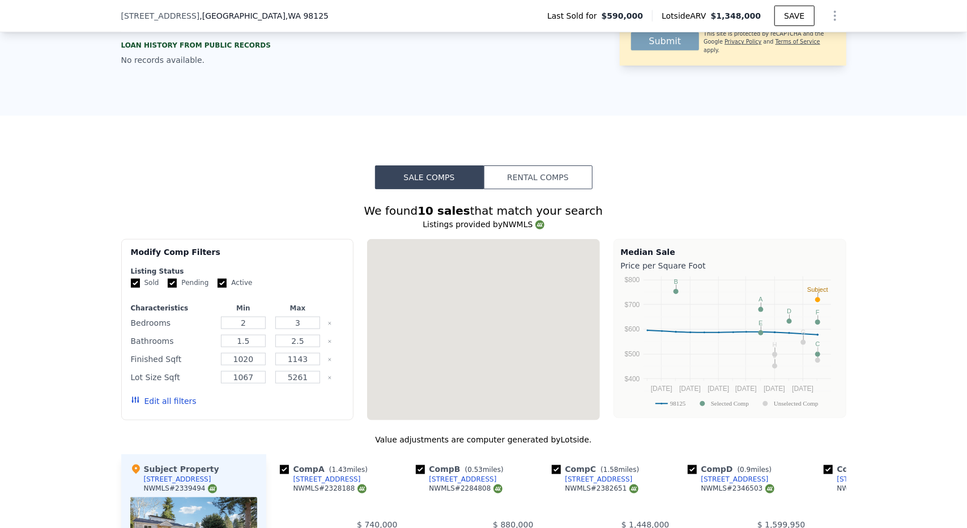
type input "2000"
type input "3819"
type input "$ 1,348,000"
type input "$ 86,557"
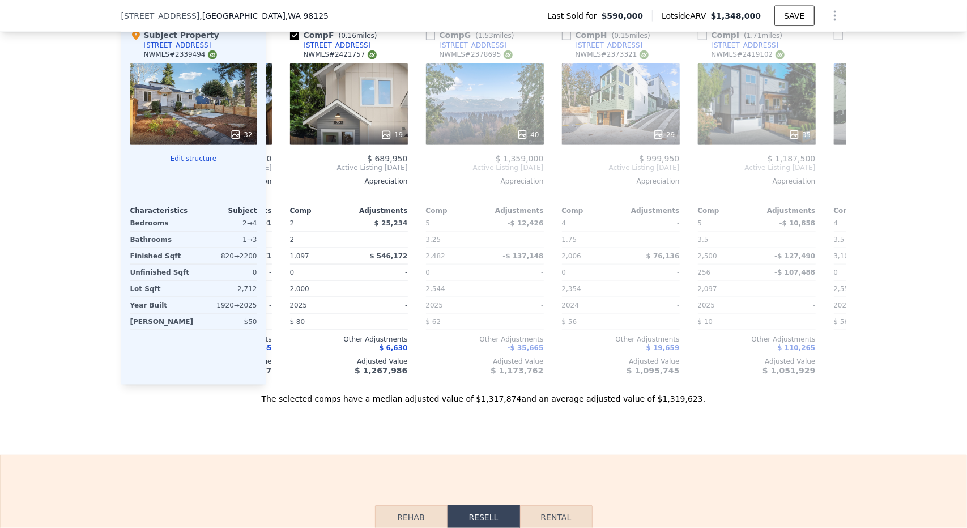
scroll to position [0, 807]
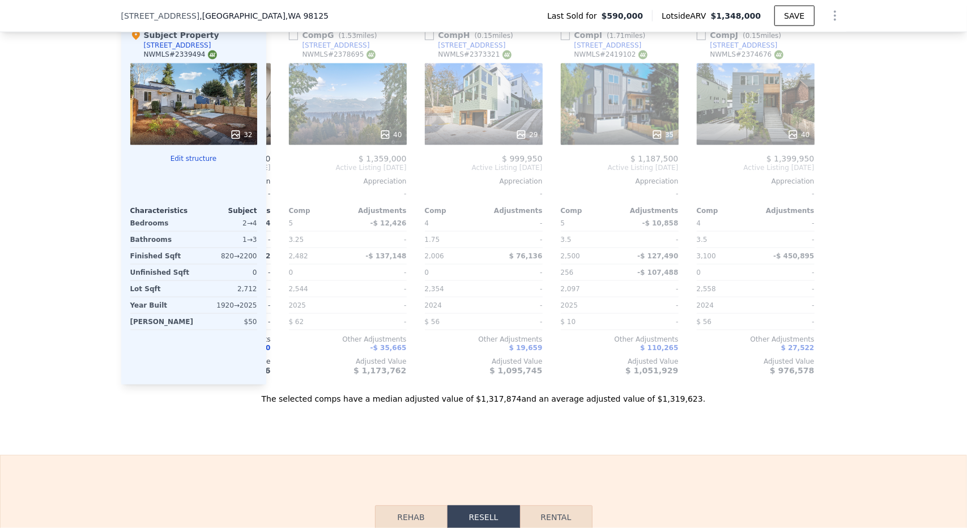
click at [830, 10] on icon "Show Options" at bounding box center [835, 16] width 14 height 14
click at [805, 46] on div "Edit Structure" at bounding box center [783, 45] width 127 height 23
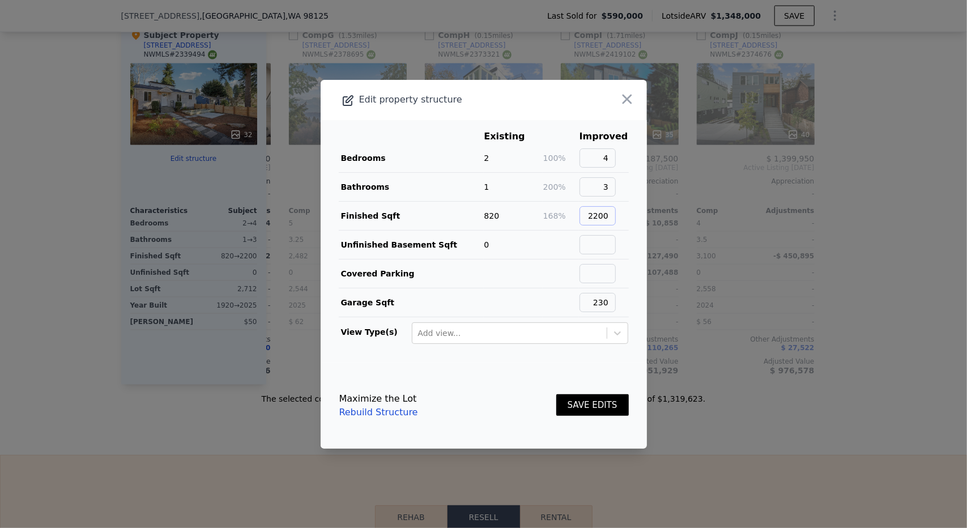
click at [592, 220] on input "2200" at bounding box center [598, 215] width 36 height 19
type input "850"
drag, startPoint x: 601, startPoint y: 163, endPoint x: 618, endPoint y: 166, distance: 17.3
click at [618, 166] on td "4" at bounding box center [604, 158] width 50 height 29
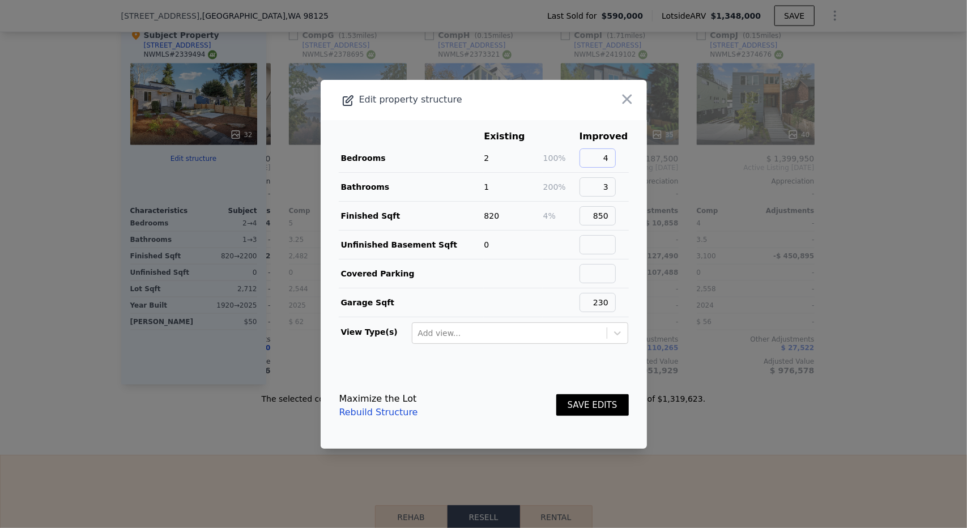
scroll to position [1, 0]
type input "1"
type input "2"
drag, startPoint x: 600, startPoint y: 193, endPoint x: 620, endPoint y: 194, distance: 21.0
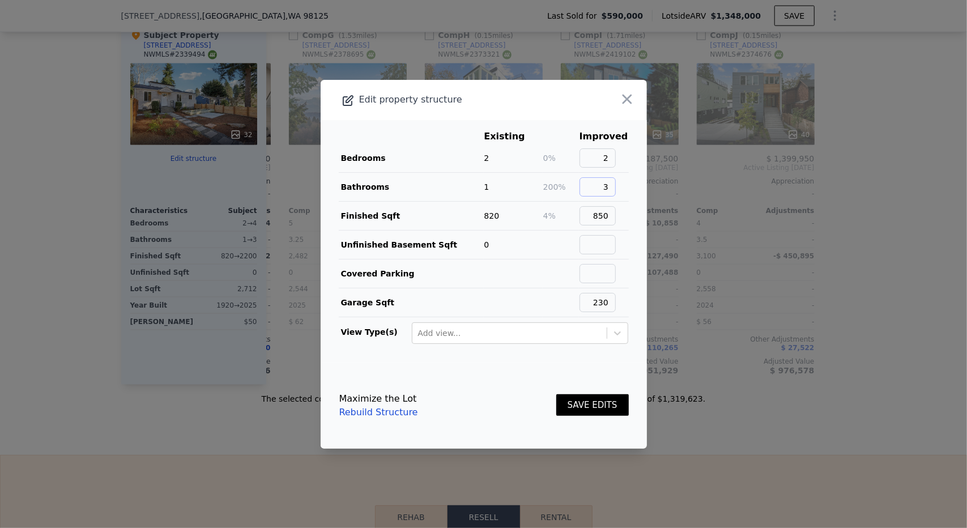
click at [627, 198] on main "Existing Improved Bedrooms 2 0% 2 Bathrooms 1 200% 3 Finished Sqft 820 4% 850 U…" at bounding box center [484, 241] width 326 height 243
type input "1"
click at [581, 407] on button "SAVE EDITS" at bounding box center [592, 405] width 73 height 22
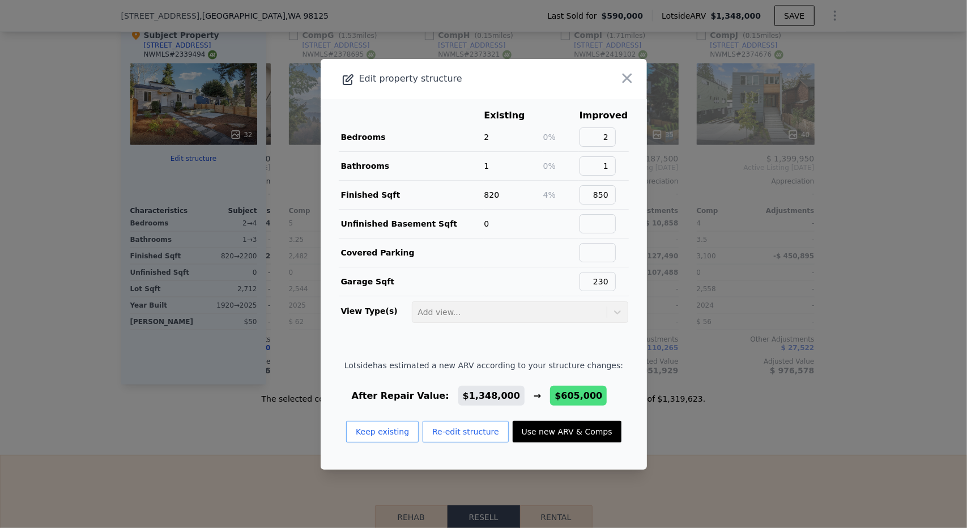
click at [563, 430] on button "Use new ARV & Comps" at bounding box center [567, 432] width 109 height 22
type input "3"
type input "1.5"
type input "2.5"
type input "1020"
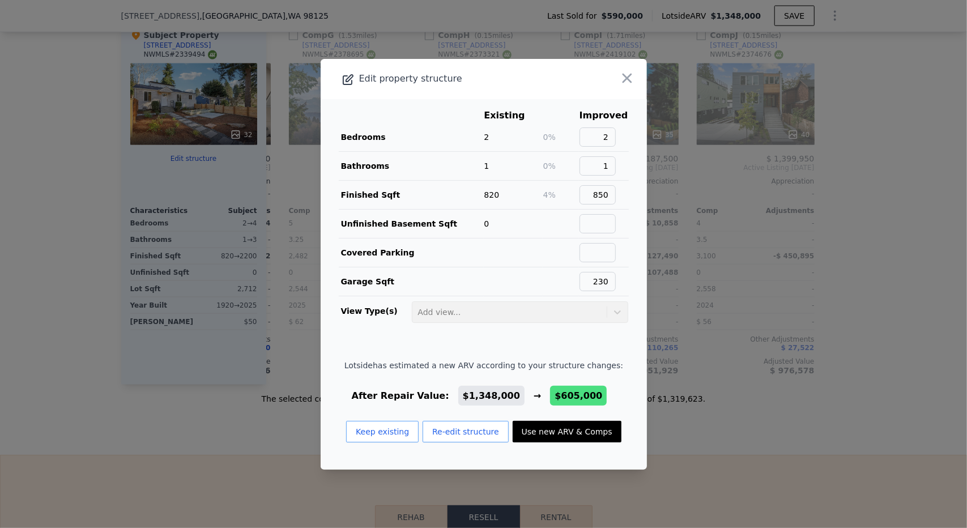
type input "1143"
type input "1067"
type input "5261"
type input "$ 605,000"
type input "-$ 599,383"
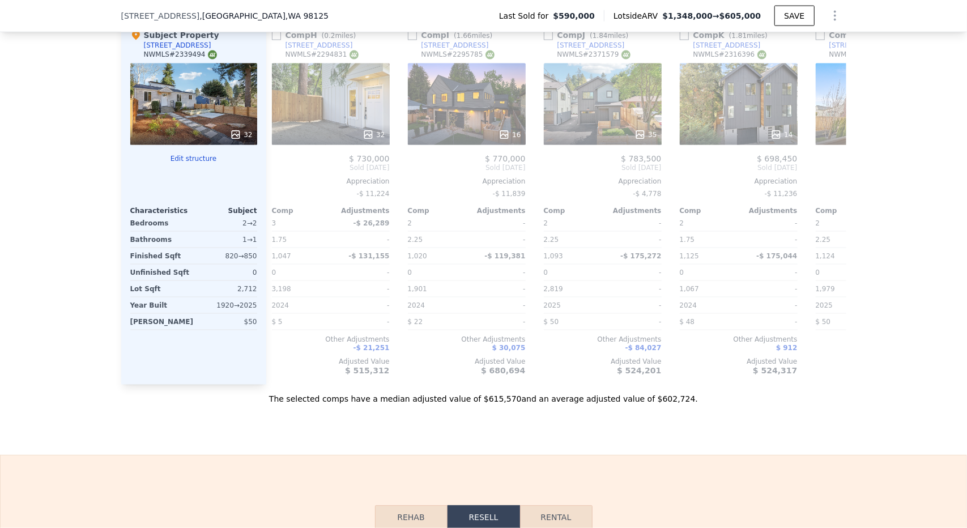
scroll to position [0, 1079]
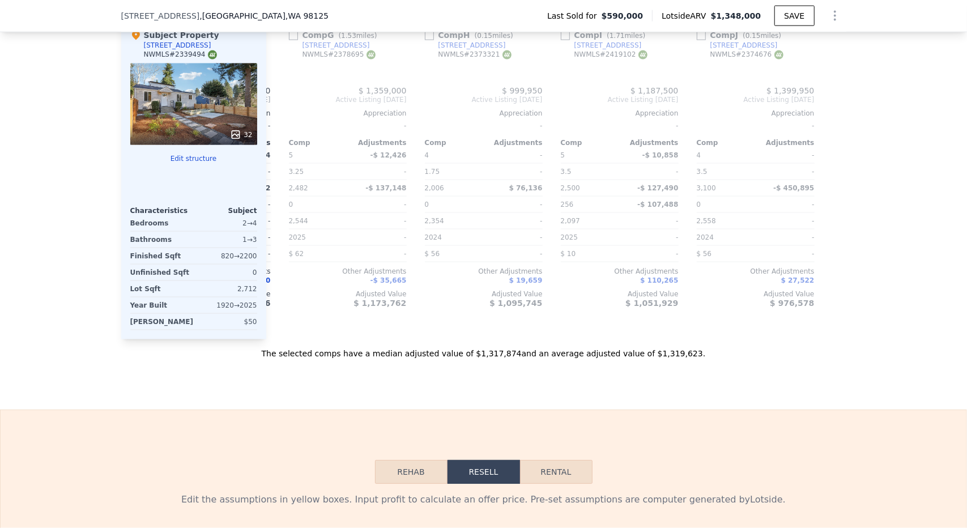
type input "5"
type input "1.75"
type input "3.5"
type input "1088"
type input "3100"
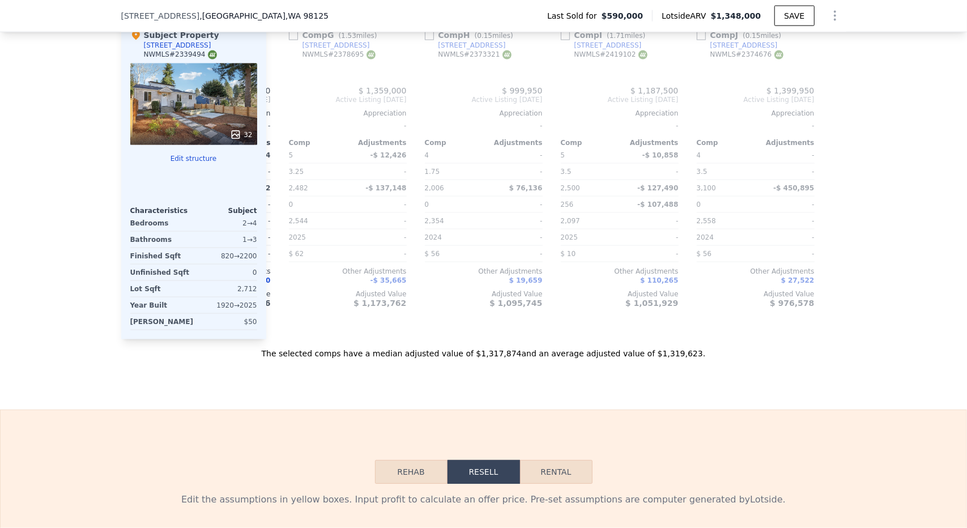
type input "2000"
type input "3819"
type input "$ 1,348,000"
type input "$ 86,557"
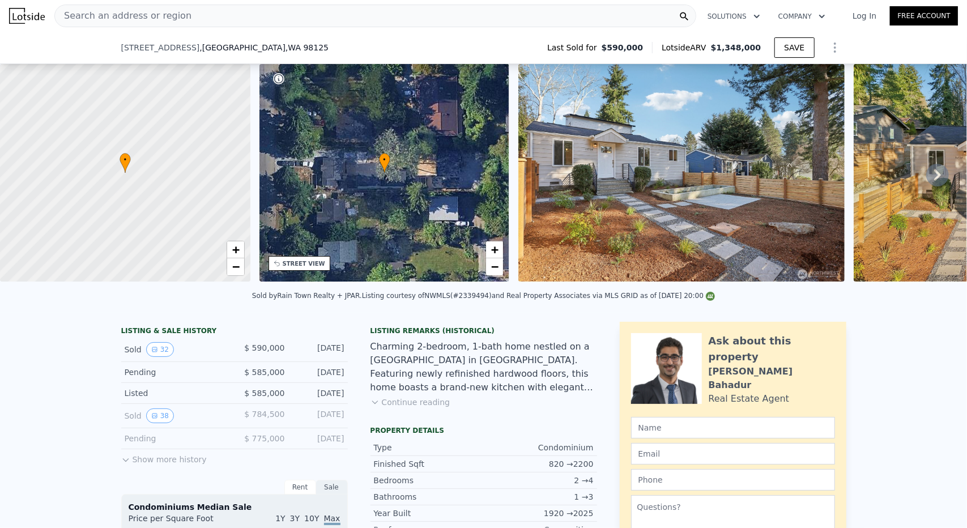
scroll to position [0, 807]
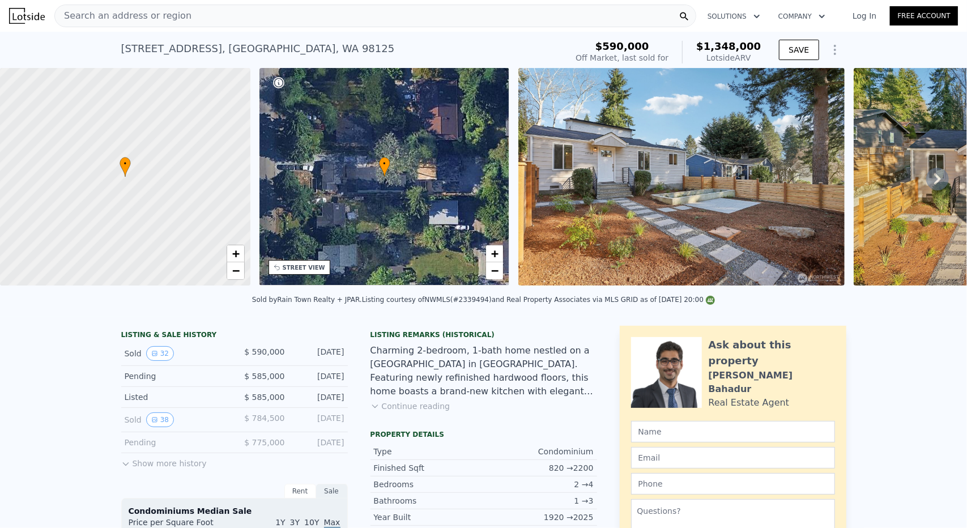
click at [414, 19] on div "Search an address or region" at bounding box center [375, 16] width 642 height 23
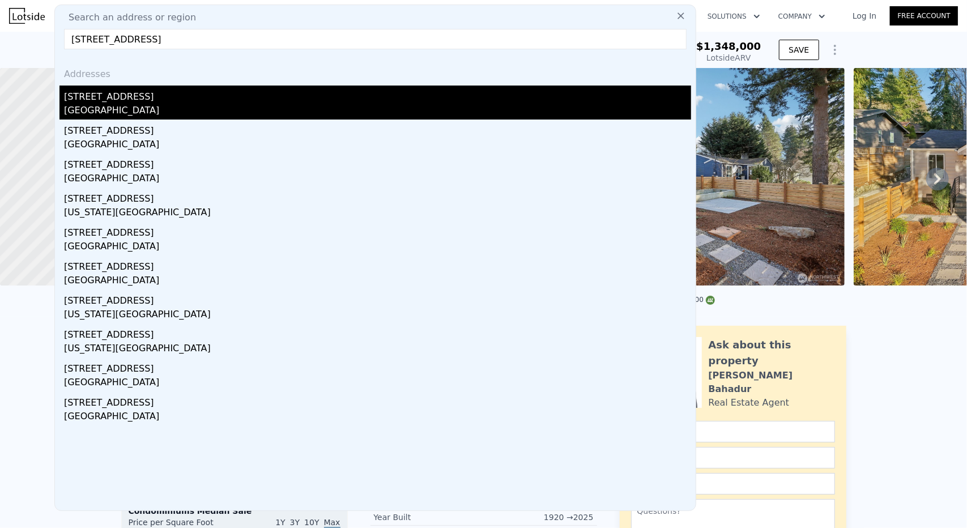
type input "3130 SW 97th St"
click at [152, 92] on div "3130 SW 97th St" at bounding box center [377, 95] width 627 height 18
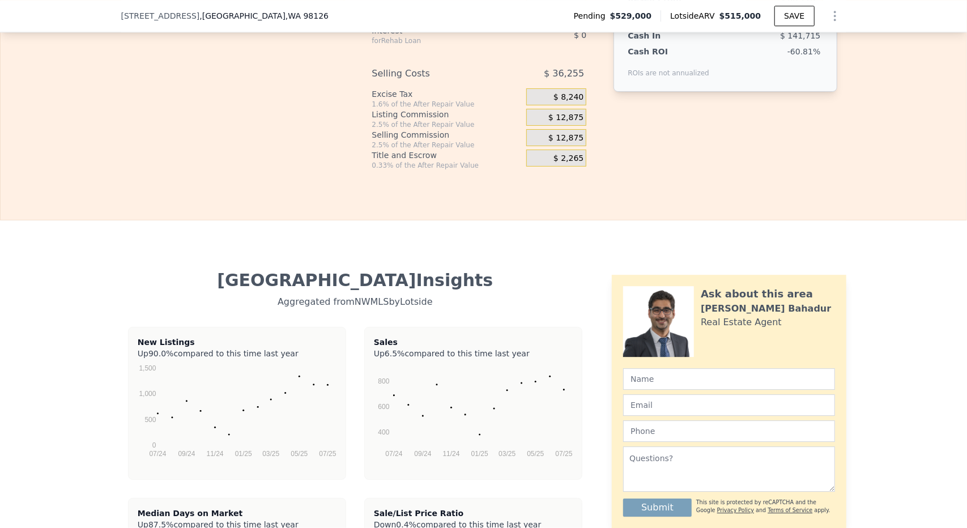
scroll to position [2149, 0]
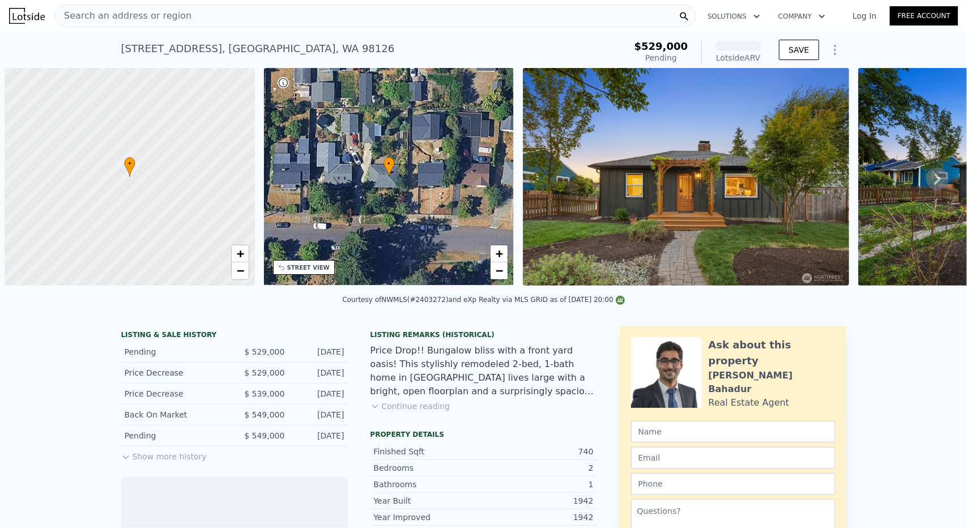
scroll to position [0, 5]
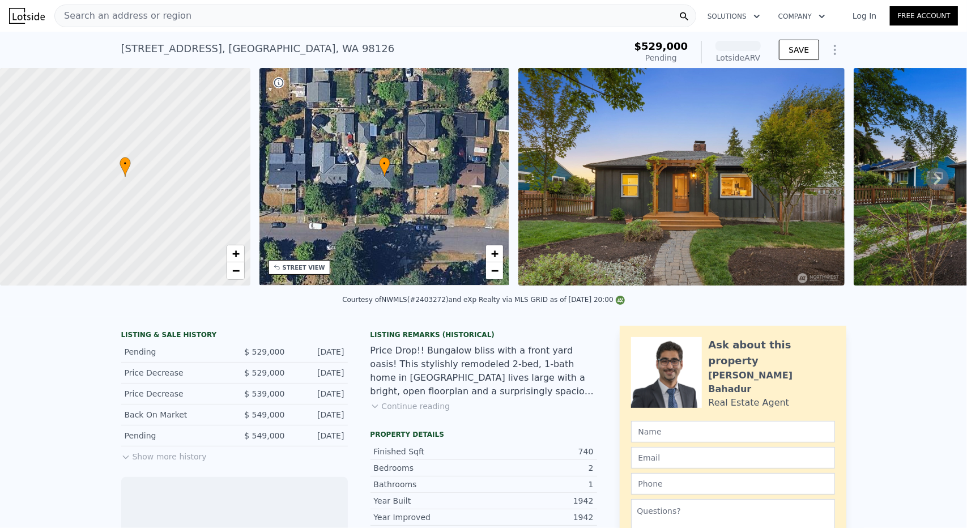
click at [831, 48] on icon "Show Options" at bounding box center [835, 50] width 14 height 14
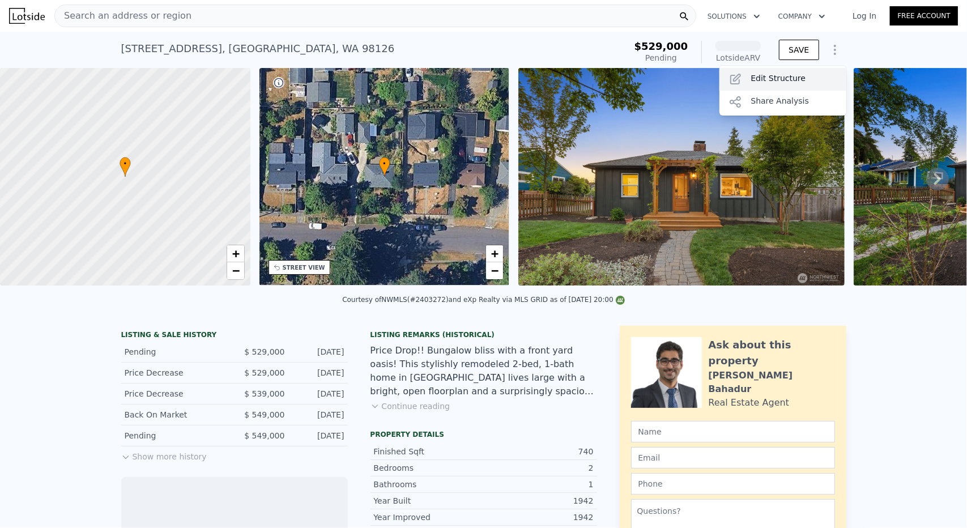
click at [807, 71] on div "Edit Structure" at bounding box center [783, 79] width 127 height 23
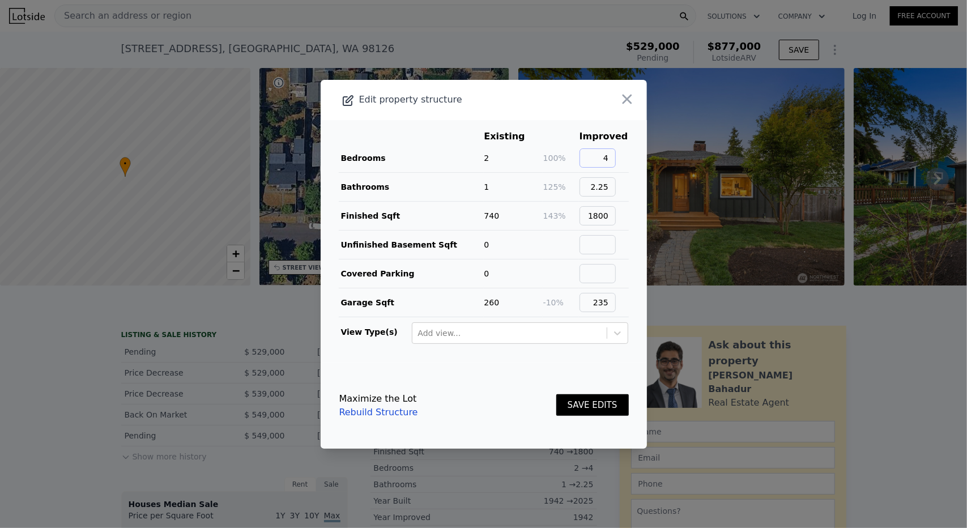
click at [596, 164] on input "4" at bounding box center [598, 157] width 36 height 19
type input "2"
click at [605, 192] on input "2.25" at bounding box center [598, 186] width 36 height 19
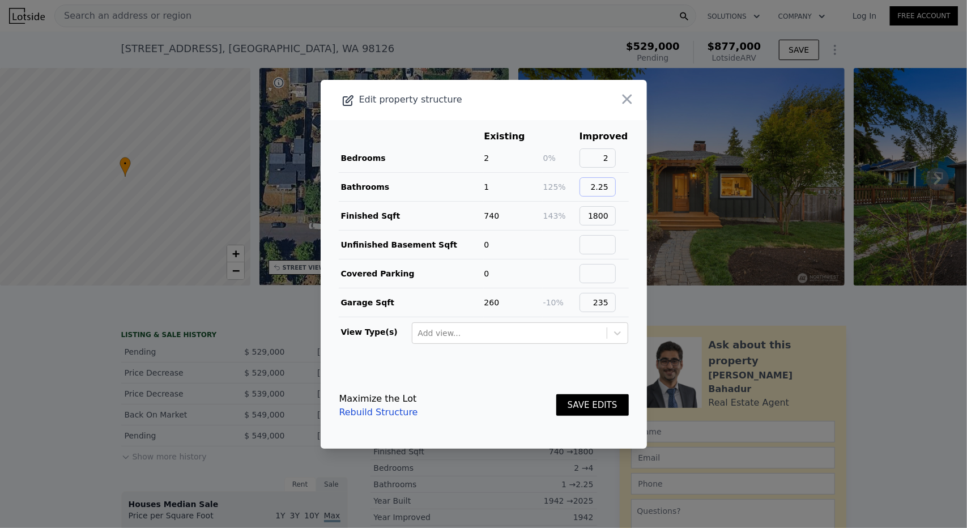
click at [605, 192] on input "2.25" at bounding box center [598, 186] width 36 height 19
type input "1"
click at [601, 212] on input "1800" at bounding box center [598, 215] width 36 height 19
type input "4"
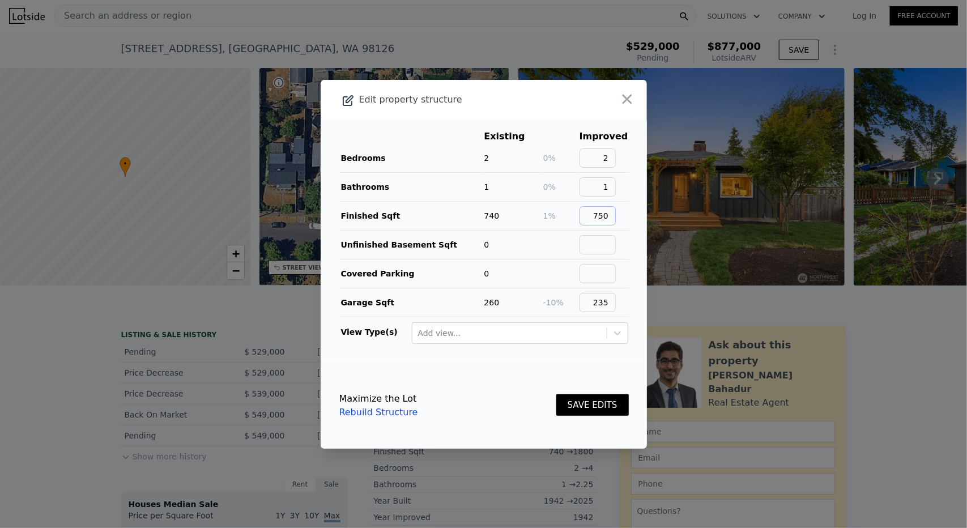
type input "750"
click at [601, 295] on input "235" at bounding box center [598, 302] width 36 height 19
type input "0"
click at [542, 355] on main "Existing Improved Bedrooms 2 0% 2 Bathrooms 1 0% 1 Finished Sqft 740 1% 750 Unf…" at bounding box center [484, 241] width 326 height 243
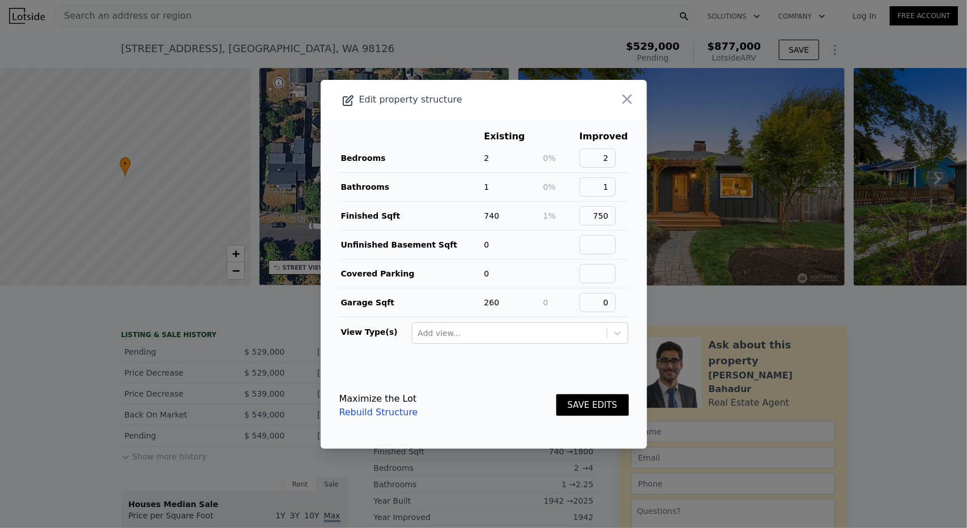
click at [593, 407] on button "SAVE EDITS" at bounding box center [592, 405] width 73 height 22
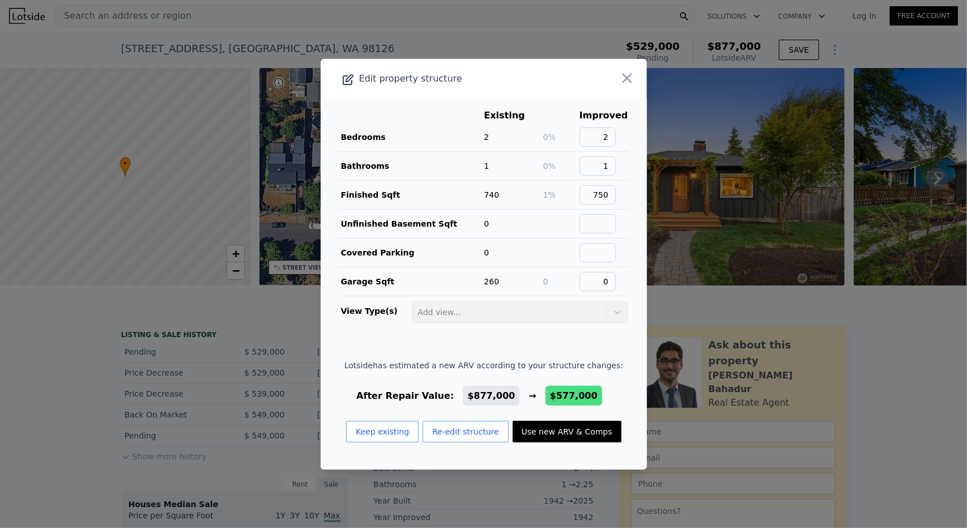
click at [568, 432] on button "Use new ARV & Comps" at bounding box center [567, 432] width 109 height 22
type input "3"
type input "1006"
type input "2080"
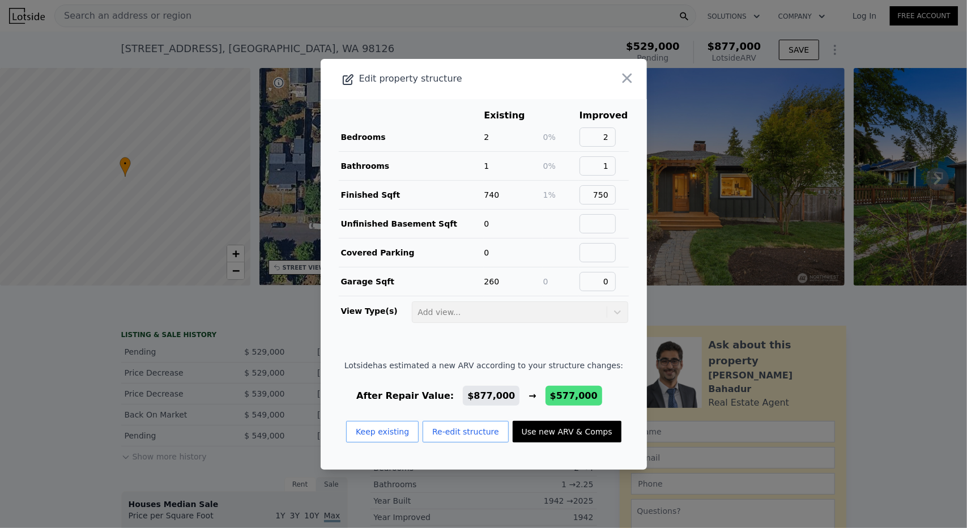
type input "2573"
checkbox input "true"
type input "$ 577,000"
type input "-$ 483,256"
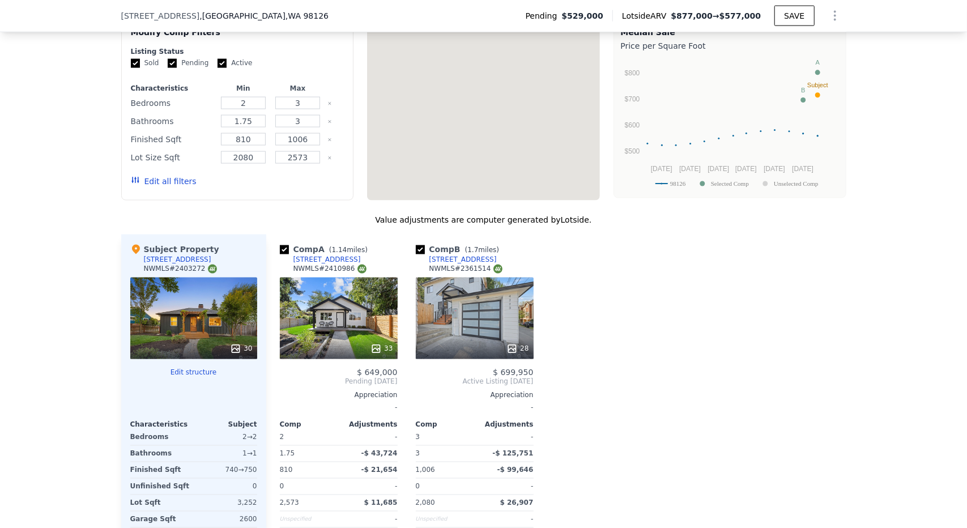
scroll to position [1276, 0]
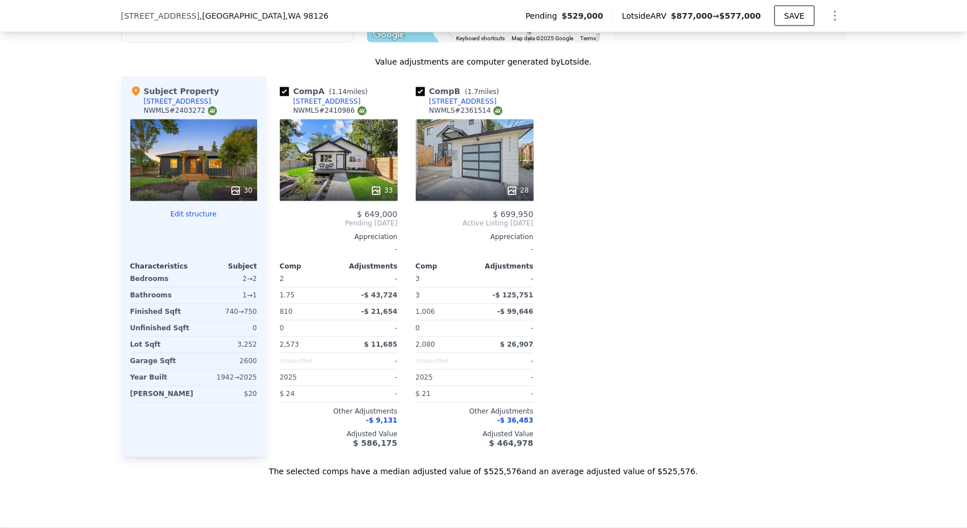
click at [356, 180] on div "33" at bounding box center [339, 161] width 118 height 82
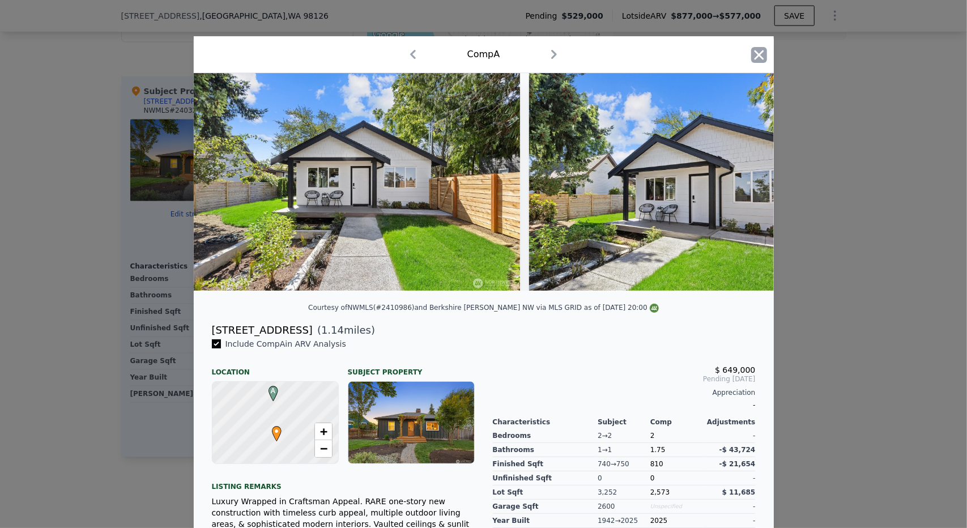
click at [755, 47] on icon "button" at bounding box center [759, 55] width 16 height 16
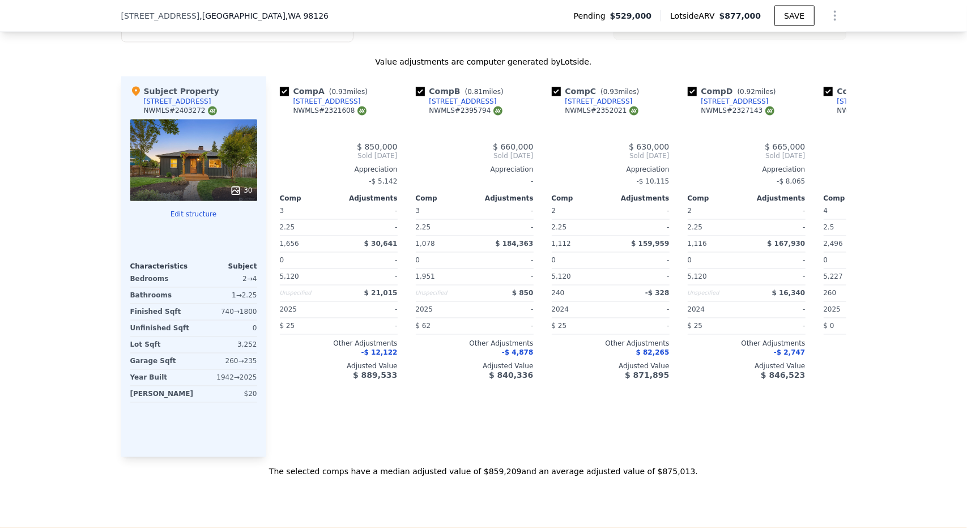
type input "5"
type input "3.25"
type input "3780"
type input "1951"
type input "5227"
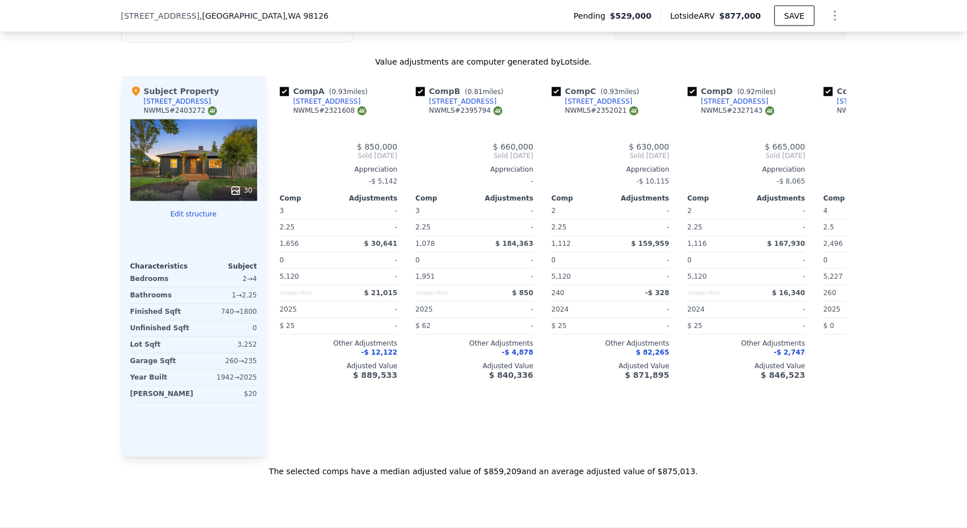
checkbox input "false"
type input "$ 877,000"
type input "-$ 206,195"
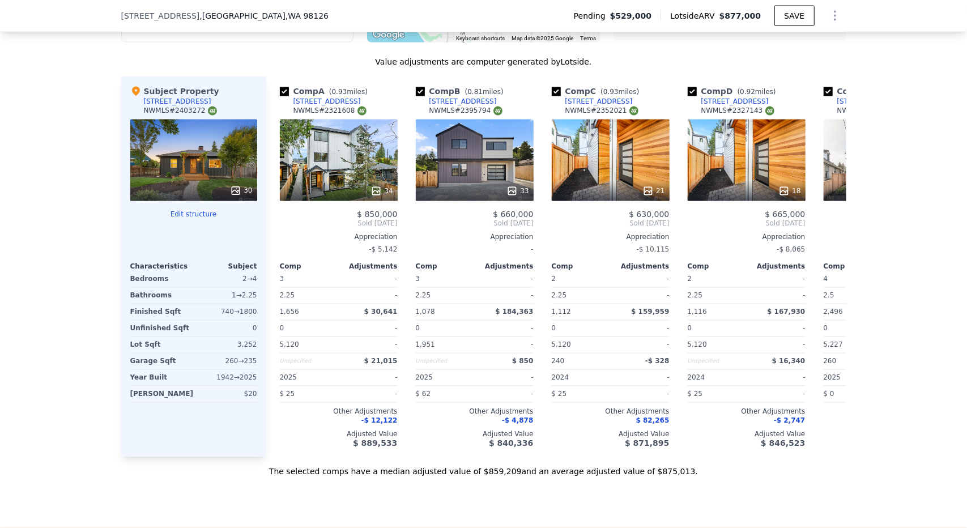
click at [824, 22] on button "Show Options" at bounding box center [835, 16] width 23 height 23
click at [804, 45] on div "Edit Structure" at bounding box center [783, 45] width 127 height 23
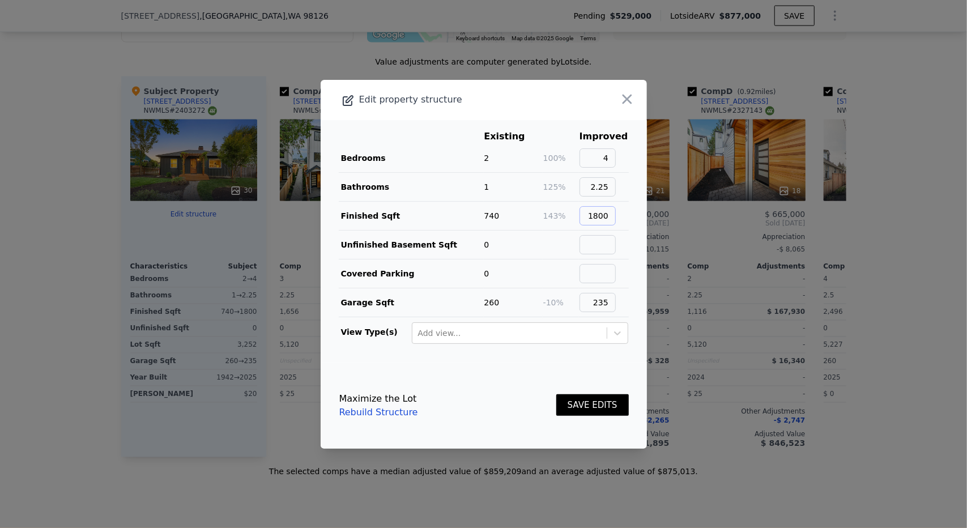
drag, startPoint x: 592, startPoint y: 210, endPoint x: 602, endPoint y: 156, distance: 55.2
click at [637, 215] on main "Existing Improved Bedrooms 2 100% 4 Bathrooms 1 125% 2.25 Finished Sqft 740 143…" at bounding box center [484, 241] width 326 height 243
type input "750"
drag, startPoint x: 585, startPoint y: 159, endPoint x: 660, endPoint y: 163, distance: 74.9
click at [643, 165] on div "Edit property structure Existing Improved Bedrooms 2 100% 4 Bathrooms 1 125% 2.…" at bounding box center [484, 264] width 326 height 369
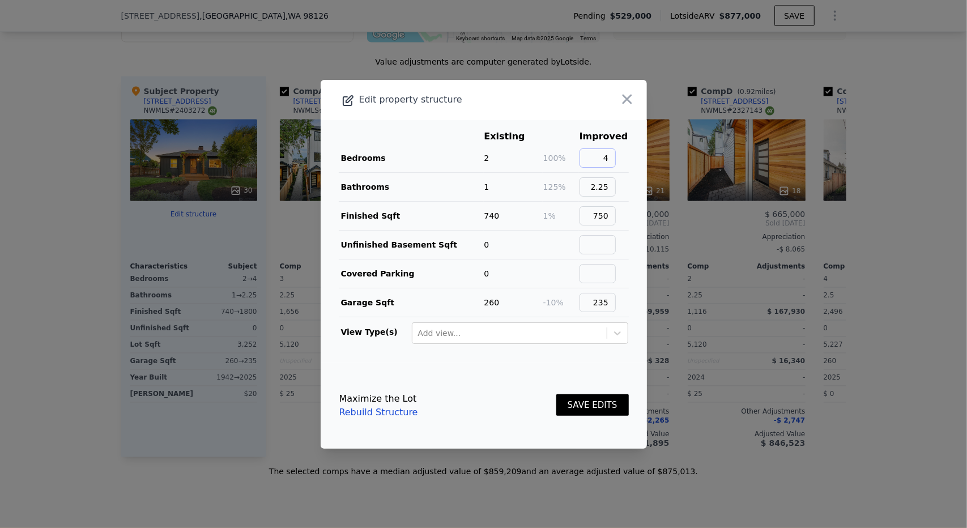
scroll to position [1, 0]
type input "2"
click at [601, 182] on input "2.25" at bounding box center [598, 186] width 36 height 19
click at [601, 183] on input "2.25" at bounding box center [598, 186] width 36 height 19
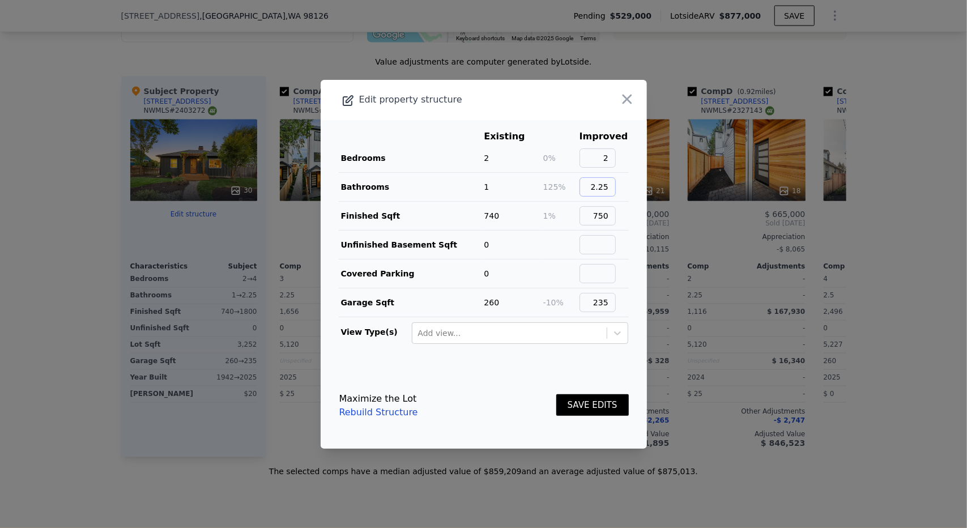
click at [601, 183] on input "2.25" at bounding box center [598, 186] width 36 height 19
type input "1"
click at [610, 301] on input "235" at bounding box center [598, 302] width 36 height 19
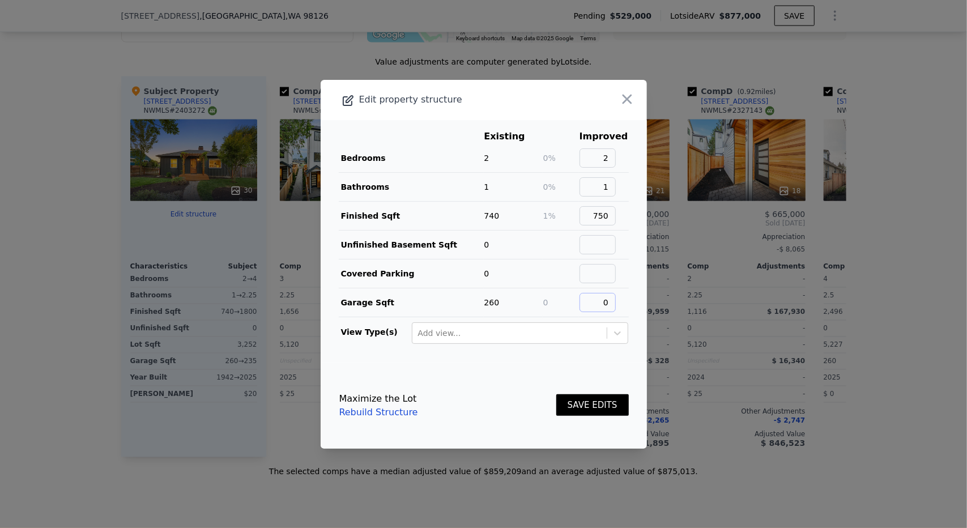
type input "0"
click at [578, 410] on button "SAVE EDITS" at bounding box center [592, 405] width 73 height 22
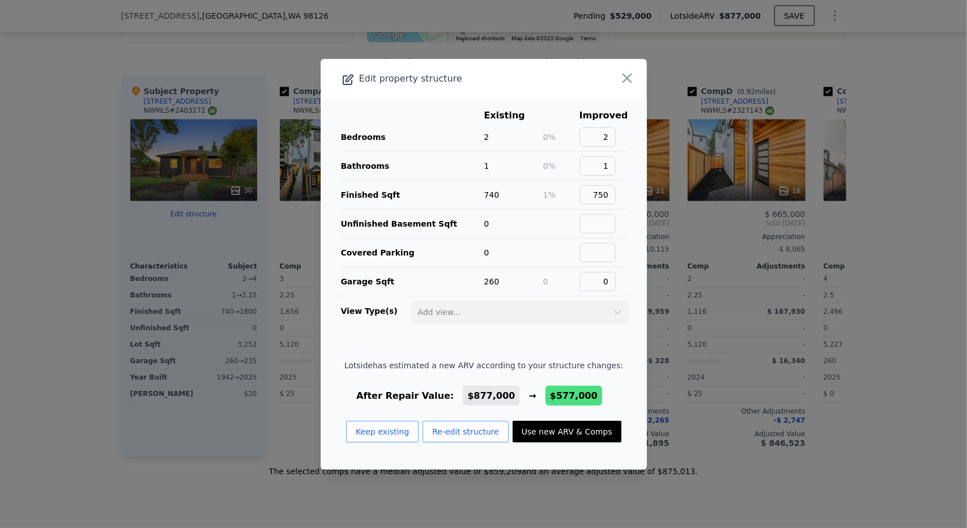
click at [558, 428] on button "Use new ARV & Comps" at bounding box center [567, 432] width 109 height 22
type input "3"
type input "1006"
type input "2080"
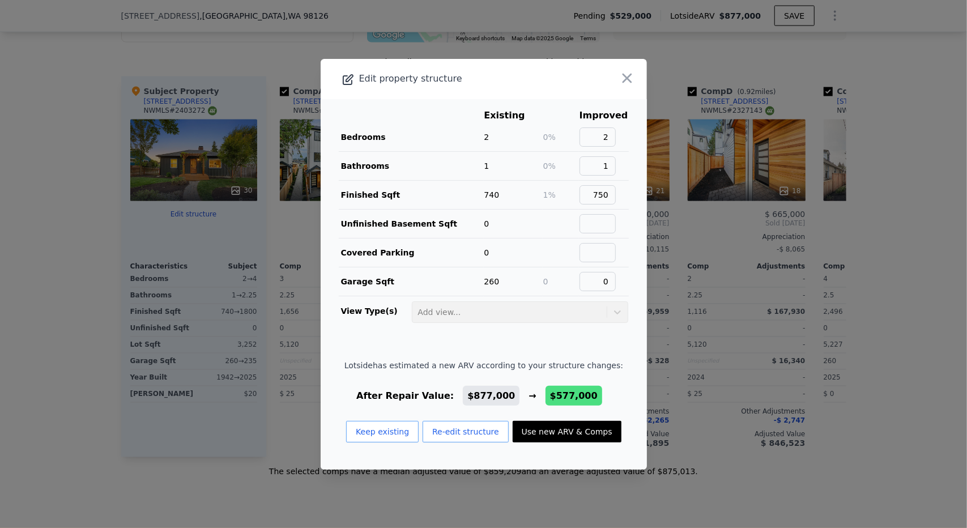
type input "2573"
checkbox input "true"
type input "$ 577,000"
type input "-$ 483,256"
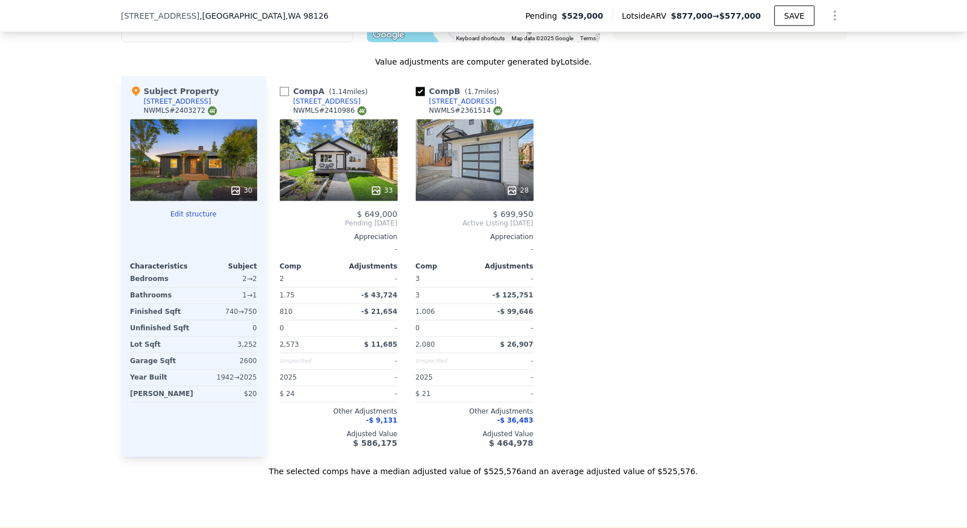
type input "5"
type input "3.25"
type input "3780"
type input "1951"
type input "5227"
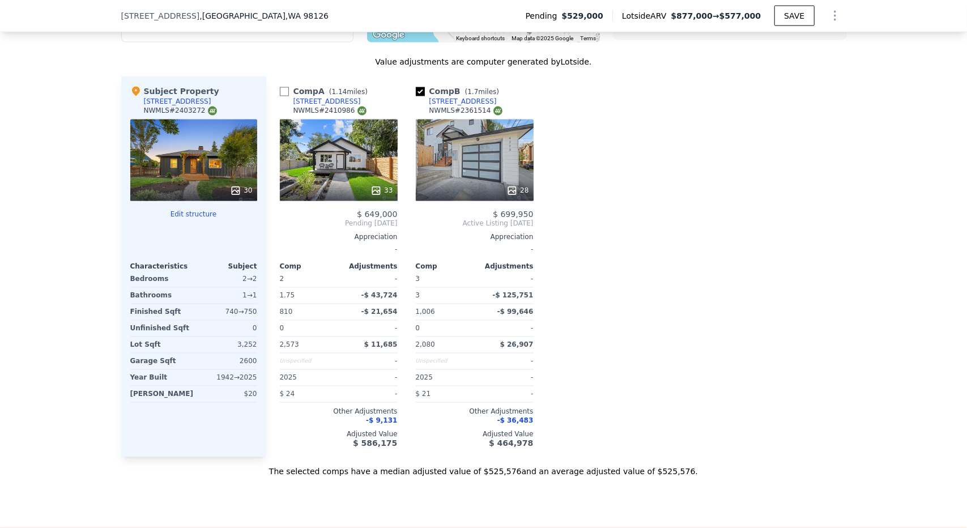
checkbox input "false"
type input "$ 877,000"
type input "-$ 206,195"
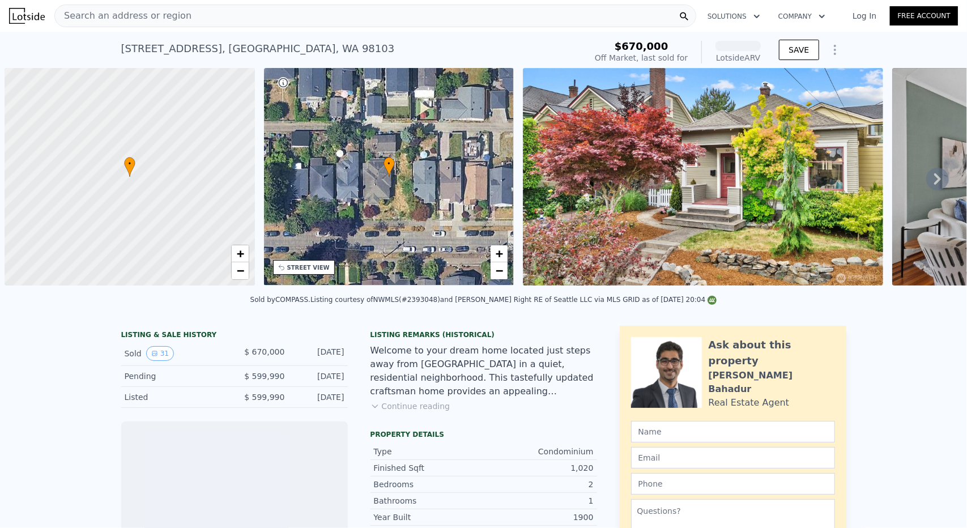
scroll to position [0, 5]
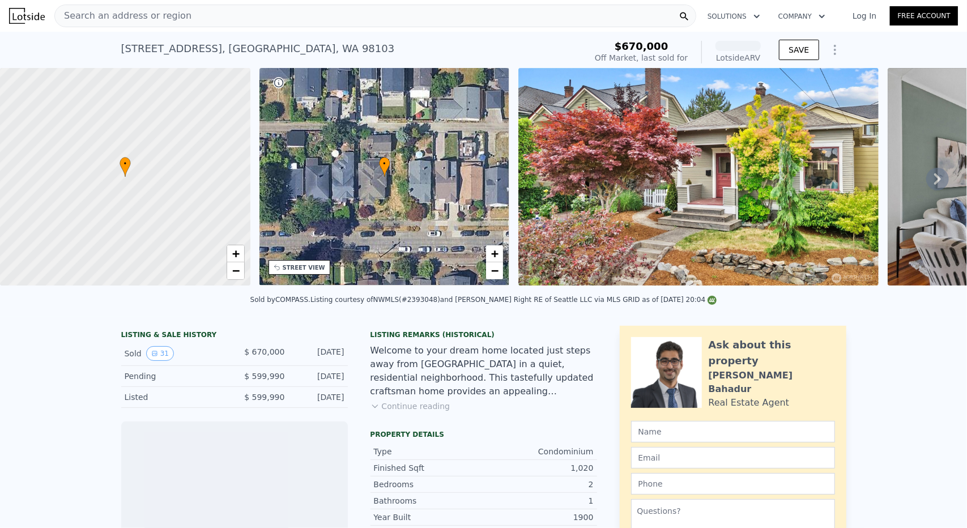
click at [828, 50] on icon "Show Options" at bounding box center [835, 50] width 14 height 14
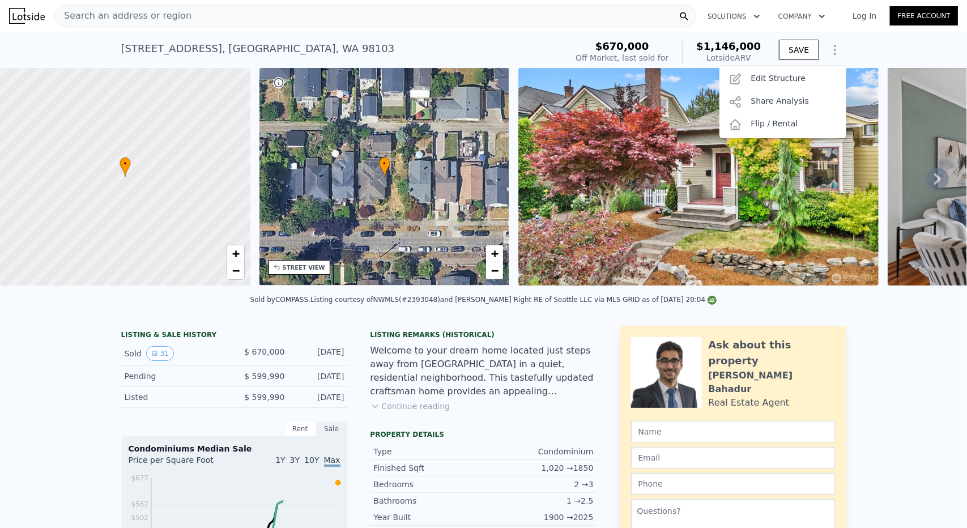
click at [828, 50] on icon "Show Options" at bounding box center [835, 50] width 14 height 14
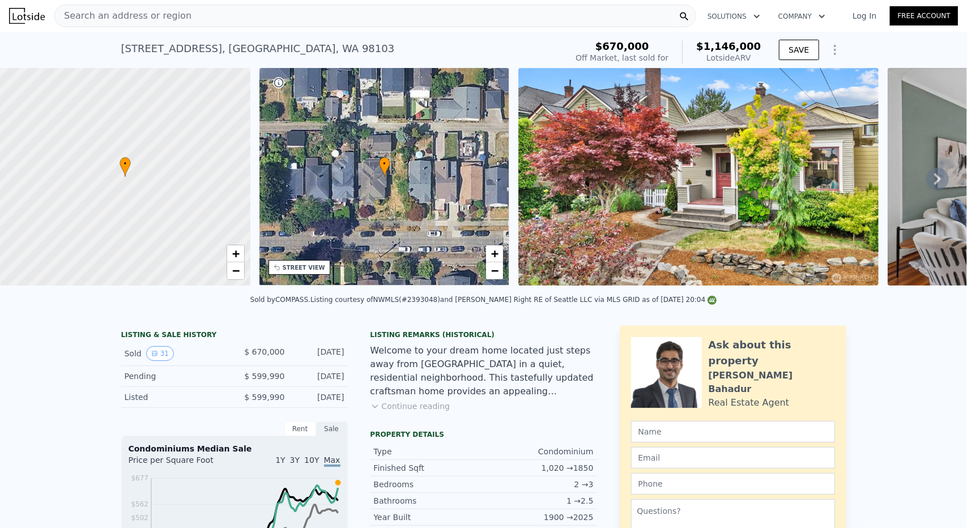
click at [828, 51] on icon "Show Options" at bounding box center [835, 50] width 14 height 14
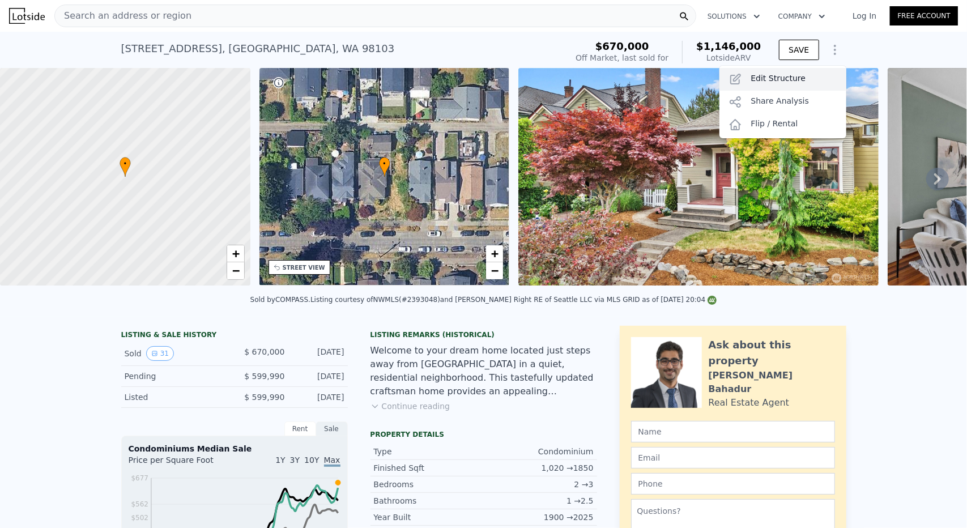
click at [815, 77] on div "Edit Structure" at bounding box center [783, 79] width 127 height 23
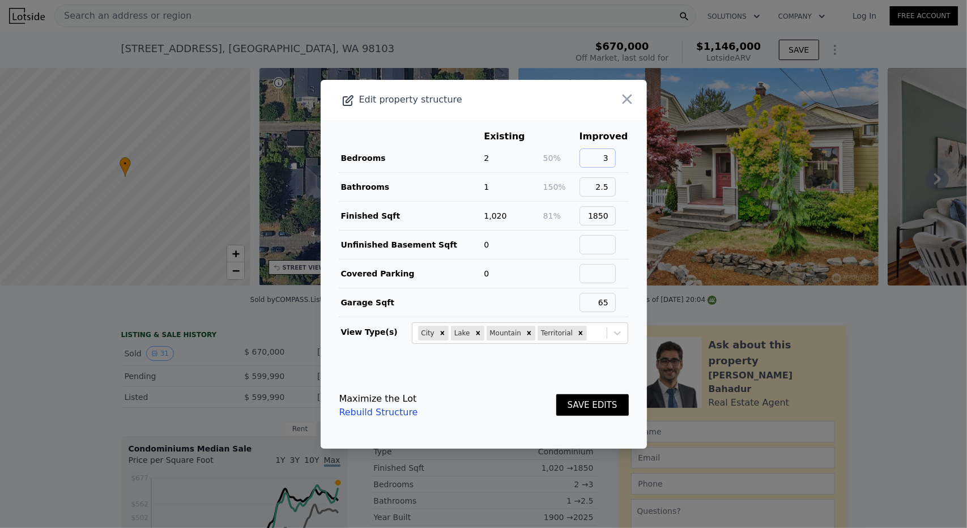
drag, startPoint x: 606, startPoint y: 155, endPoint x: 614, endPoint y: 159, distance: 9.4
click at [614, 158] on input "3" at bounding box center [598, 157] width 36 height 19
type input "2"
type input "1"
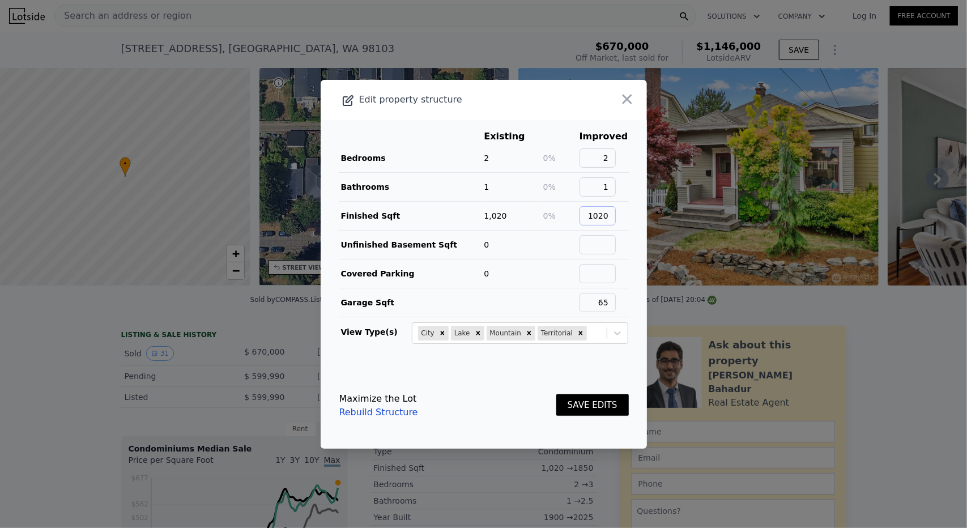
type input "1020"
drag, startPoint x: 599, startPoint y: 304, endPoint x: 630, endPoint y: 301, distance: 31.3
click at [629, 302] on main "Existing Improved Bedrooms 2 0% 2 Bathrooms 1 0% 1 Finished Sqft 1,020 0% 1020 …" at bounding box center [484, 241] width 326 height 243
type input "0"
click at [581, 410] on button "SAVE EDITS" at bounding box center [592, 405] width 73 height 22
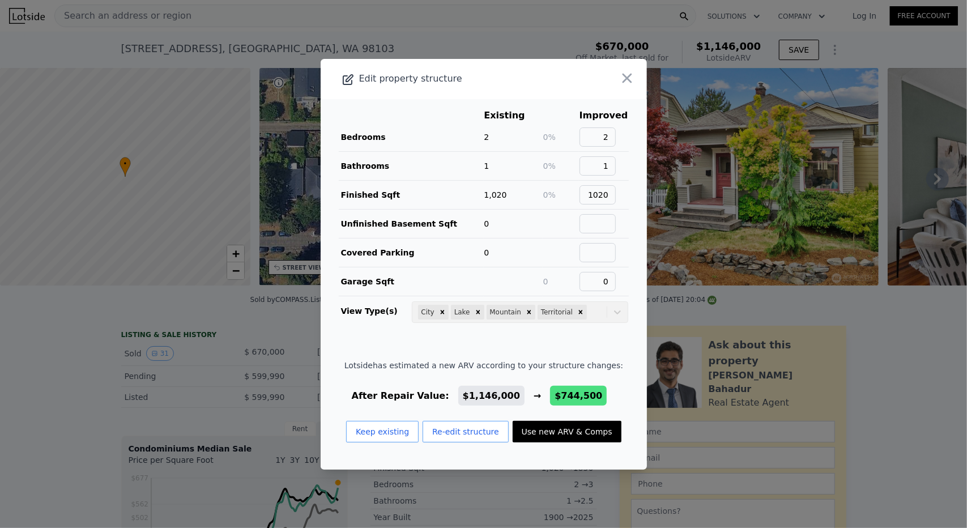
click at [562, 427] on button "Use new ARV & Comps" at bounding box center [567, 432] width 109 height 22
type input "3"
type input "1.25"
type input "2.25"
type input "1044"
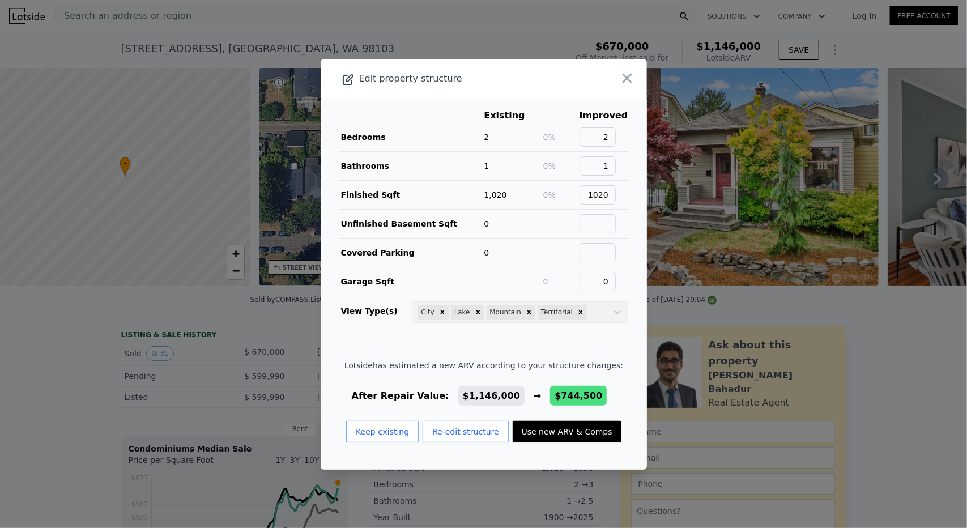
type input "1126"
type input "3012"
type input "$ 744,500"
type input "-$ 559,201"
